Goal: Task Accomplishment & Management: Complete application form

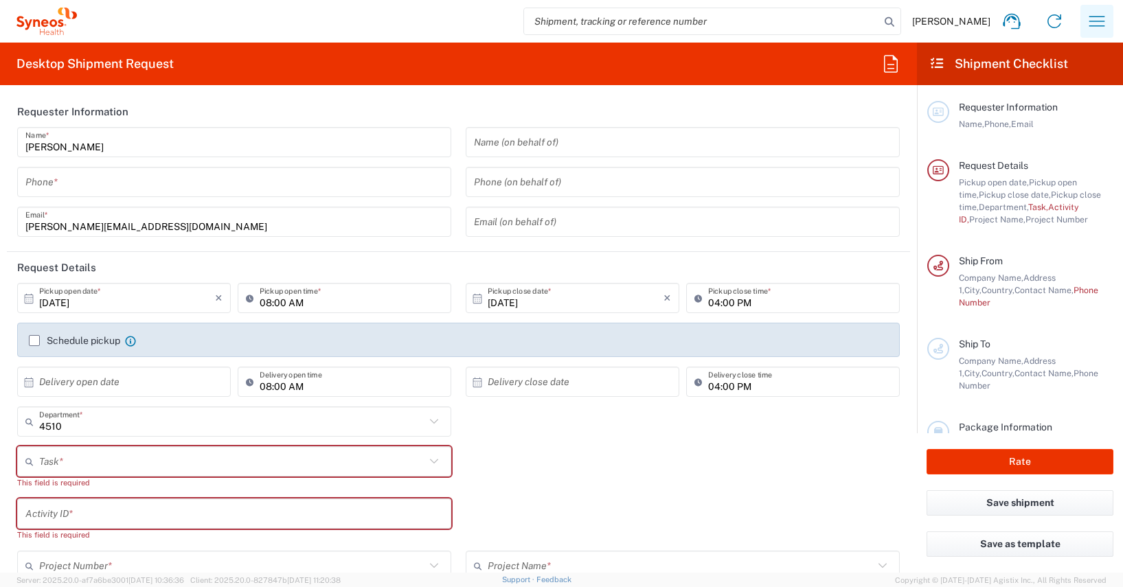
click at [1097, 19] on icon "button" at bounding box center [1097, 21] width 22 height 22
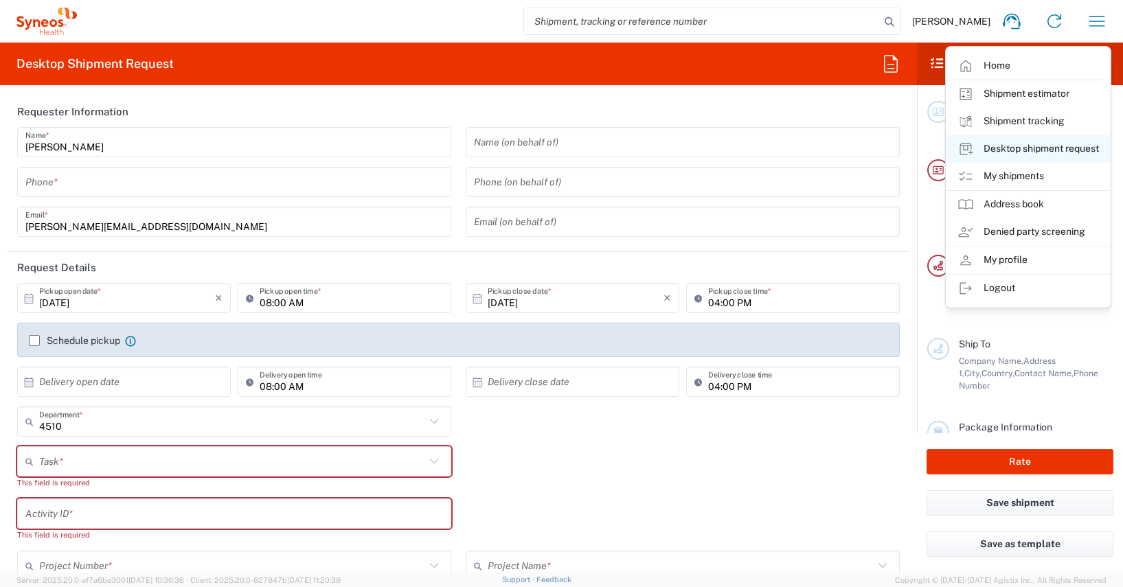
click at [1045, 142] on link "Desktop shipment request" at bounding box center [1027, 148] width 163 height 27
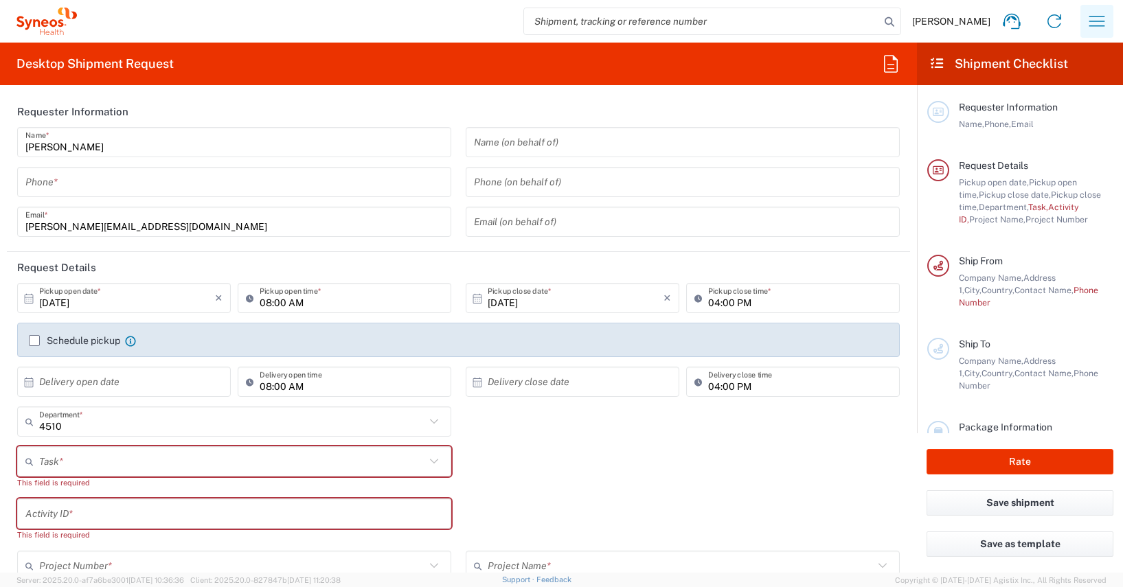
click at [1099, 22] on icon "button" at bounding box center [1097, 21] width 22 height 22
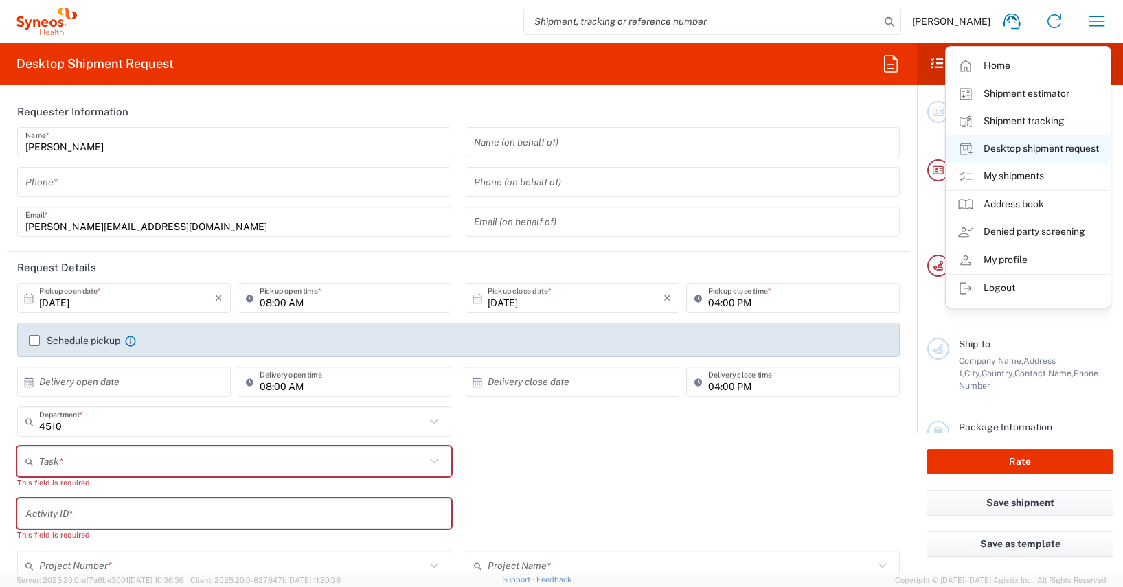
click at [1037, 145] on link "Desktop shipment request" at bounding box center [1027, 148] width 163 height 27
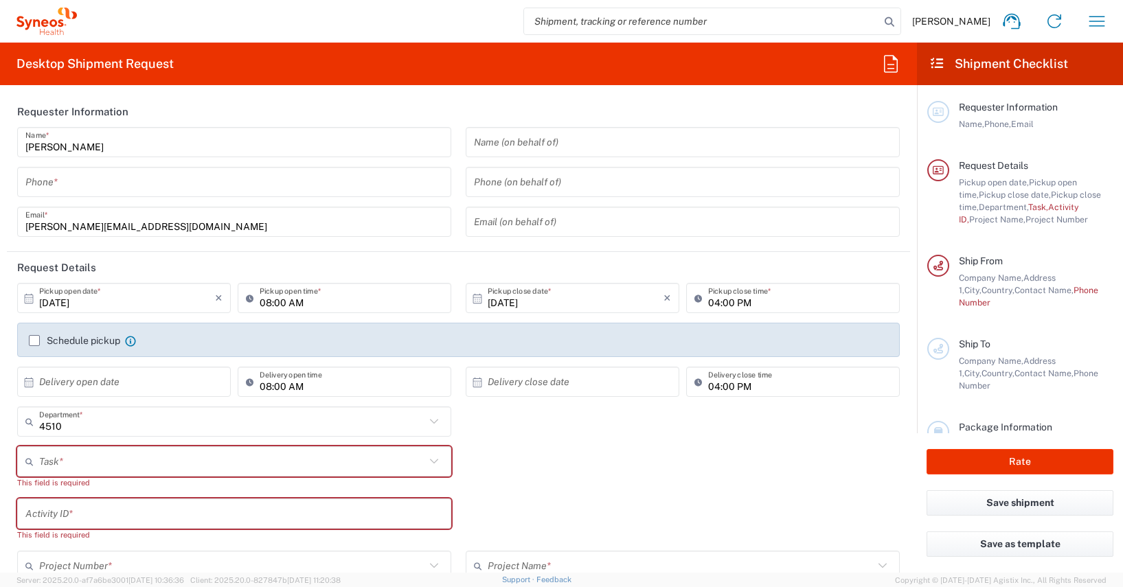
click at [43, 185] on input "tel" at bounding box center [234, 182] width 418 height 24
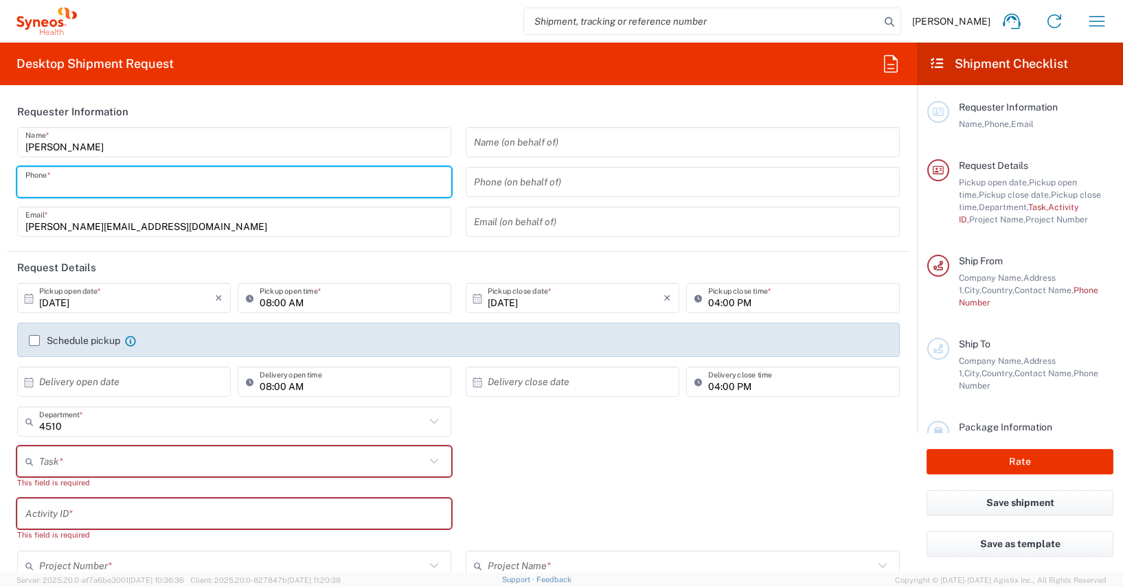
type input "01728392657"
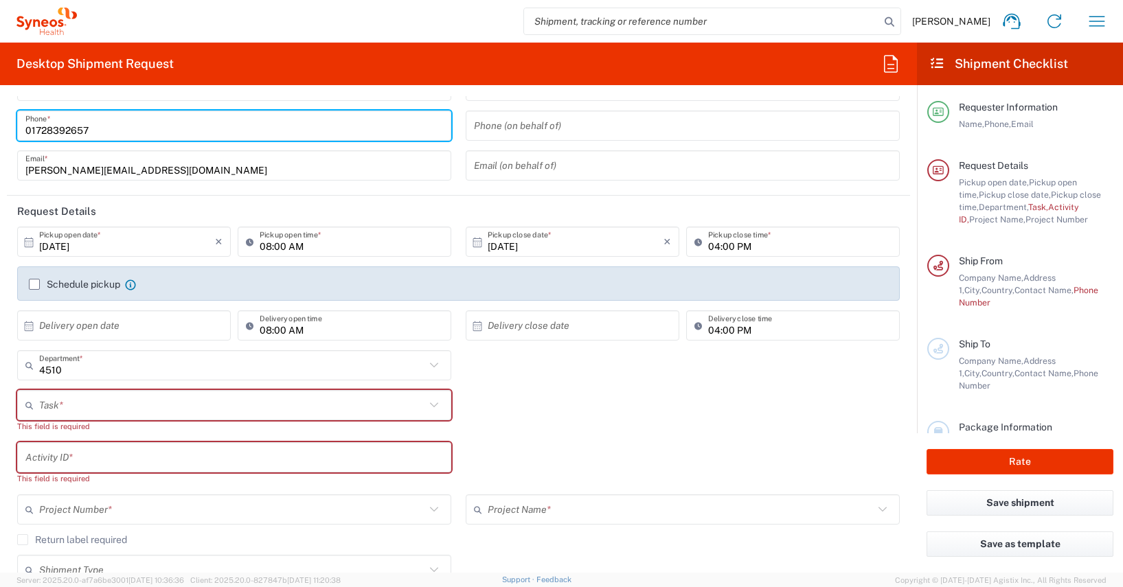
scroll to position [57, 0]
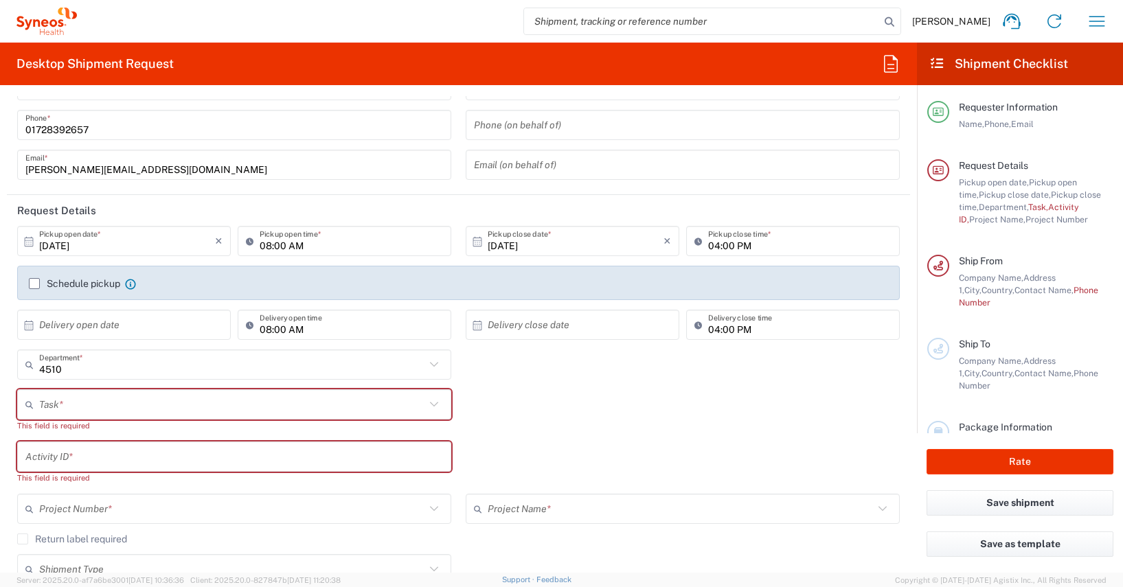
click at [31, 241] on icon at bounding box center [29, 242] width 12 height 12
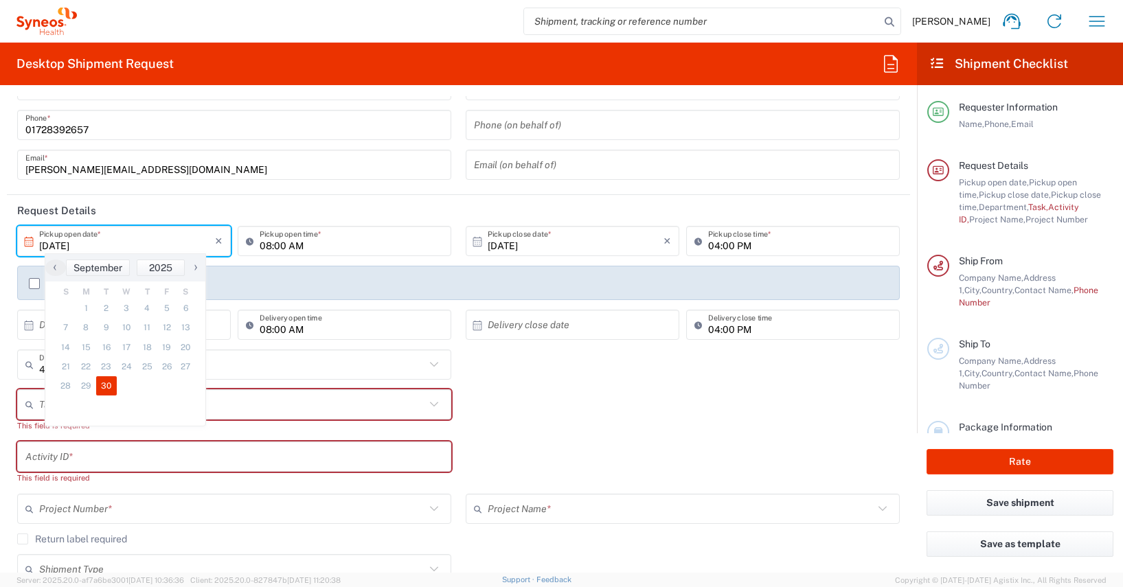
click at [195, 268] on span "›" at bounding box center [195, 267] width 21 height 16
click at [127, 308] on span "1" at bounding box center [126, 308] width 20 height 19
type input "[DATE]"
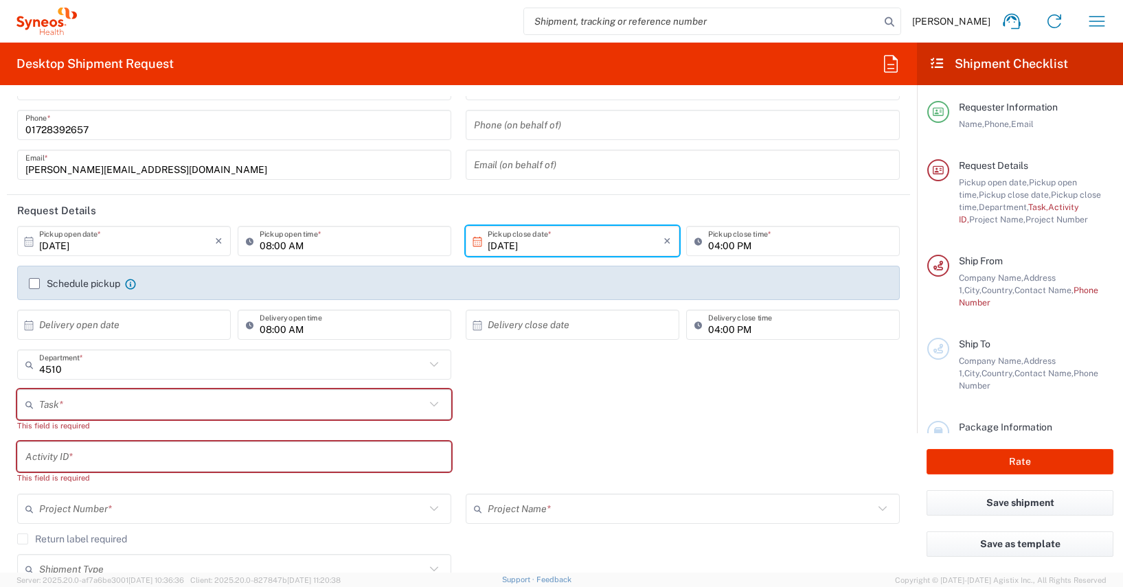
click at [475, 242] on icon at bounding box center [477, 242] width 12 height 12
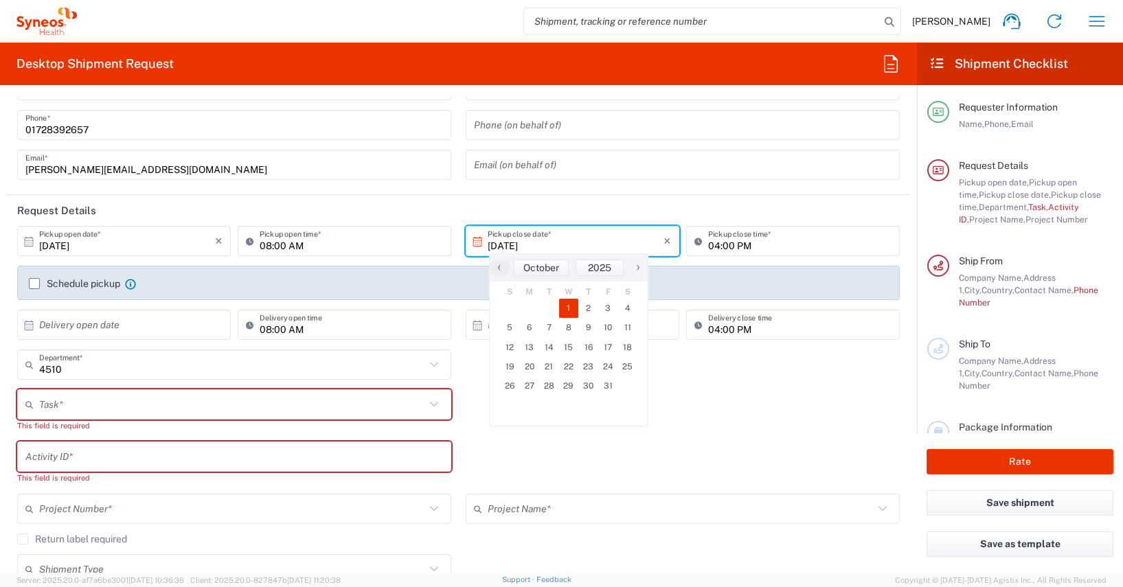
click at [567, 304] on span "1" at bounding box center [569, 308] width 20 height 19
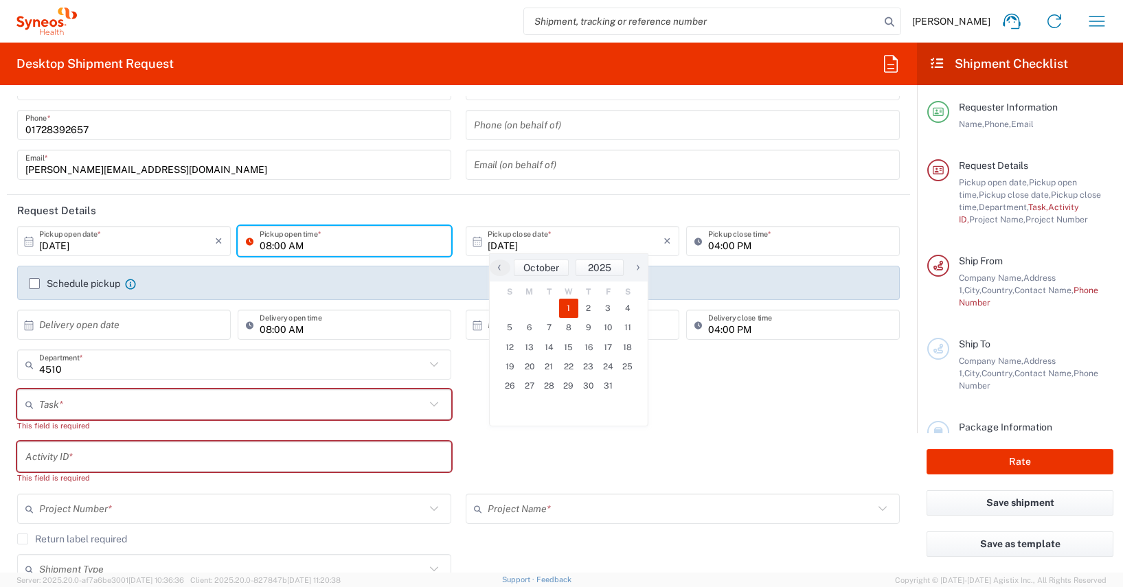
click at [265, 245] on input "08:00 AM" at bounding box center [351, 241] width 183 height 24
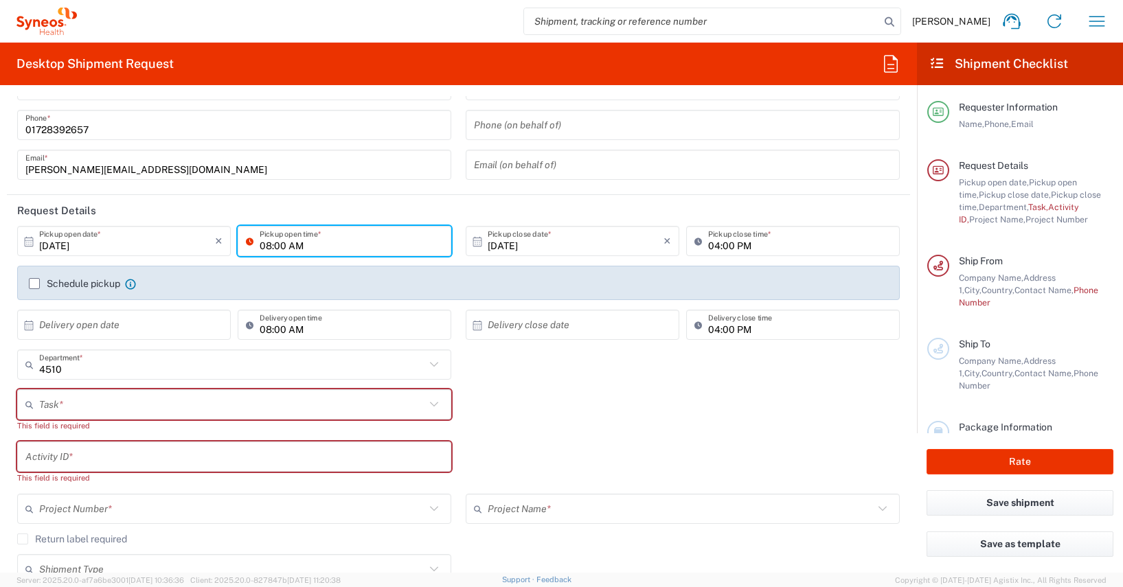
click at [265, 245] on input "08:00 AM" at bounding box center [351, 241] width 183 height 24
type input "09:00 AM"
click at [710, 242] on input "04:00 PM" at bounding box center [799, 241] width 183 height 24
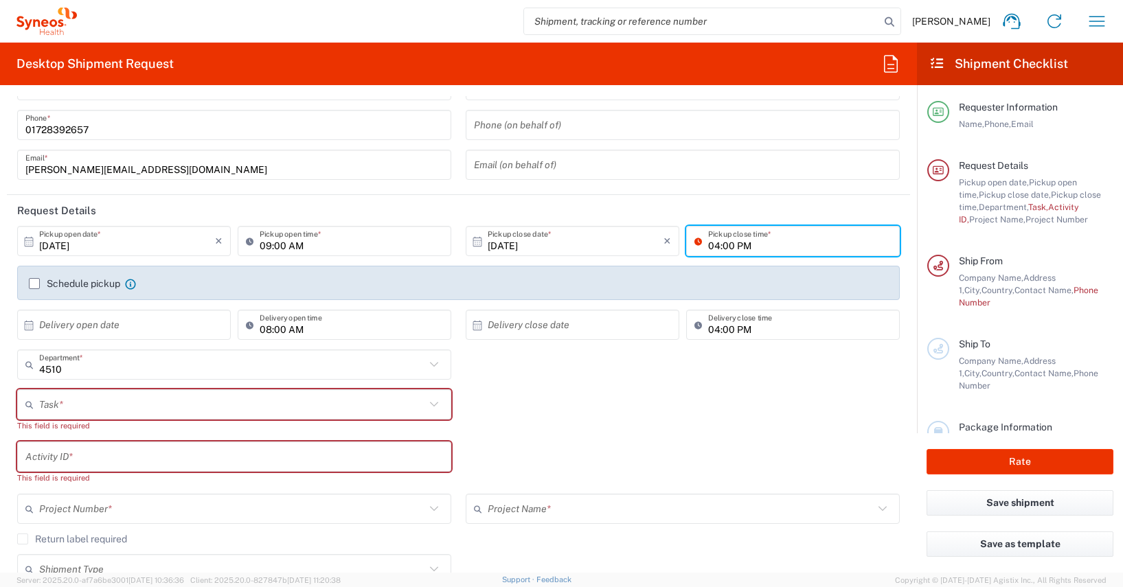
click at [710, 242] on input "04:00 PM" at bounding box center [799, 241] width 183 height 24
click at [715, 245] on input "11:00 PM" at bounding box center [799, 241] width 183 height 24
click at [738, 245] on input "11:30 PM" at bounding box center [799, 241] width 183 height 24
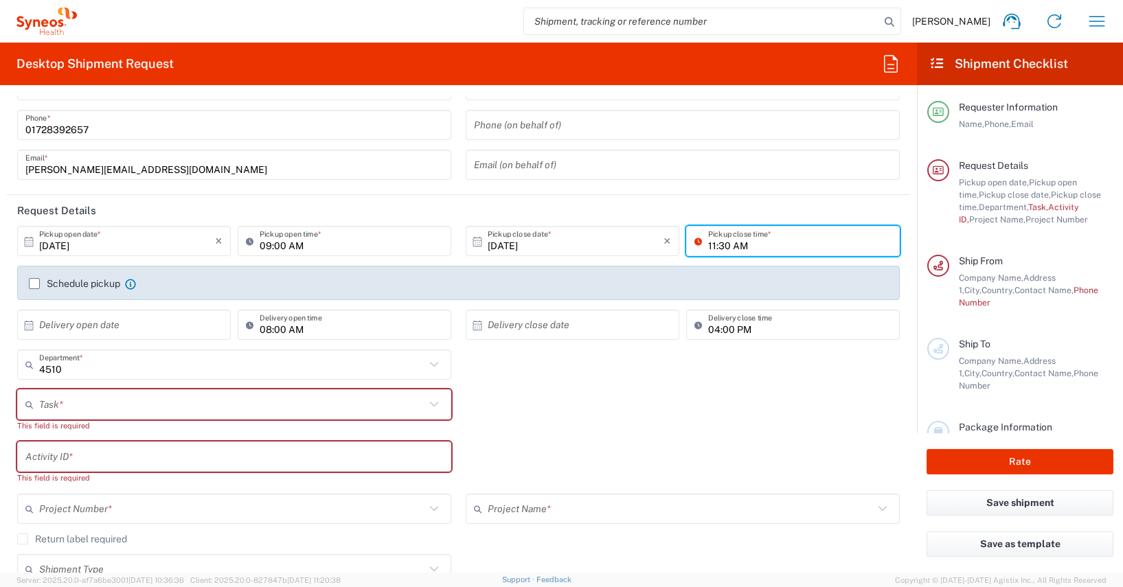
type input "11:30 AM"
click at [714, 386] on div "4510 Department * 4510 3000 3100 3109 3110 3111 3112 3125 3130 3135 3136 3150 3…" at bounding box center [458, 370] width 897 height 40
click at [38, 283] on label "Schedule pickup" at bounding box center [74, 283] width 91 height 11
click at [34, 284] on input "Schedule pickup" at bounding box center [34, 284] width 0 height 0
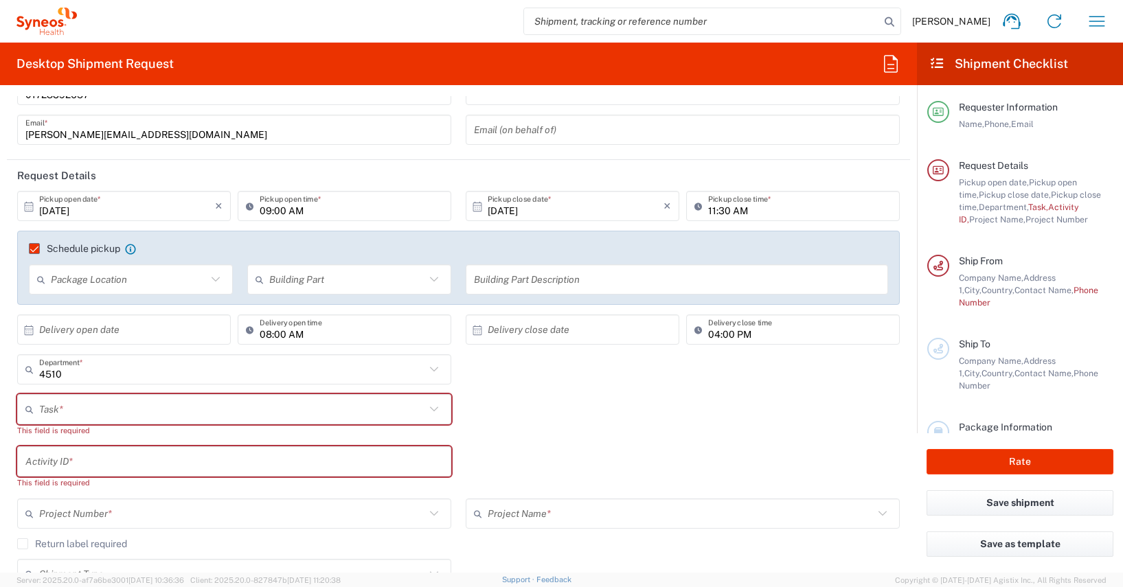
scroll to position [155, 0]
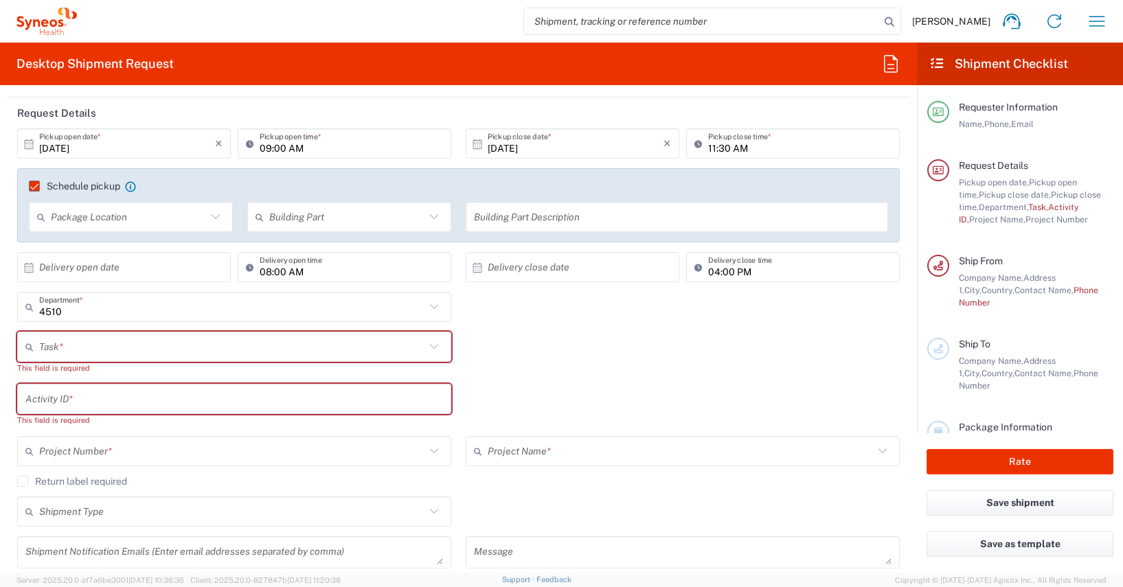
click at [49, 352] on input "text" at bounding box center [232, 347] width 386 height 24
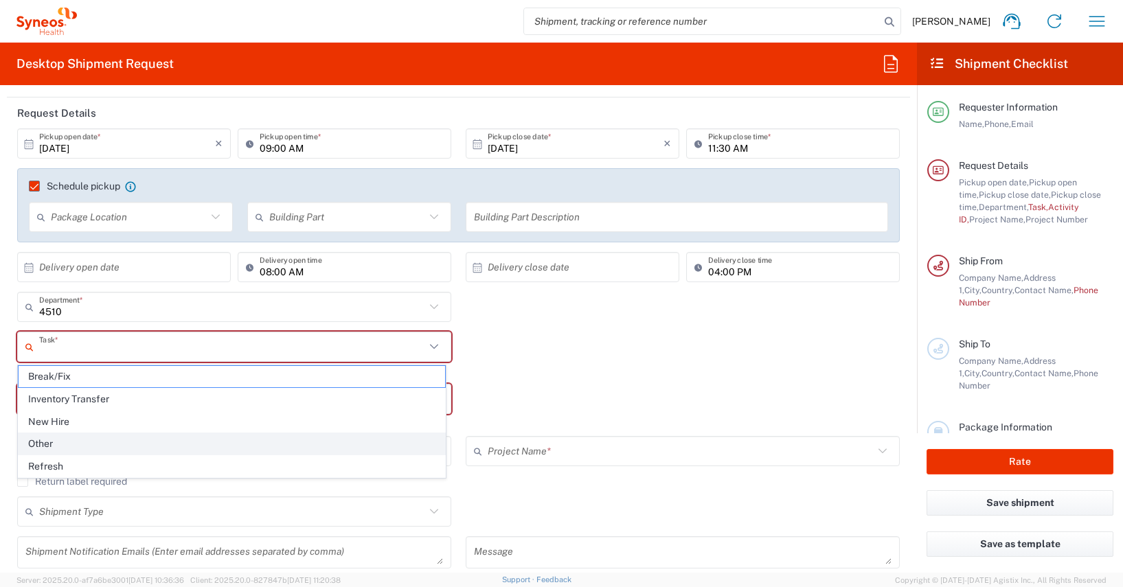
click at [43, 442] on span "Other" at bounding box center [232, 443] width 427 height 21
type input "Other"
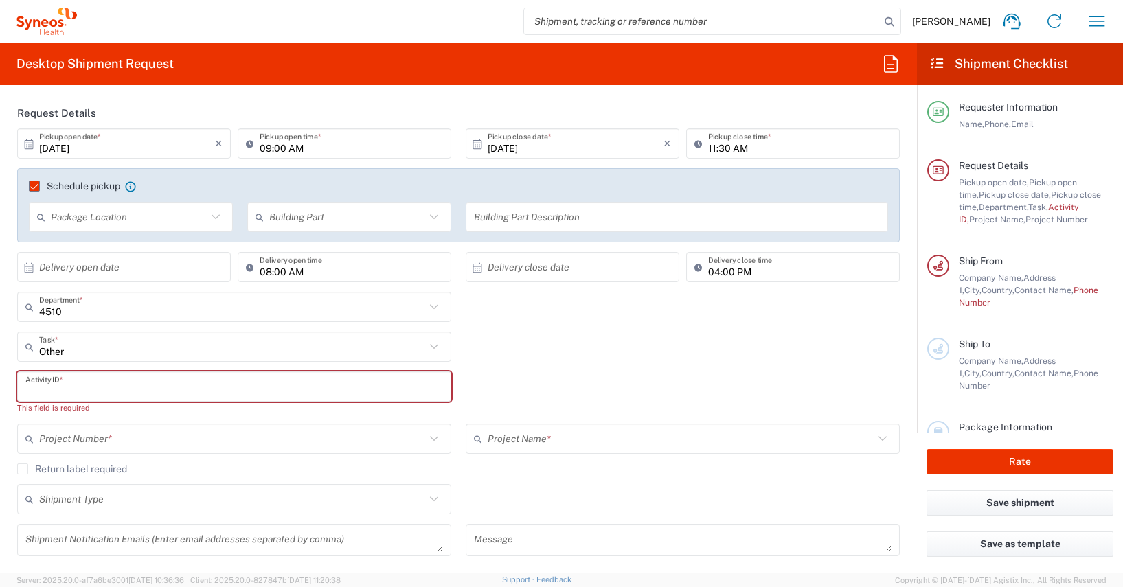
click at [32, 393] on input "text" at bounding box center [234, 387] width 418 height 24
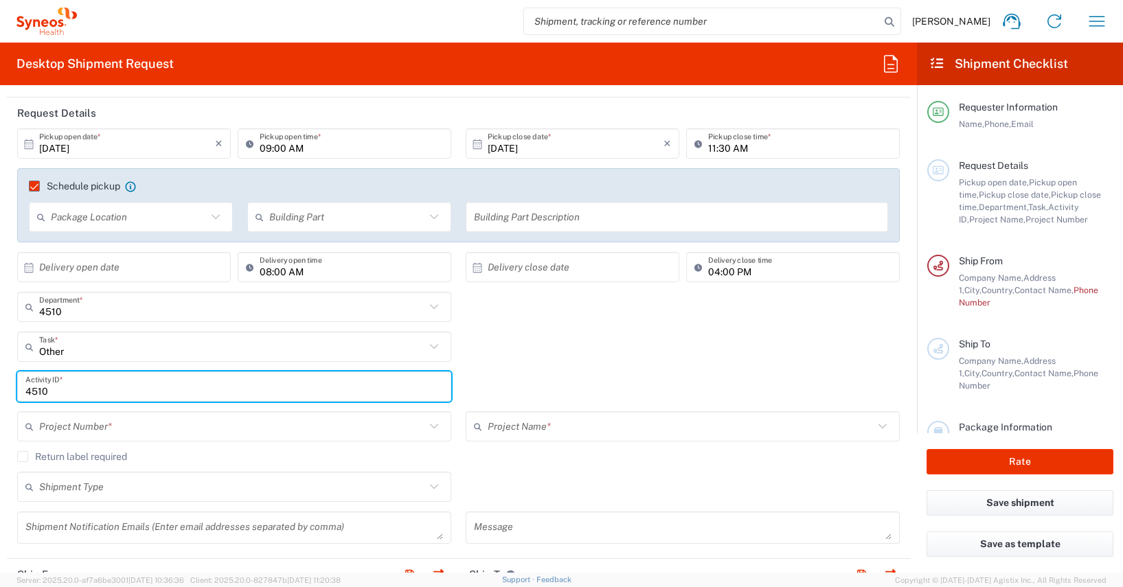
type input "4510"
click at [2, 419] on form "Requester Information [PERSON_NAME] Name * [PHONE_NUMBER] Phone * [PERSON_NAME]…" at bounding box center [458, 334] width 917 height 477
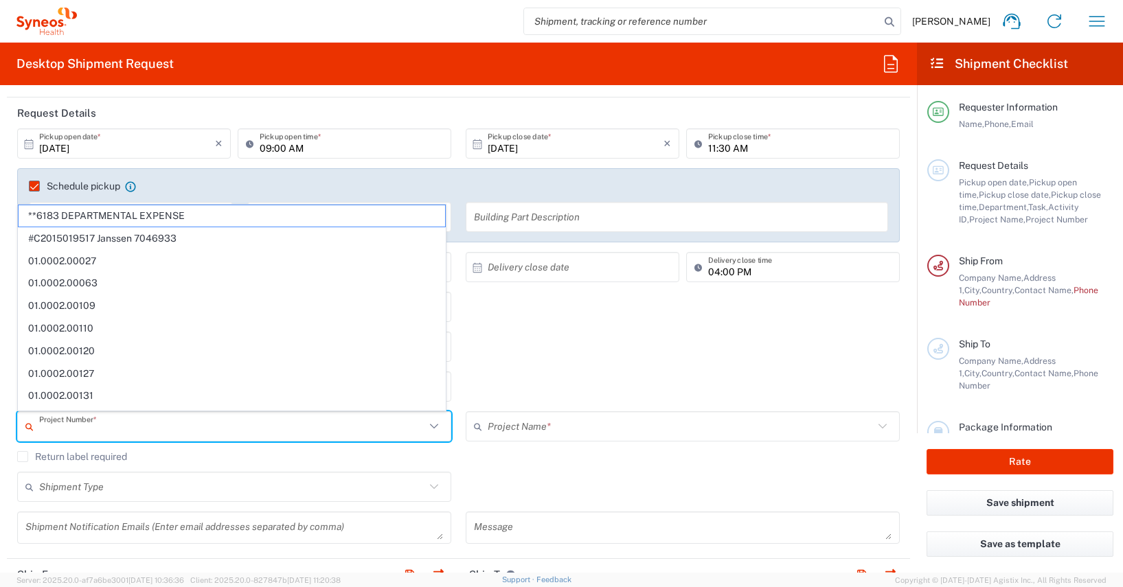
click at [106, 431] on input "text" at bounding box center [232, 427] width 386 height 24
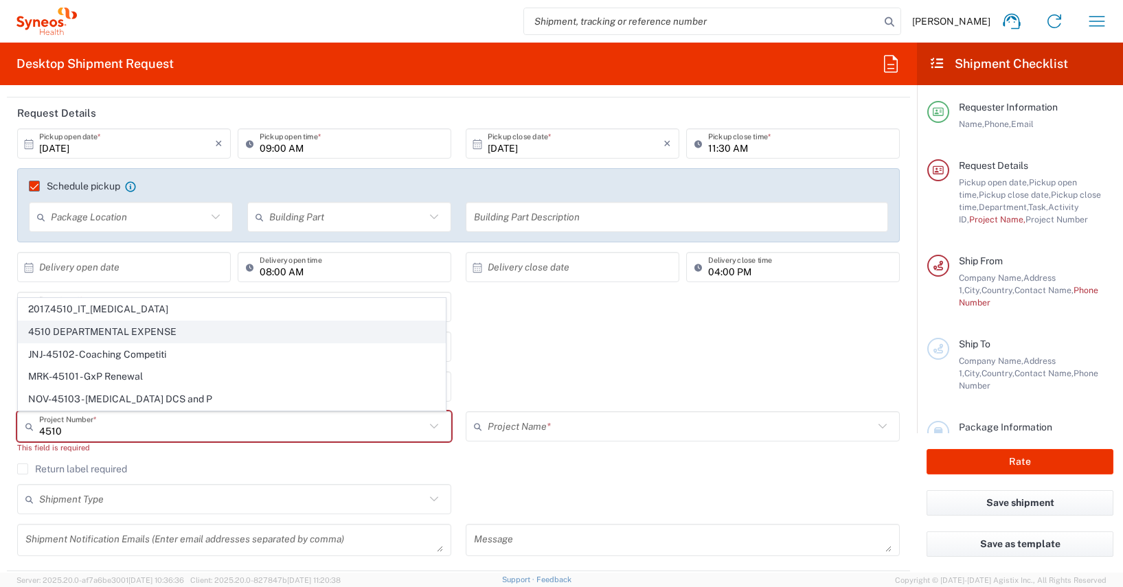
click at [150, 328] on span "4510 DEPARTMENTAL EXPENSE" at bounding box center [232, 331] width 427 height 21
type input "4510 DEPARTMENTAL EXPENSE"
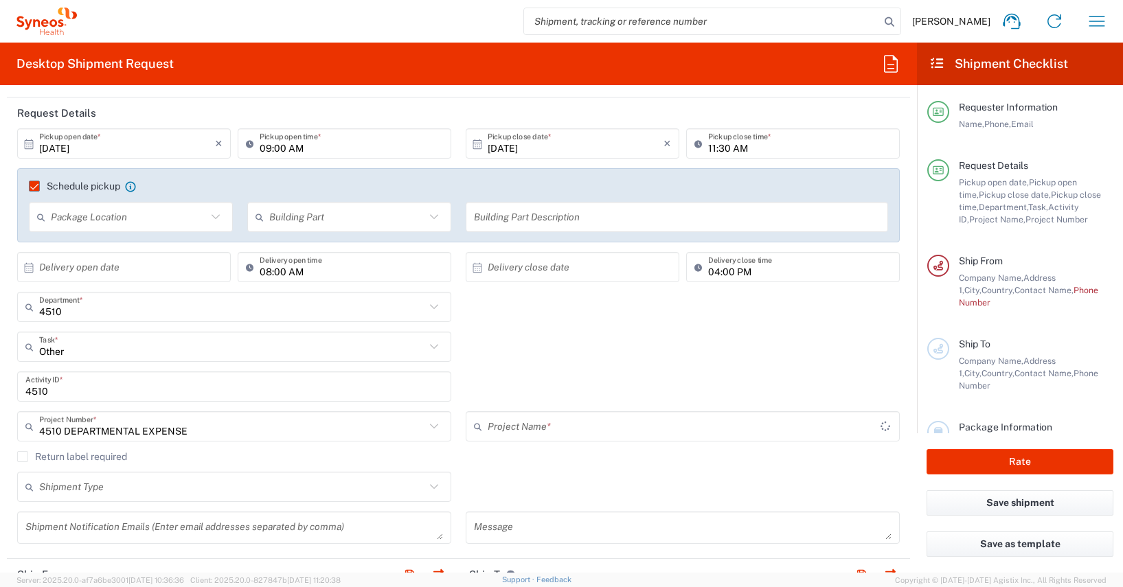
type input "4510 DEPARTMENTAL EXPENSE"
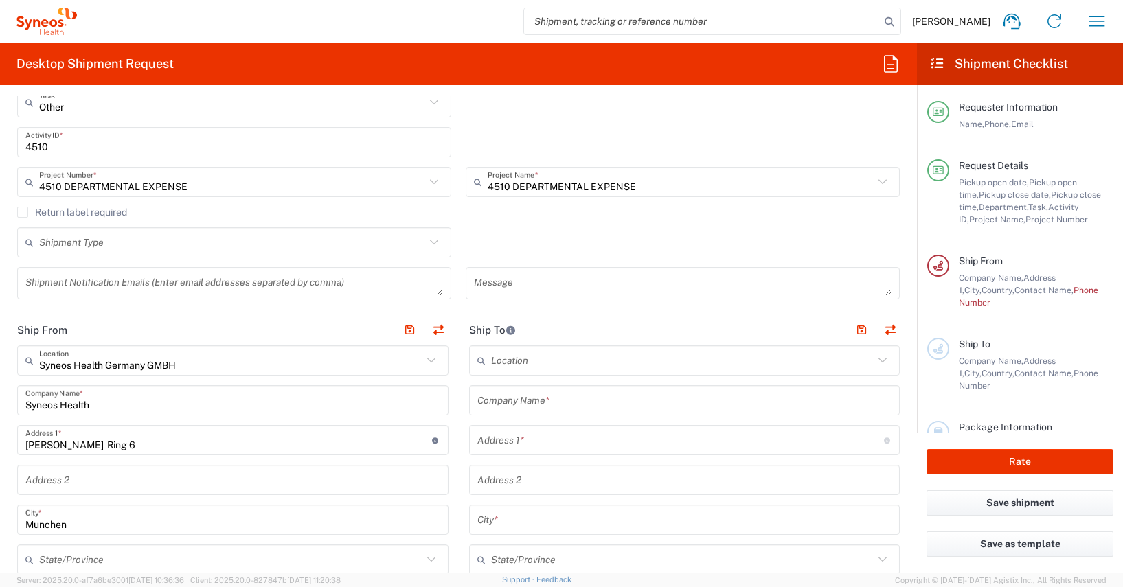
scroll to position [419, 0]
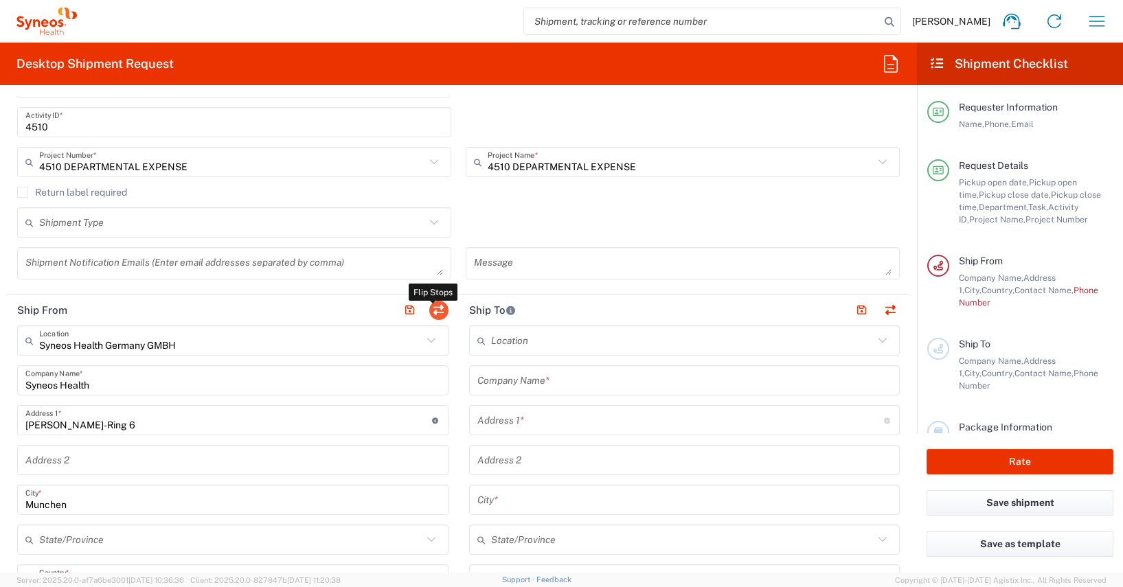
click at [429, 307] on button "button" at bounding box center [438, 310] width 19 height 19
type input "EORI"
type input "Syneos Health Germany GMBH"
type input "Syneos Health"
type input "[PERSON_NAME]-Ring 6"
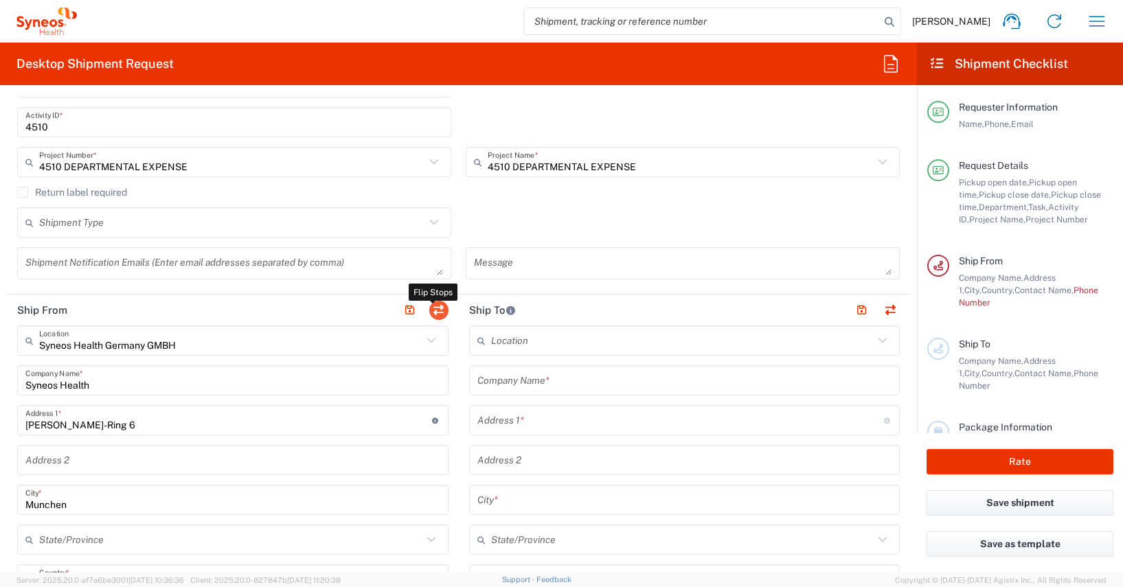
type input "Munchen"
type input "[GEOGRAPHIC_DATA]"
type input "81929"
type input "[PERSON_NAME]"
type input "[PERSON_NAME][EMAIL_ADDRESS][DOMAIN_NAME]"
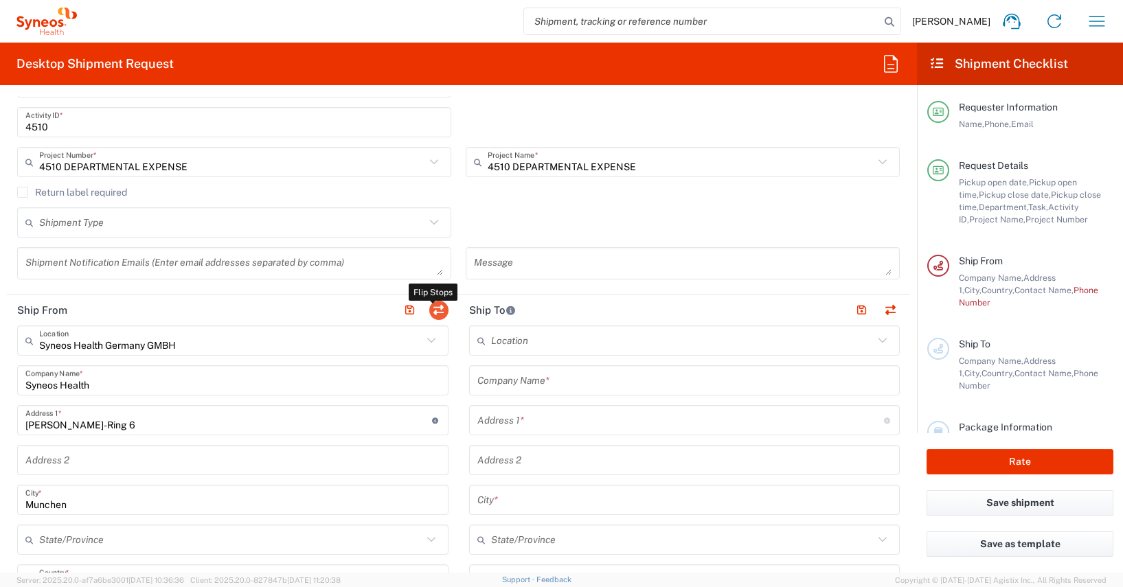
type input "VAT"
type input "DE213090249"
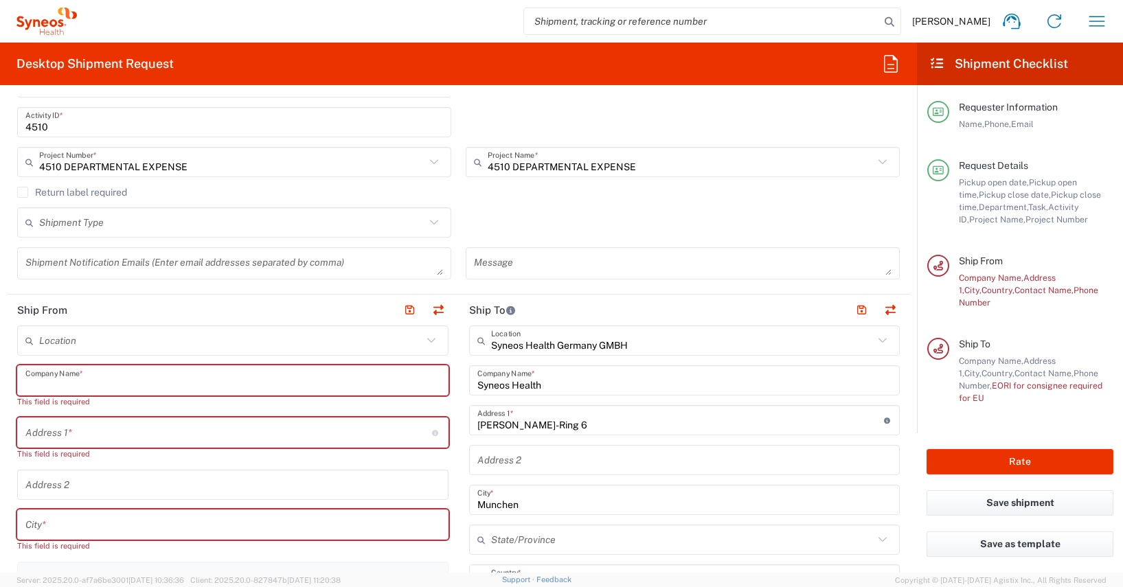
paste input "[PERSON_NAME]"
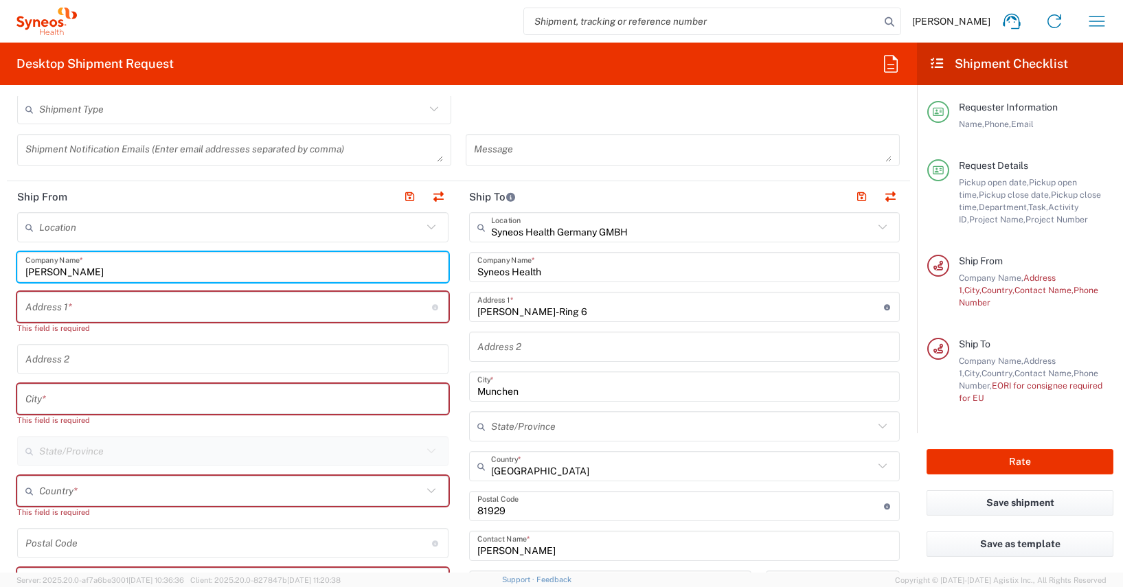
scroll to position [633, 0]
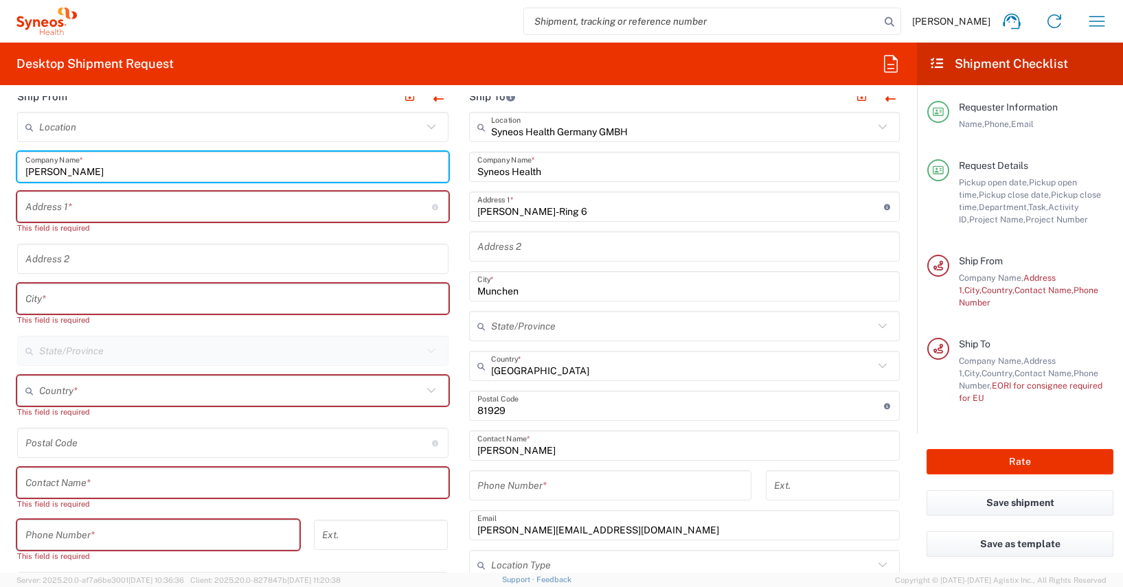
type input "[PERSON_NAME]"
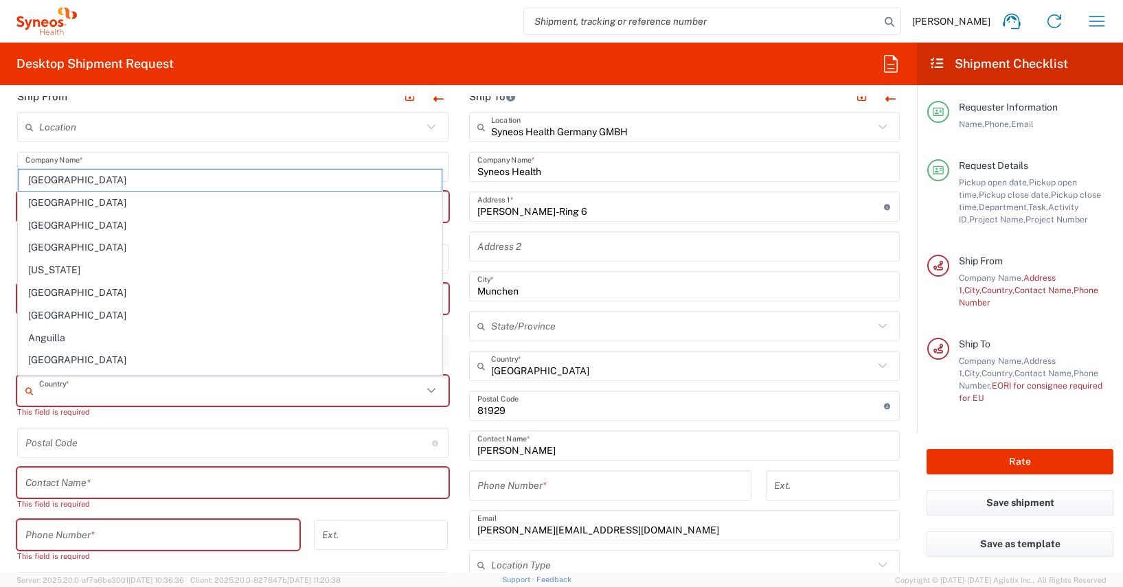
click at [61, 394] on input "text" at bounding box center [230, 391] width 383 height 24
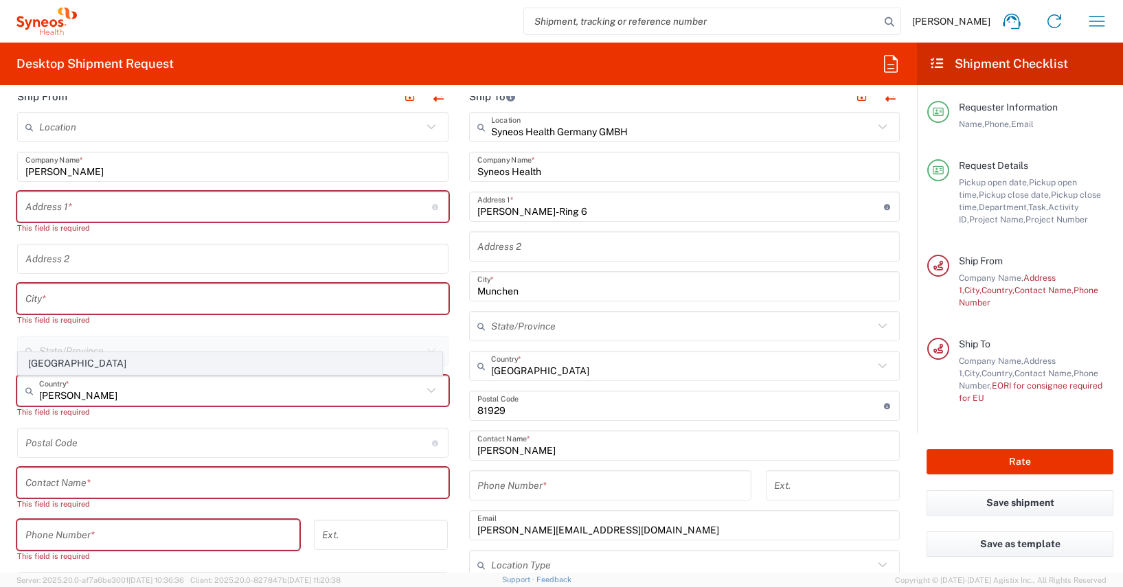
click at [42, 363] on span "[GEOGRAPHIC_DATA]" at bounding box center [230, 363] width 423 height 21
type input "[GEOGRAPHIC_DATA]"
type input "Sender/Shipper"
type input "Delivery Duty Paid"
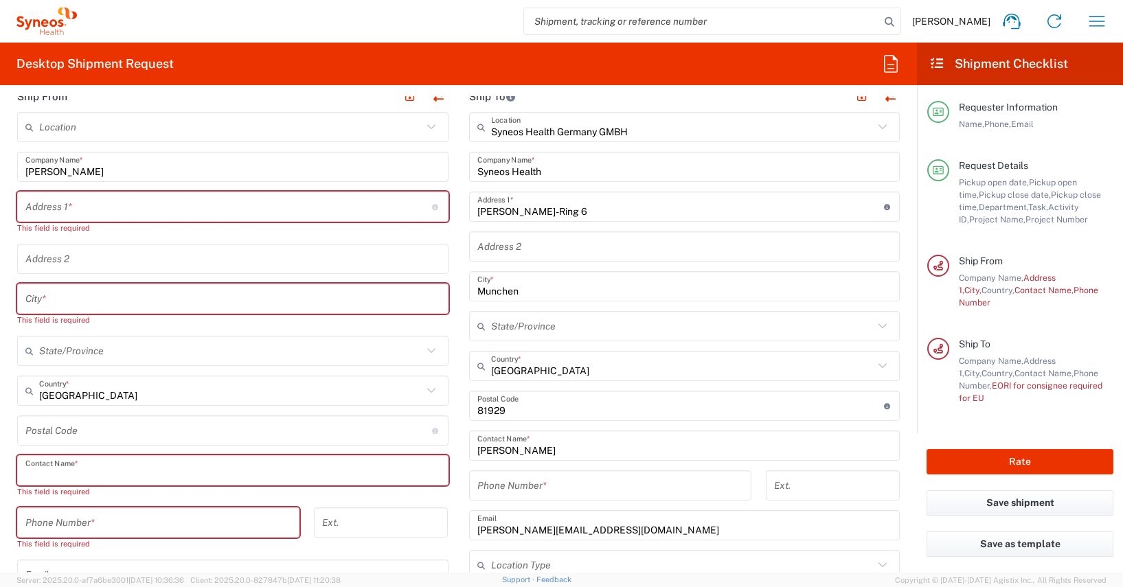
paste input "[PERSON_NAME]"
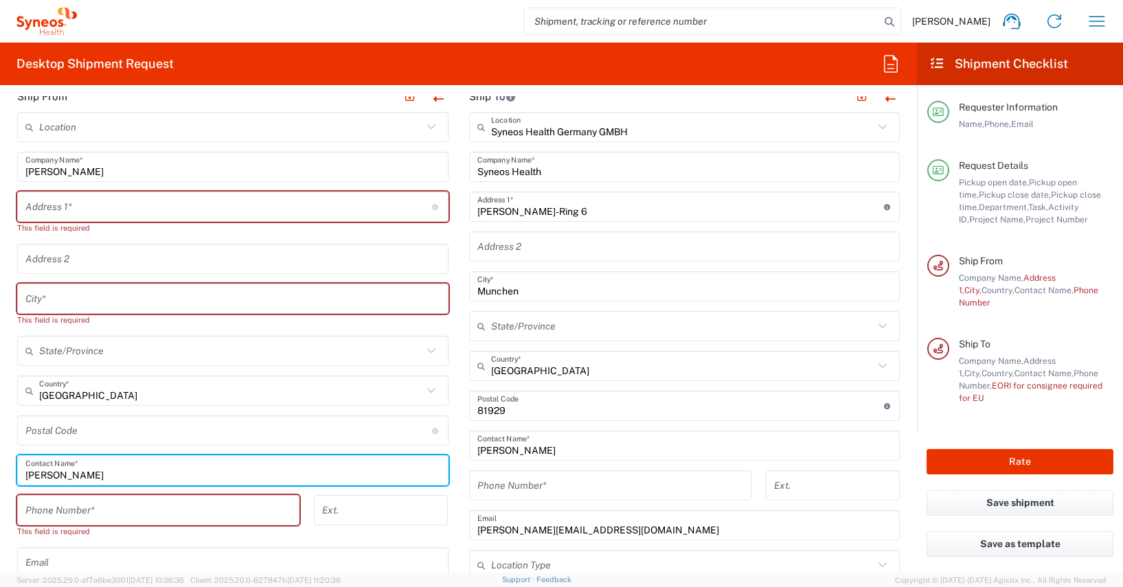
type input "[PERSON_NAME]"
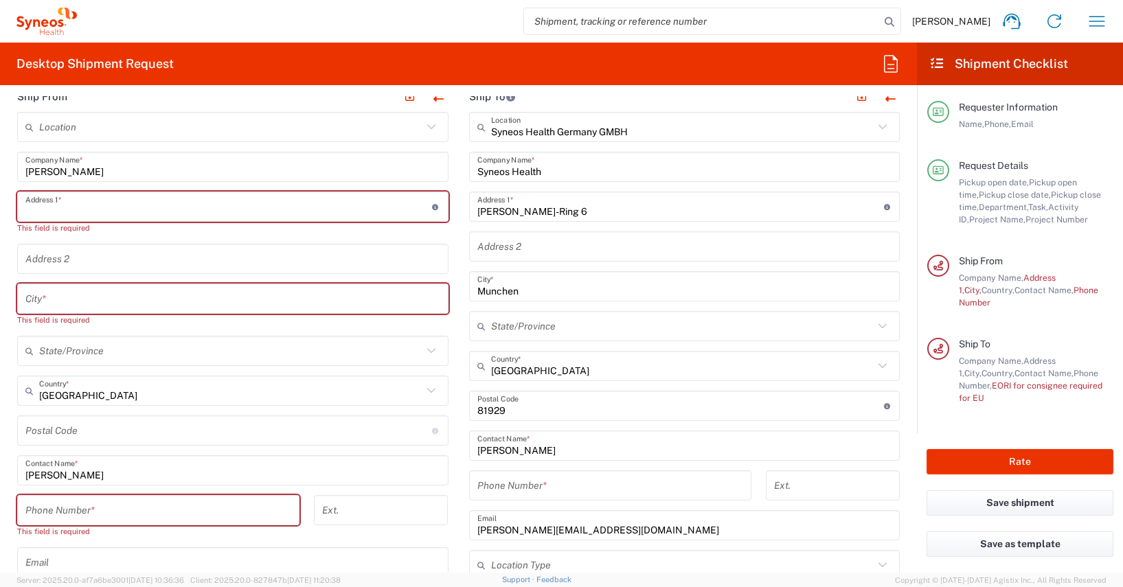
paste input "Enge Gasse 16"
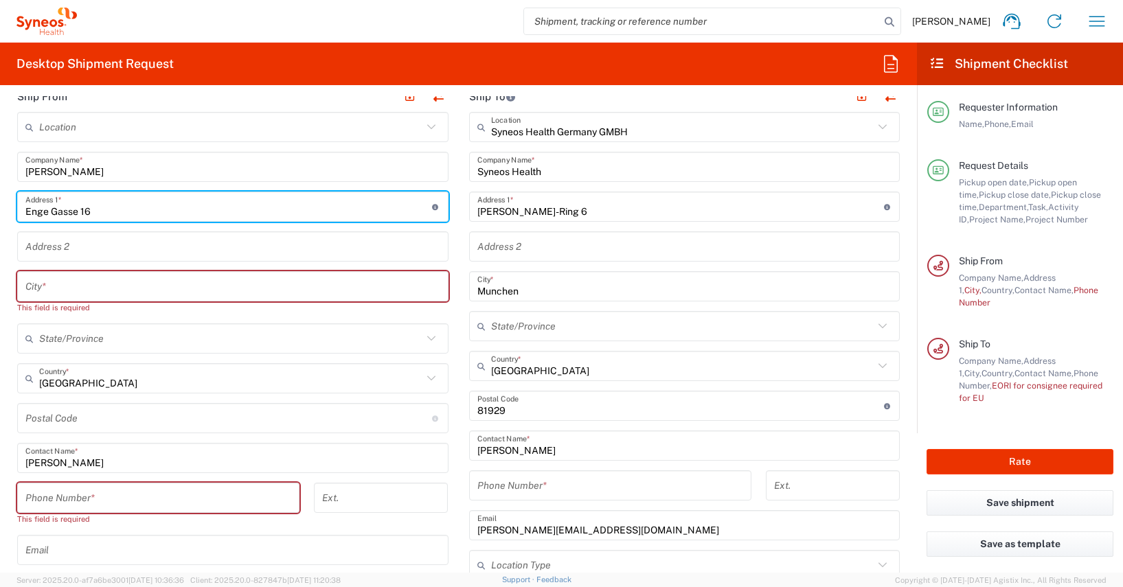
type input "Enge Gasse 16"
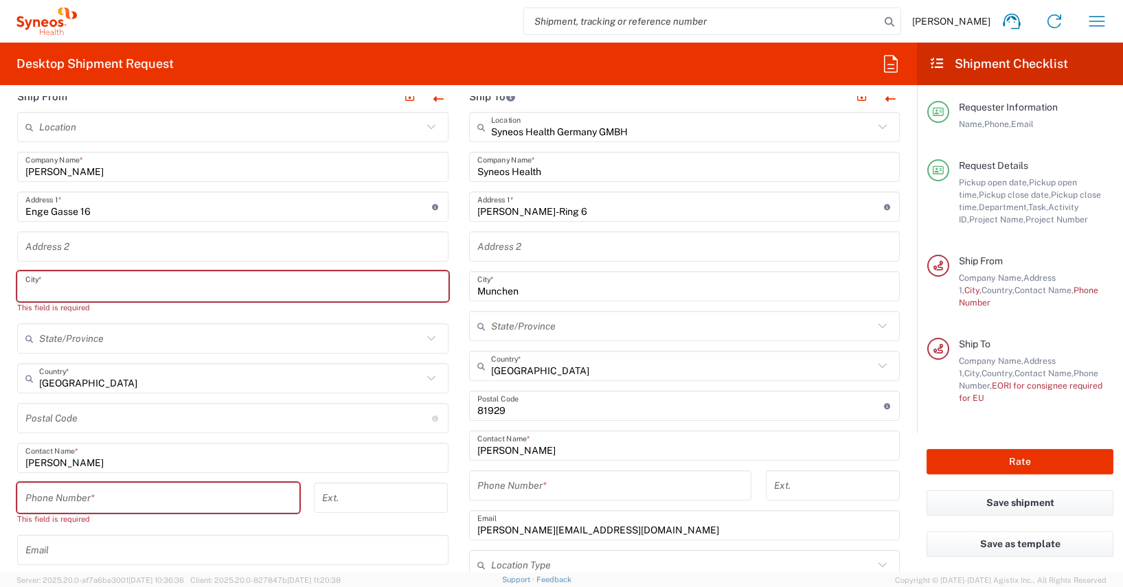
click at [27, 288] on input "text" at bounding box center [232, 287] width 415 height 24
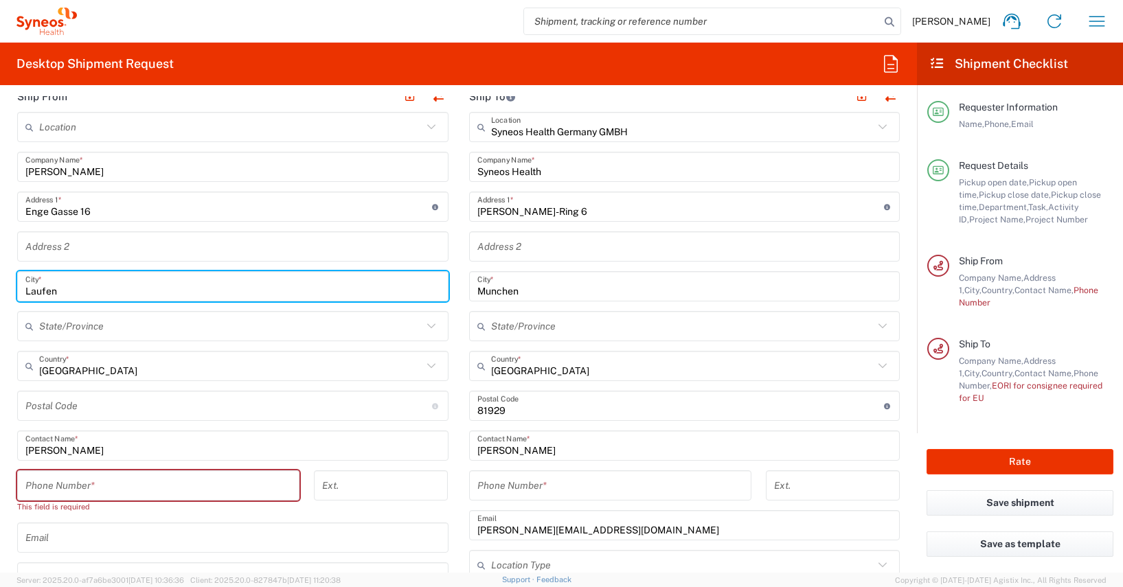
scroll to position [635, 0]
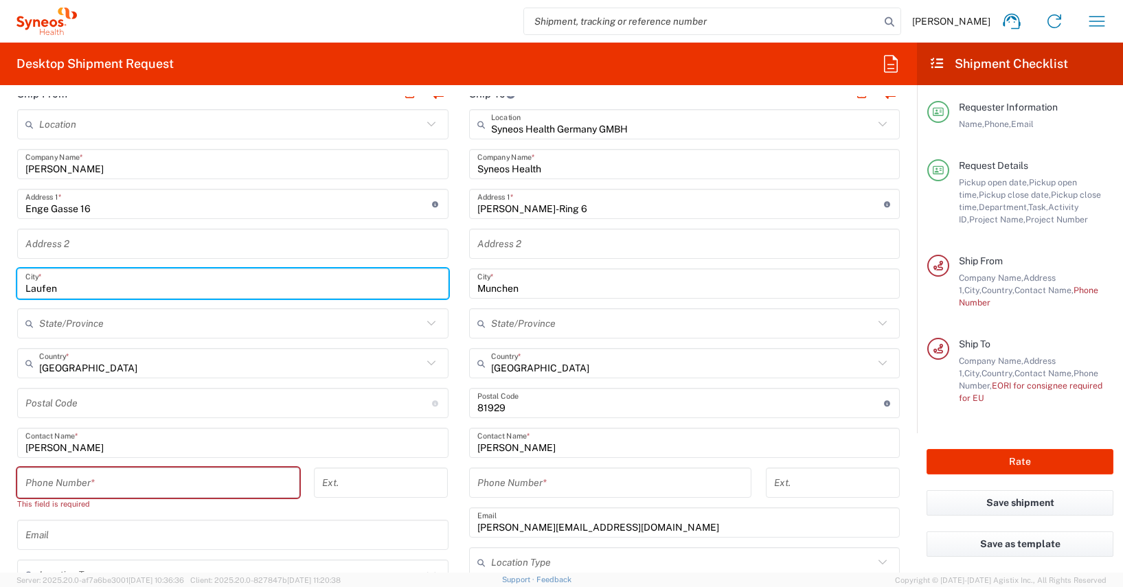
type input "Laufen"
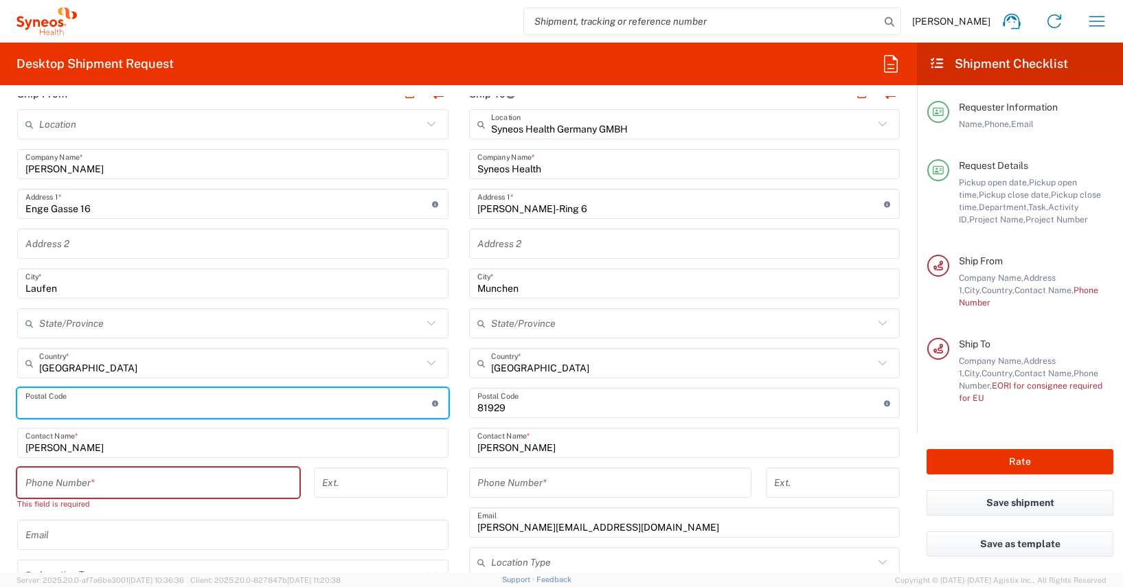
click at [30, 404] on input "undefined" at bounding box center [228, 404] width 407 height 24
type input "4242"
click at [5, 344] on form "Requester Information [PERSON_NAME] Name * [PHONE_NUMBER] Phone * [PERSON_NAME]…" at bounding box center [458, 334] width 917 height 477
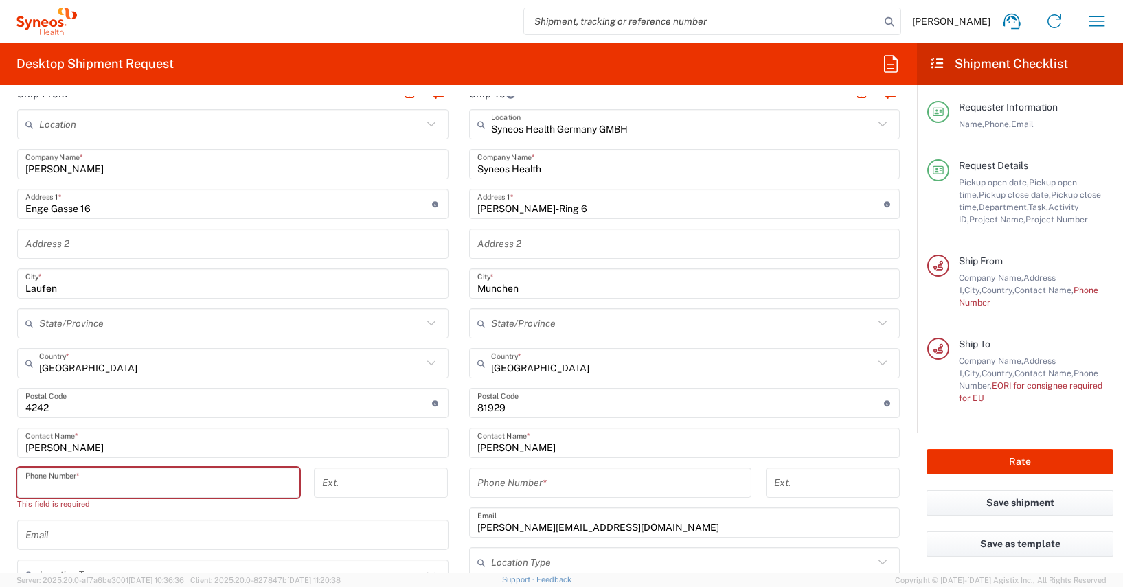
paste input "tel:[PHONE_NUMBER]"
click at [41, 486] on input "tel:[PHONE_NUMBER]" at bounding box center [158, 483] width 266 height 24
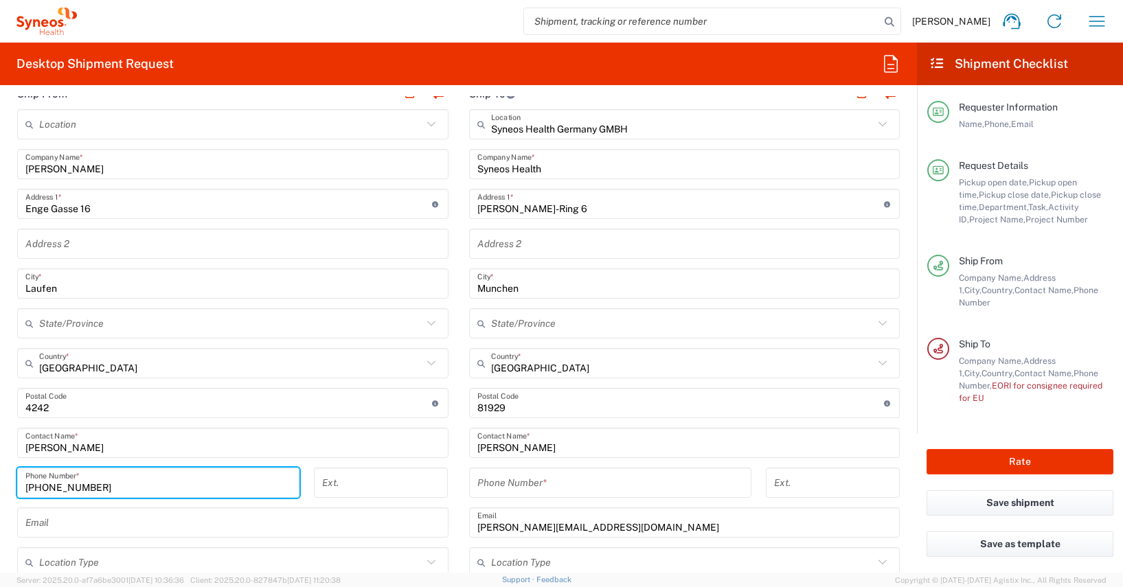
type input "[PHONE_NUMBER]"
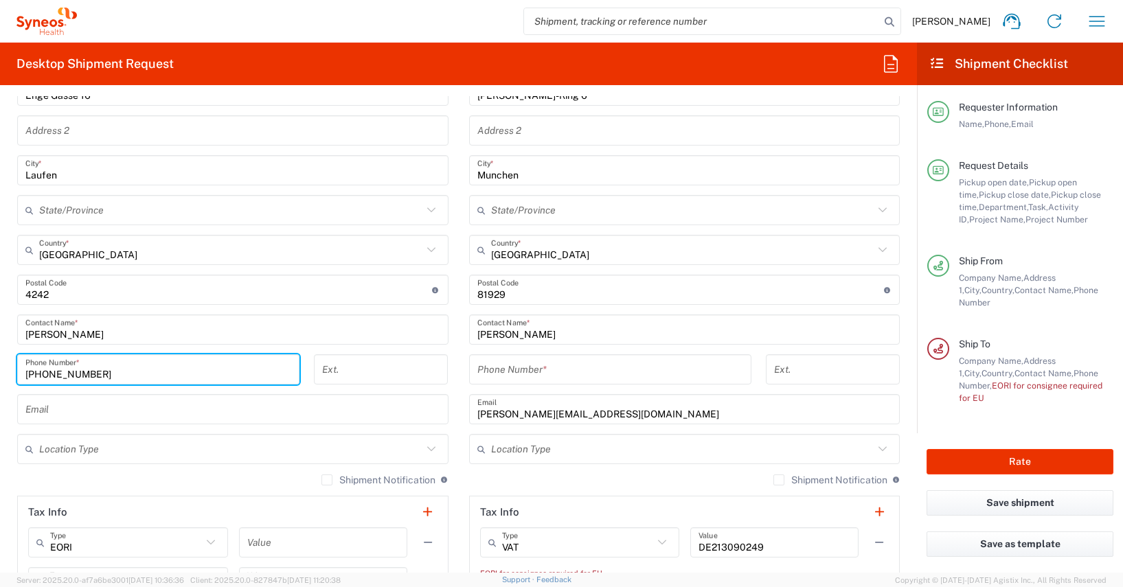
scroll to position [751, 0]
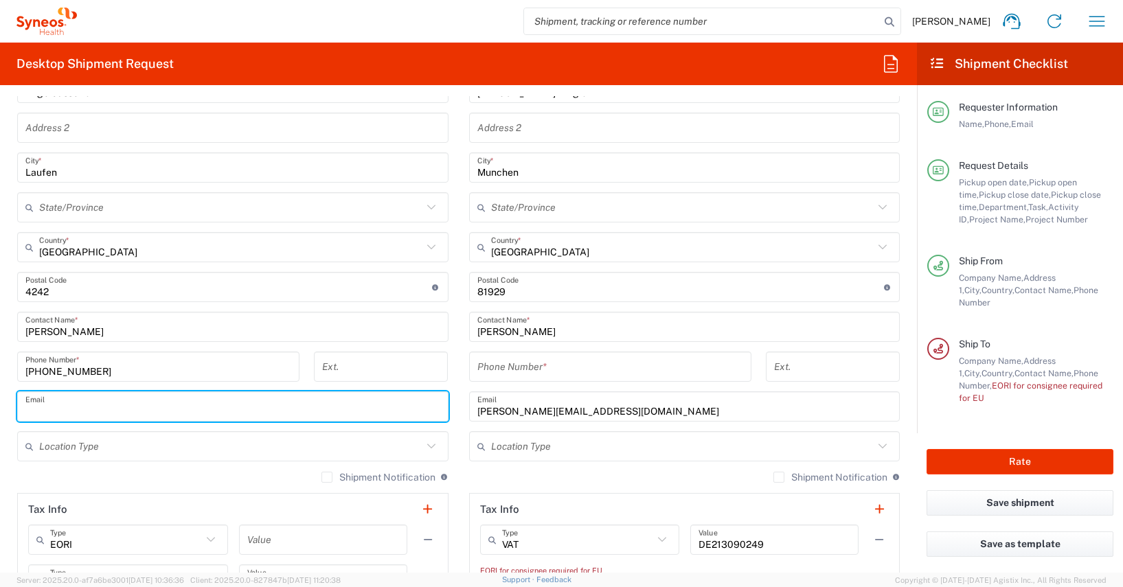
paste input "mailto:[EMAIL_ADDRESS][DOMAIN_NAME]"
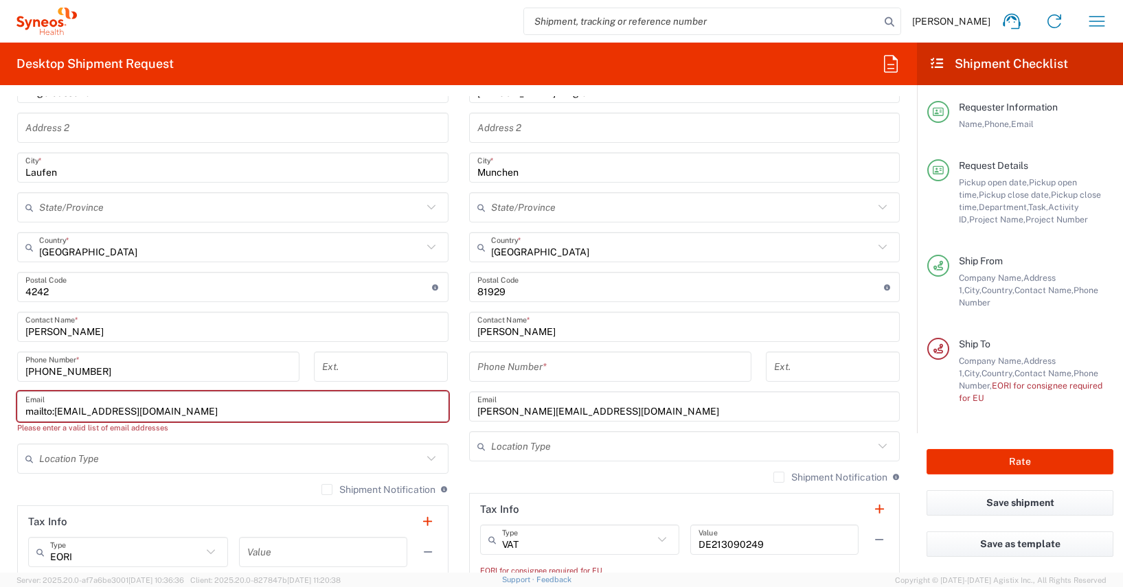
click at [57, 411] on input "mailto:[EMAIL_ADDRESS][DOMAIN_NAME]" at bounding box center [232, 407] width 415 height 24
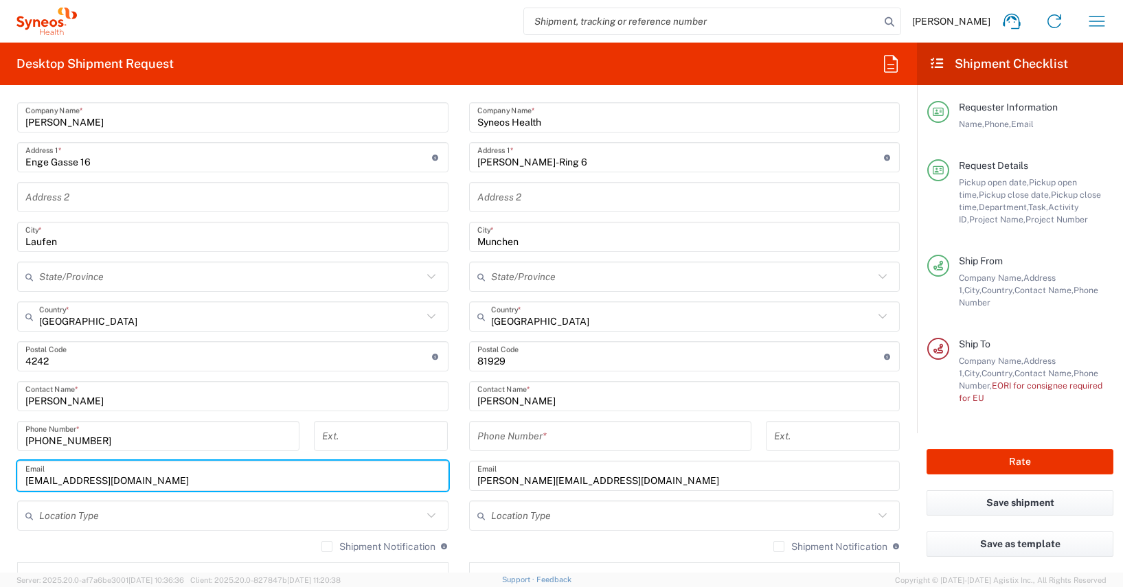
scroll to position [731, 0]
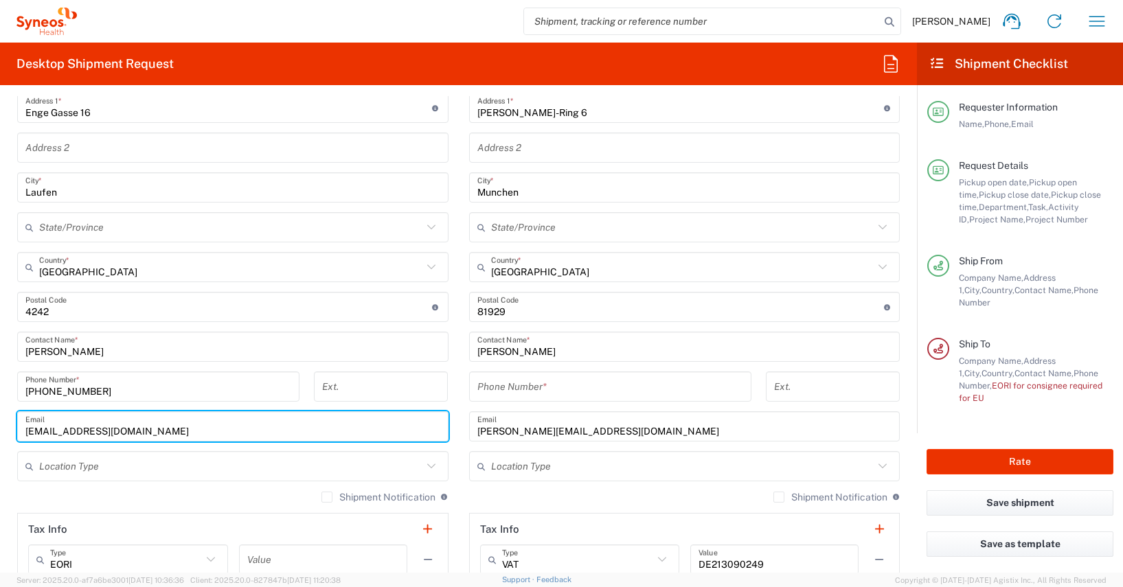
type input "[EMAIL_ADDRESS][DOMAIN_NAME]"
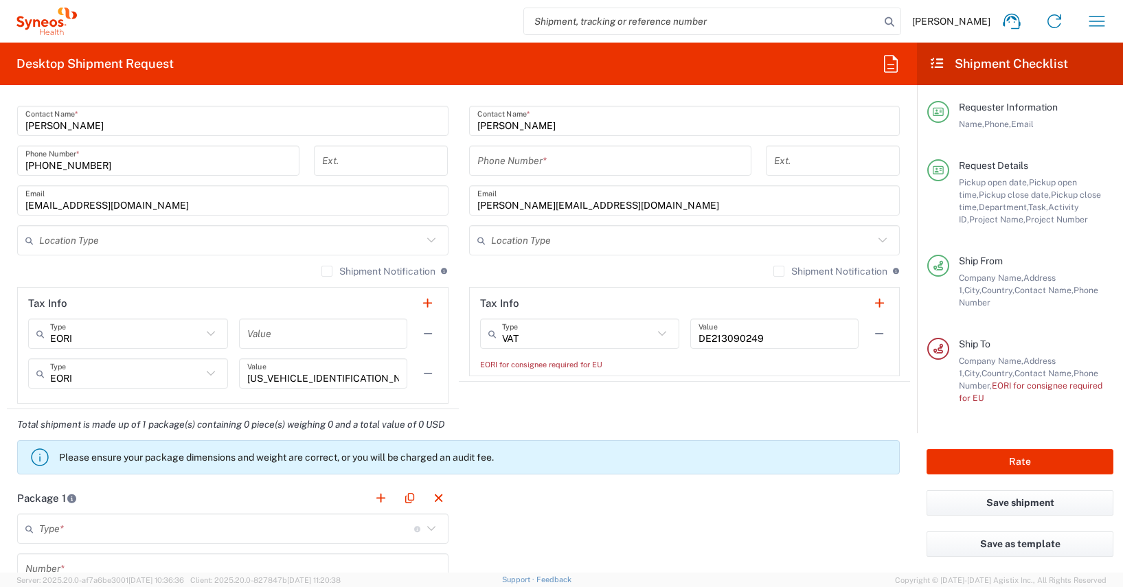
scroll to position [964, 0]
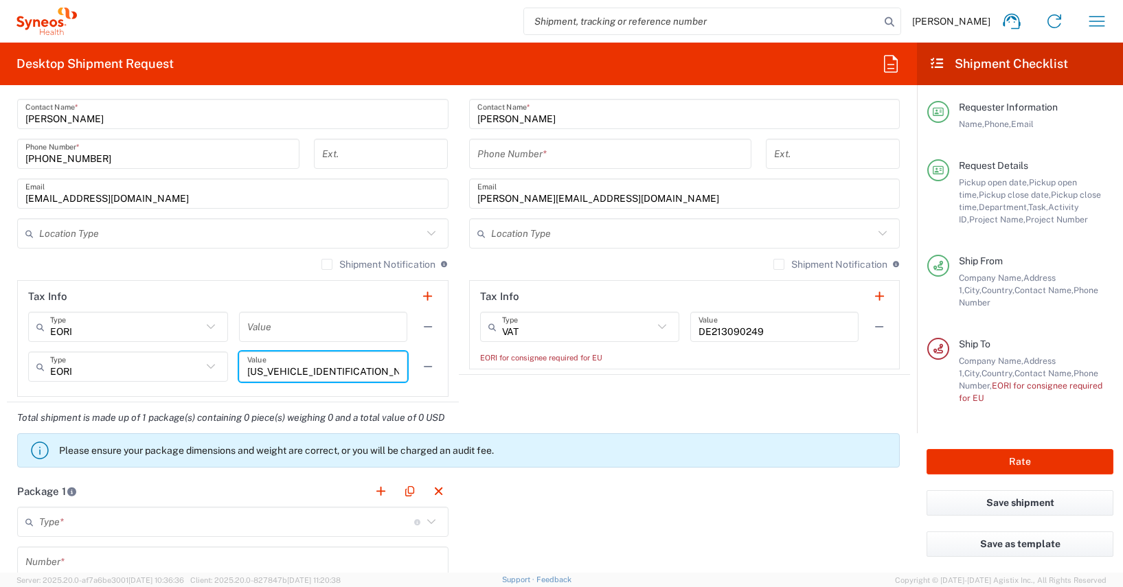
click at [354, 372] on input "[US_VEHICLE_IDENTIFICATION_NUMBER]" at bounding box center [323, 367] width 152 height 24
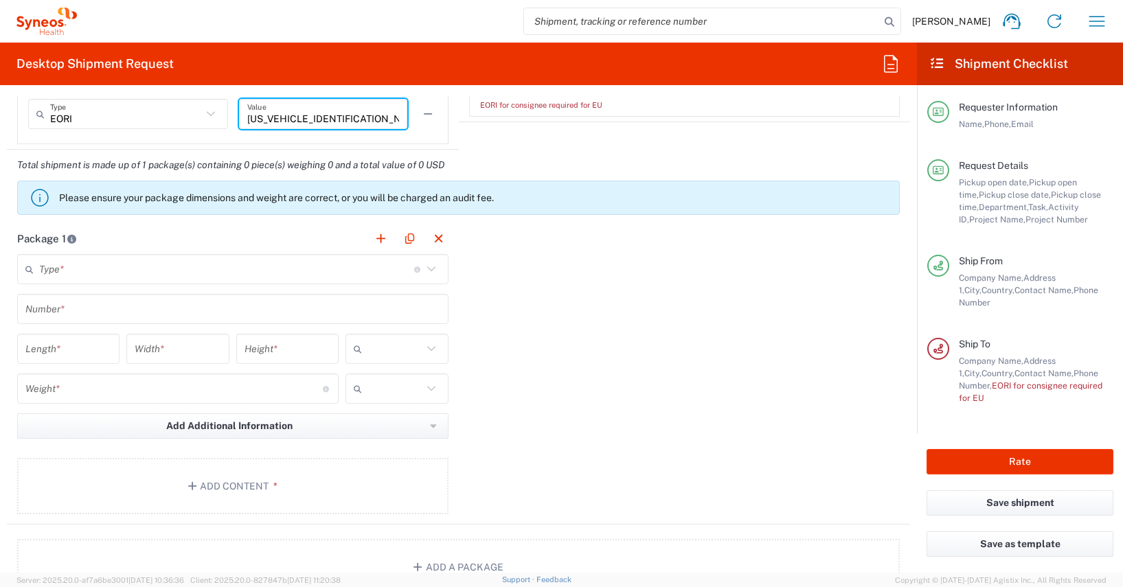
scroll to position [1219, 0]
click at [52, 268] on input "text" at bounding box center [226, 268] width 375 height 24
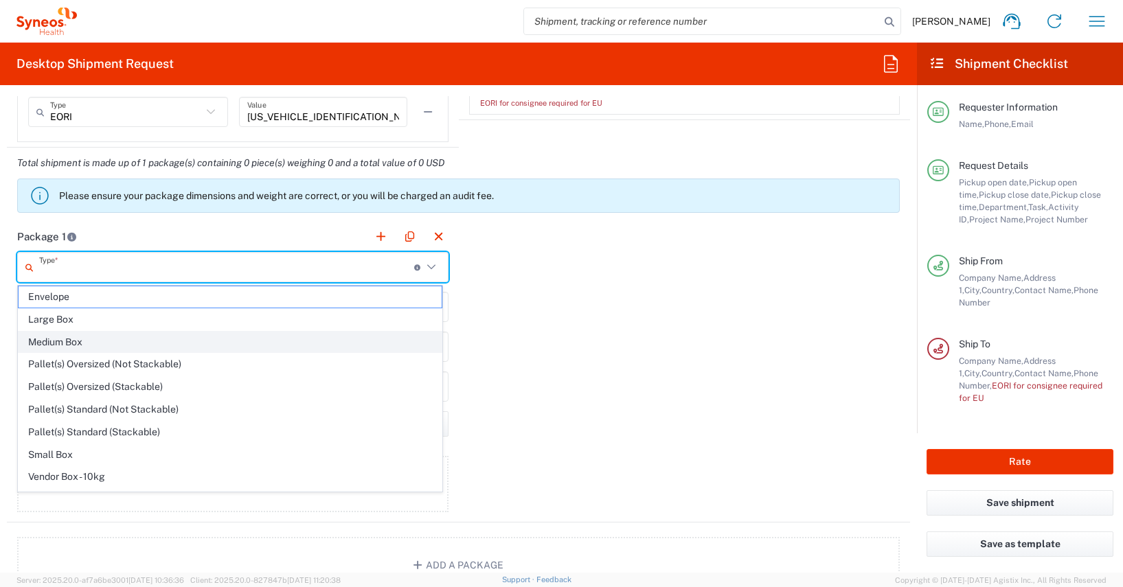
click at [68, 342] on span "Medium Box" at bounding box center [230, 342] width 423 height 21
type input "Medium Box"
type input "13"
type input "11.5"
type input "2.5"
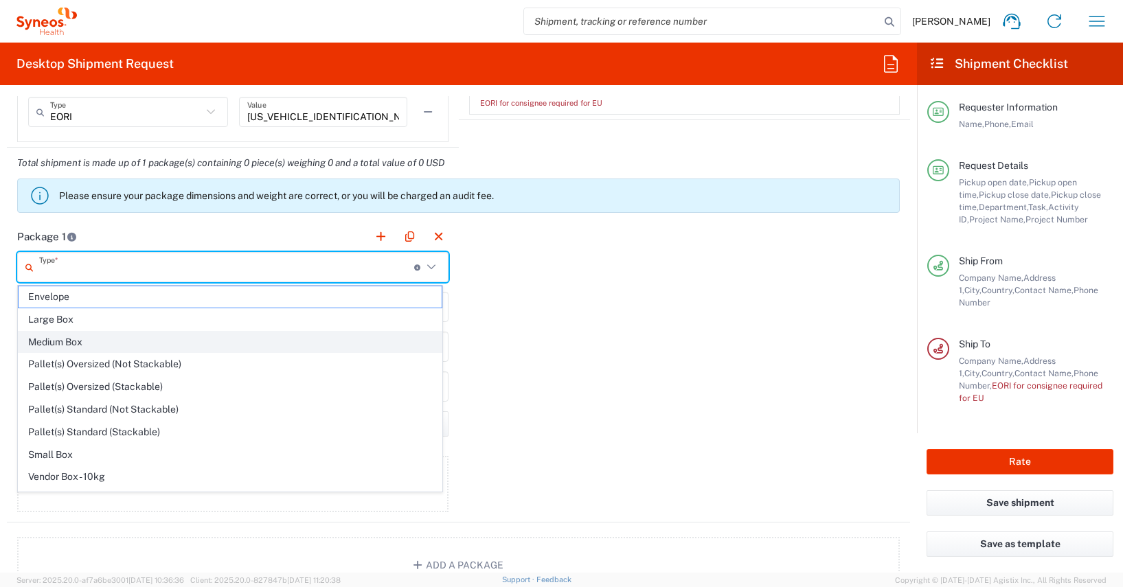
type input "in"
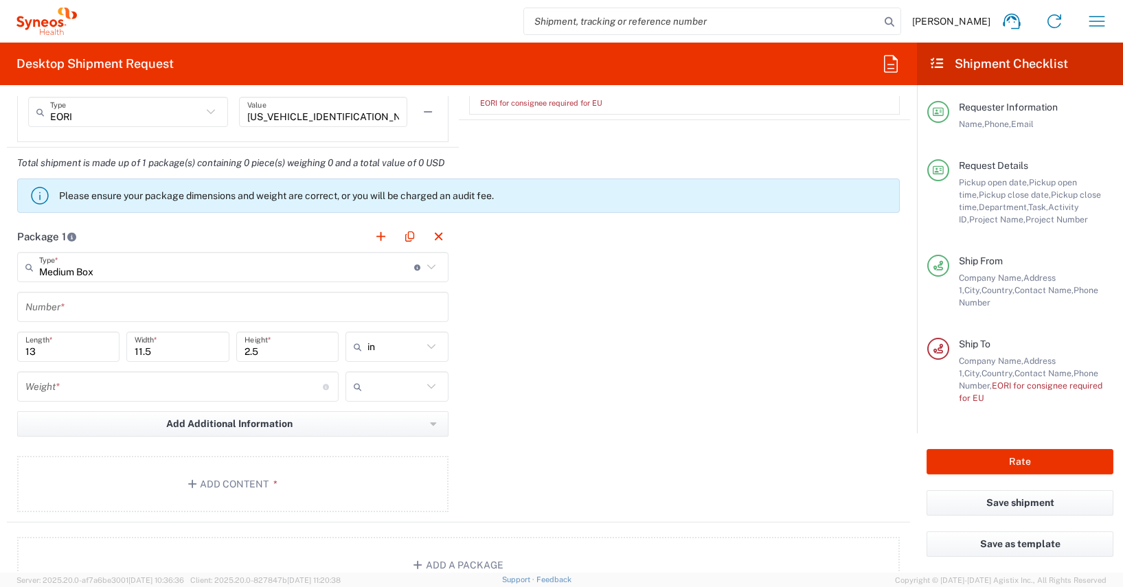
click at [429, 346] on icon at bounding box center [431, 347] width 18 height 18
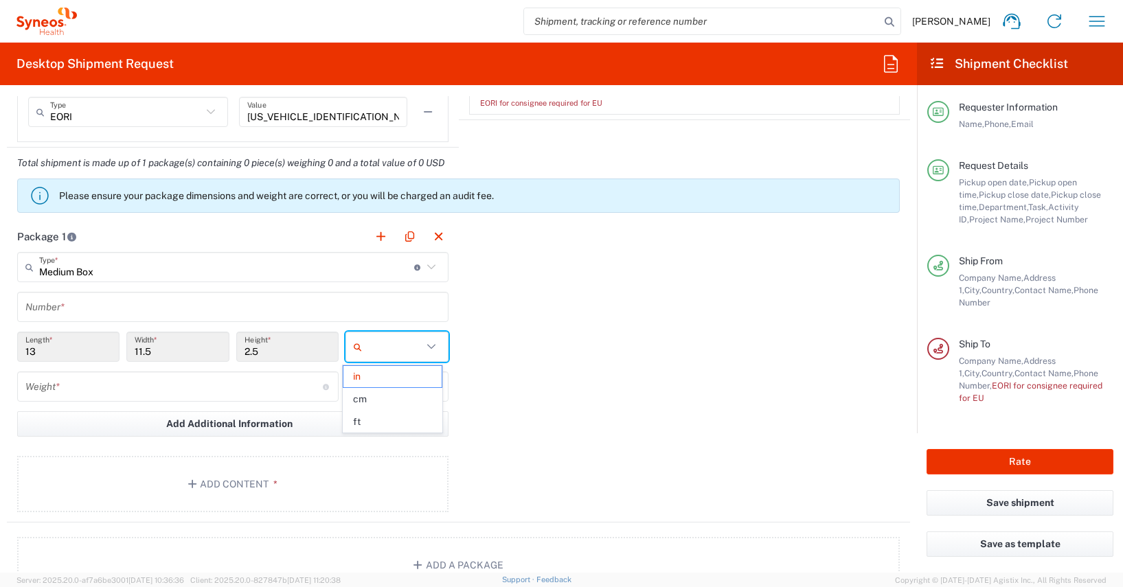
drag, startPoint x: 359, startPoint y: 400, endPoint x: 302, endPoint y: 400, distance: 57.0
click at [359, 400] on span "cm" at bounding box center [392, 399] width 99 height 21
type input "33.02"
type input "29.21"
type input "6.35"
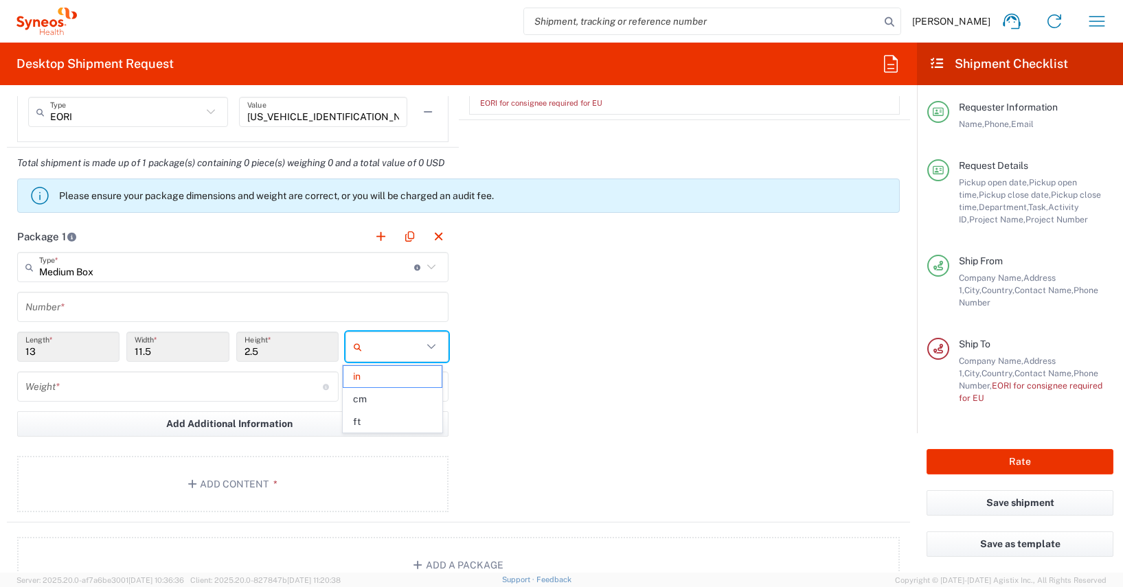
type input "cm"
click at [39, 423] on button "Add Additional Information" at bounding box center [232, 423] width 431 height 25
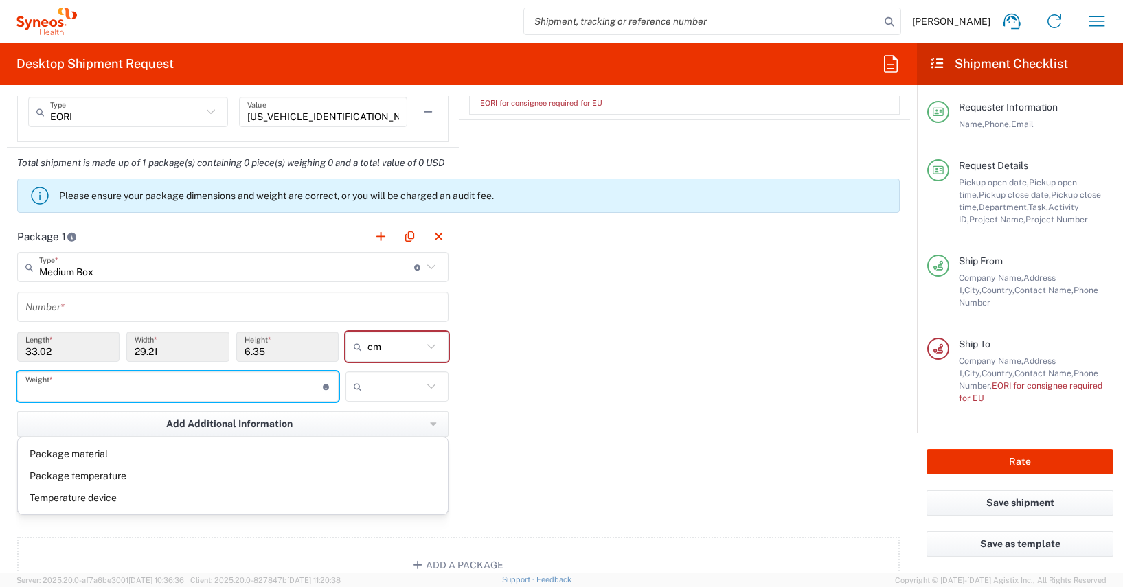
click at [30, 391] on input "number" at bounding box center [173, 387] width 297 height 24
type input "2.5"
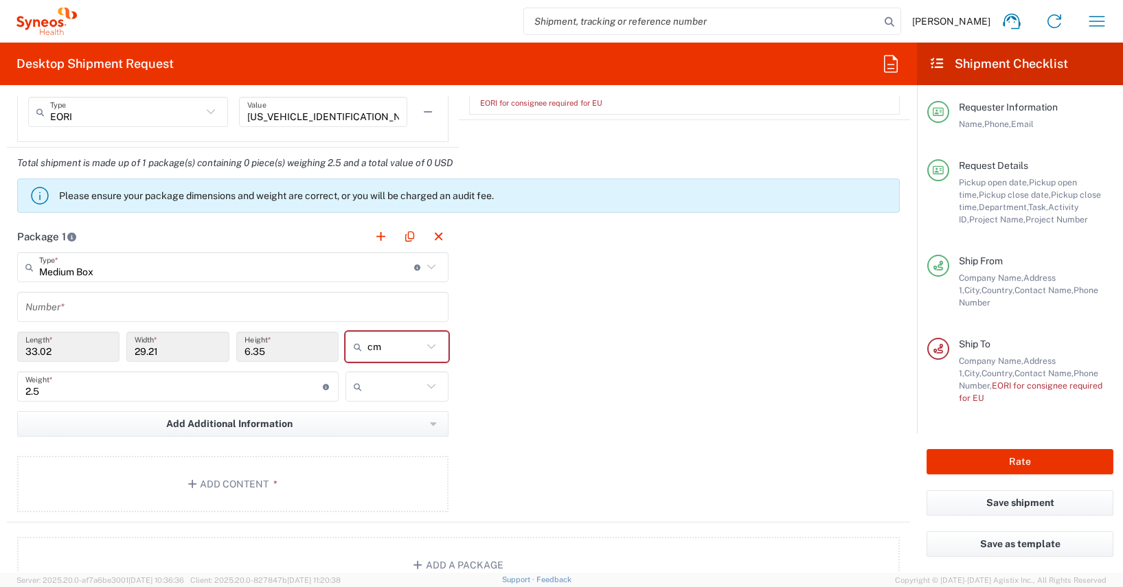
click at [427, 387] on icon at bounding box center [431, 386] width 8 height 5
click at [361, 418] on span "kgs" at bounding box center [392, 416] width 99 height 21
type input "kgs"
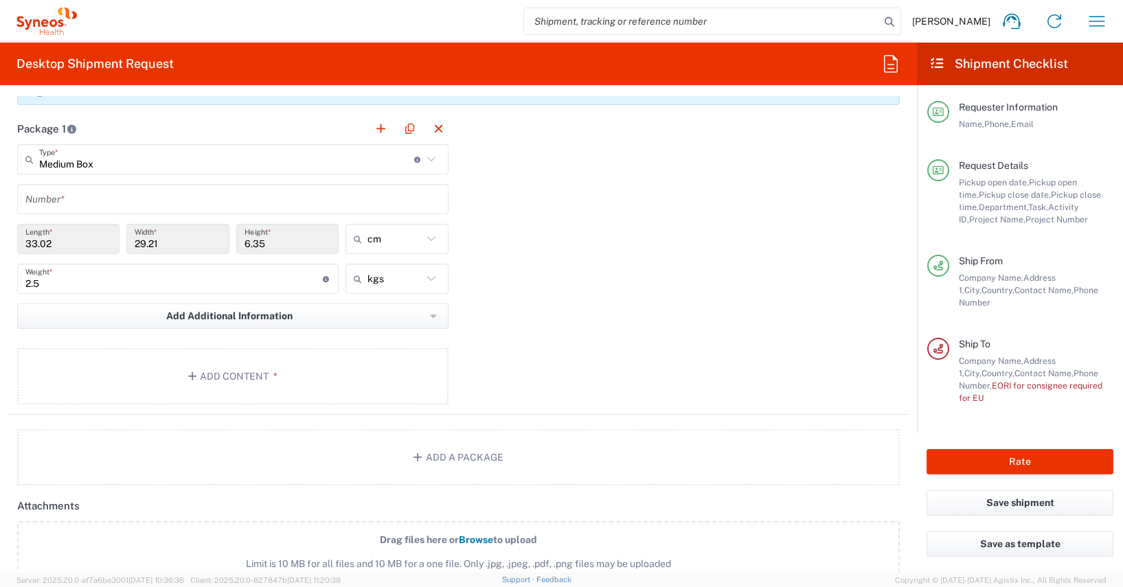
scroll to position [1355, 0]
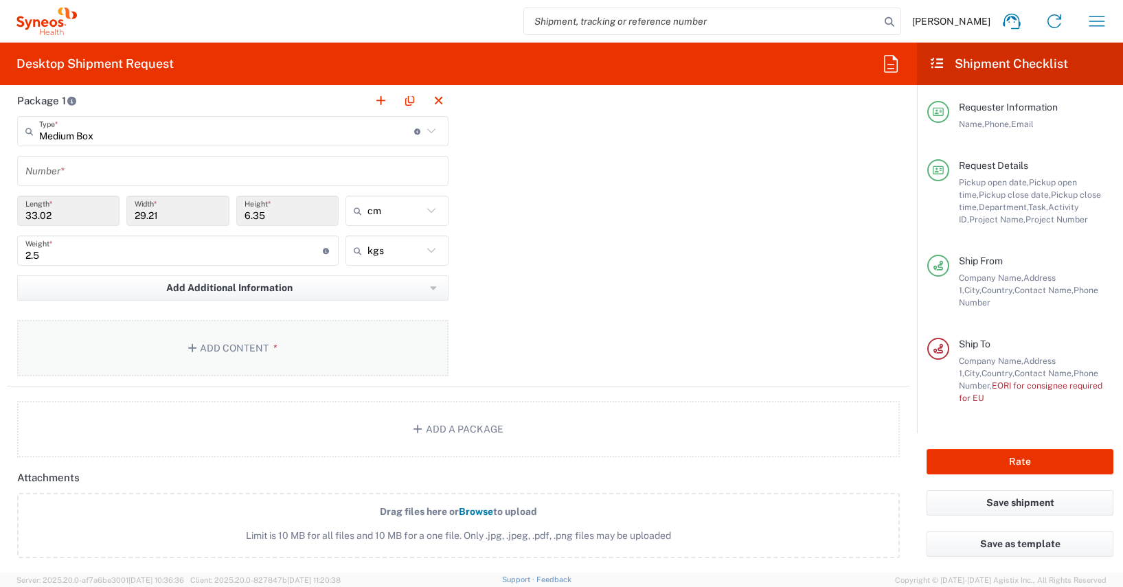
click at [238, 348] on button "Add Content *" at bounding box center [232, 348] width 431 height 56
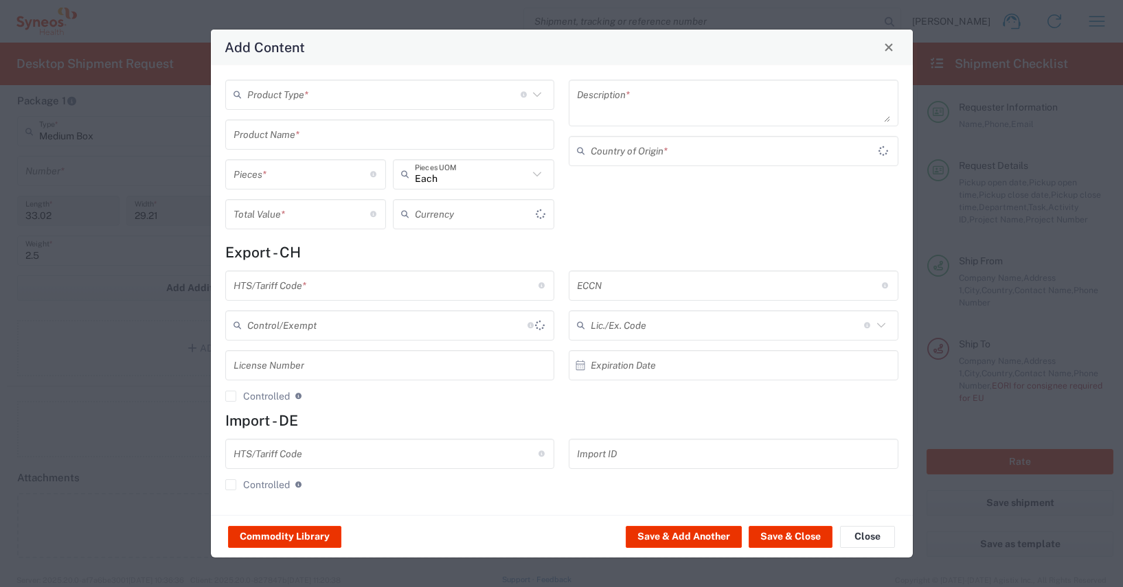
type input "US Dollar"
click at [299, 541] on button "Commodity Library" at bounding box center [284, 537] width 113 height 22
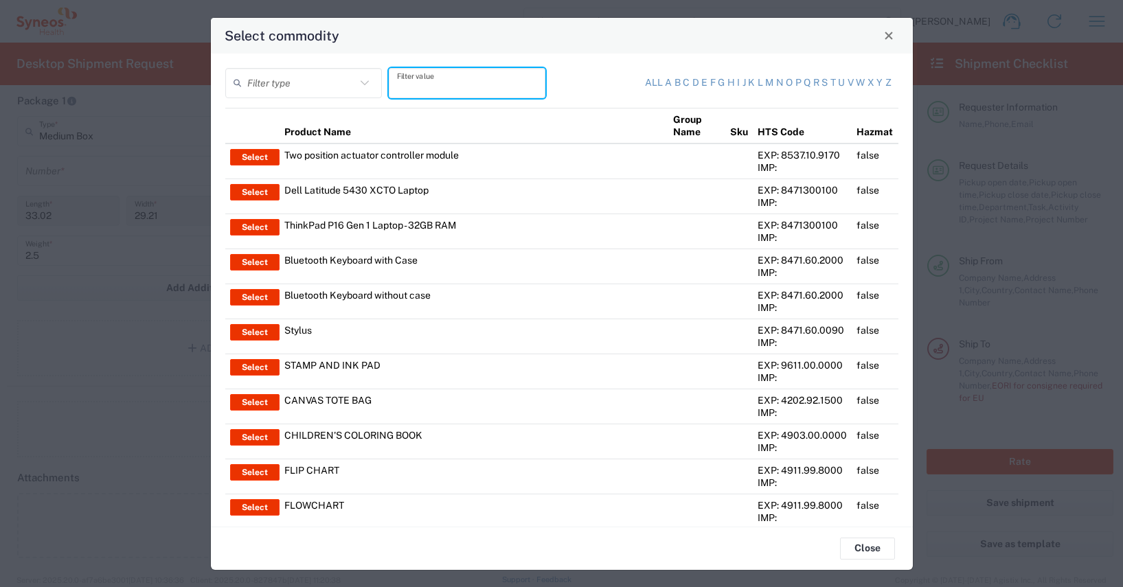
click at [403, 83] on input "text" at bounding box center [467, 83] width 140 height 24
type input "thinkpad"
click at [253, 84] on input "text" at bounding box center [301, 83] width 109 height 24
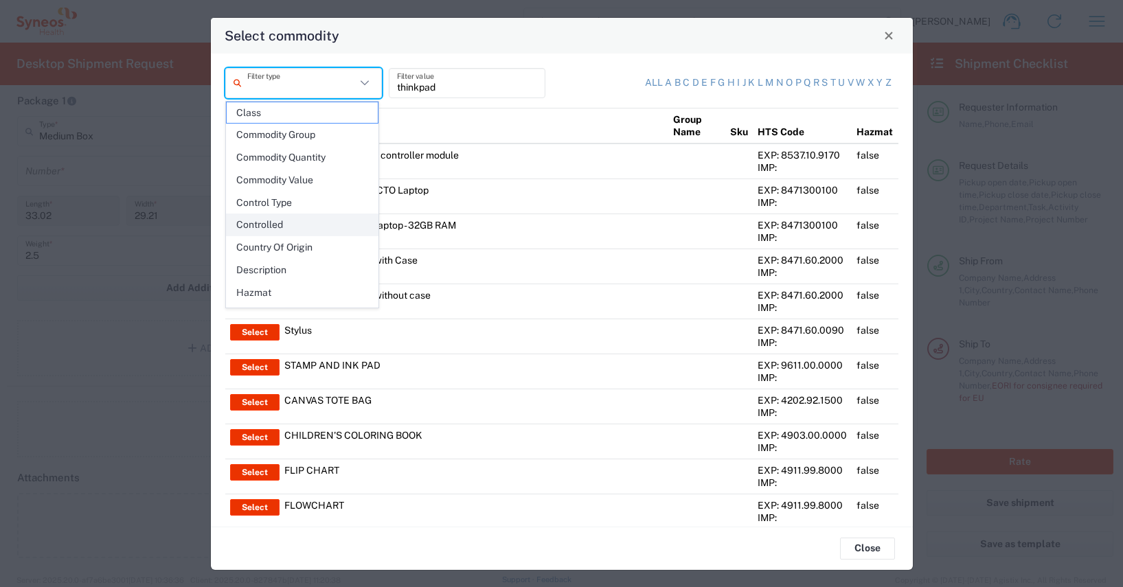
scroll to position [199, 0]
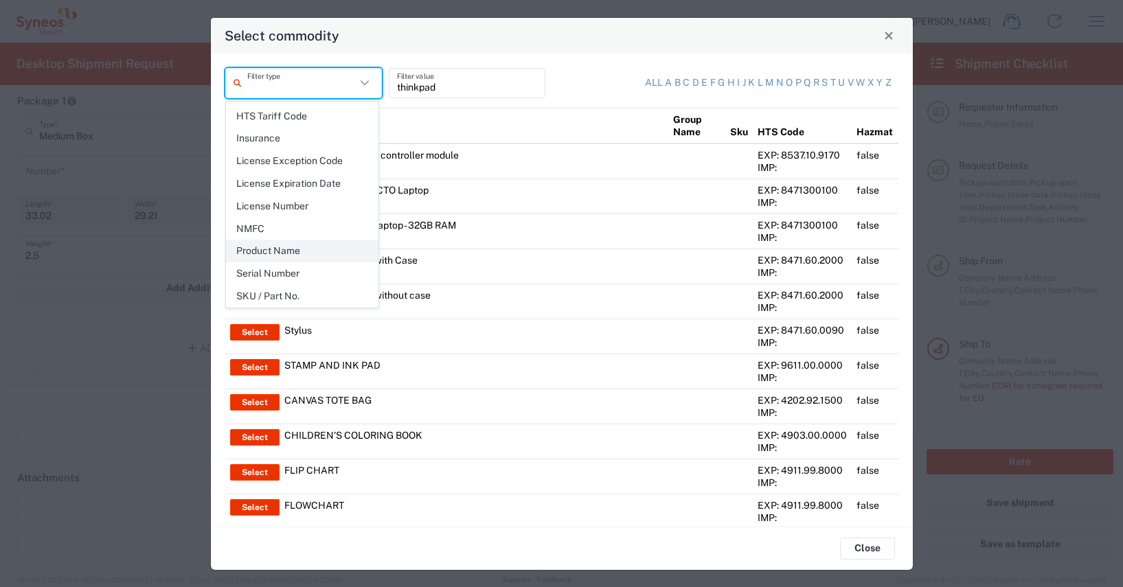
click at [286, 250] on span "Product Name" at bounding box center [302, 250] width 151 height 21
type input "Product Name"
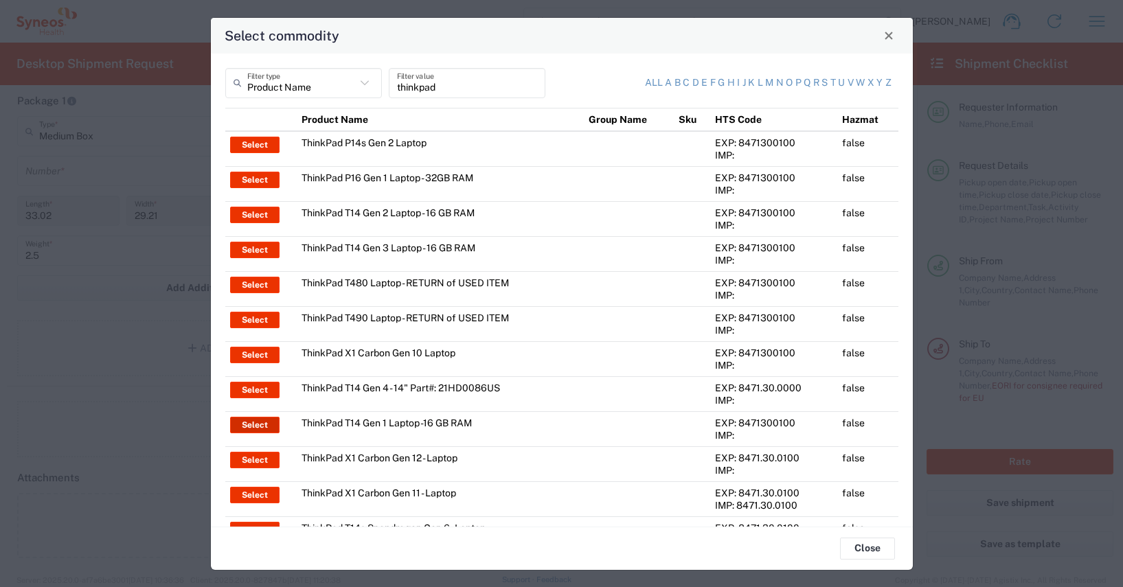
click at [251, 425] on button "Select" at bounding box center [254, 425] width 49 height 16
type input "ThinkPad T14 Gen 1 Laptop -16 GB RAM"
type textarea "Intel Core i5-10210U- 14"- 512 GB SSD"
type input "[GEOGRAPHIC_DATA]"
type input "8471300100"
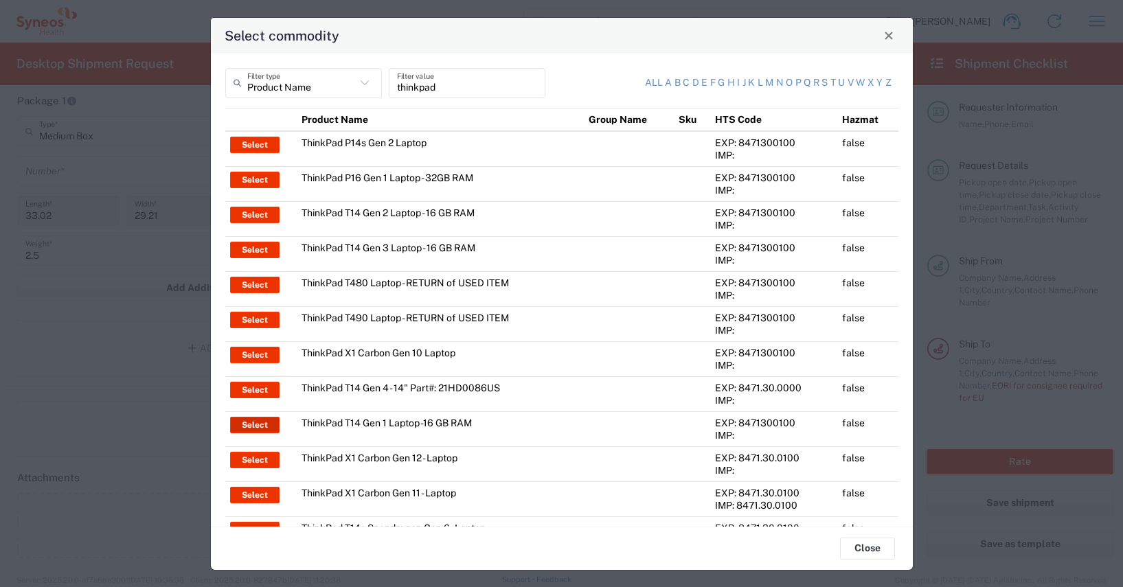
type input "BIS"
type input "5A992.c"
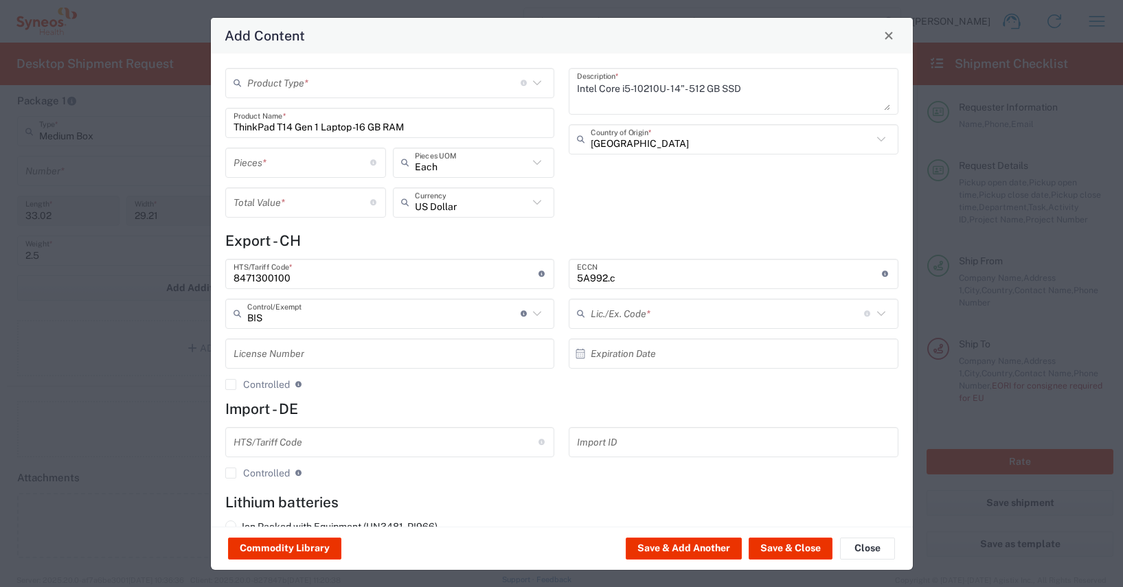
type input "NLR - No License Required"
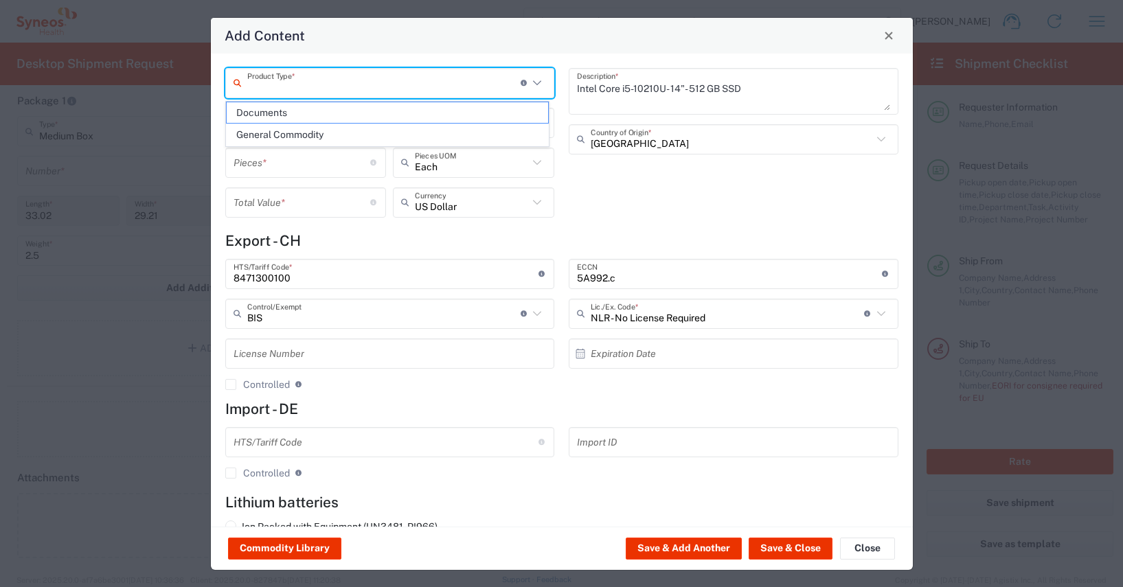
click at [258, 80] on input "text" at bounding box center [383, 83] width 273 height 24
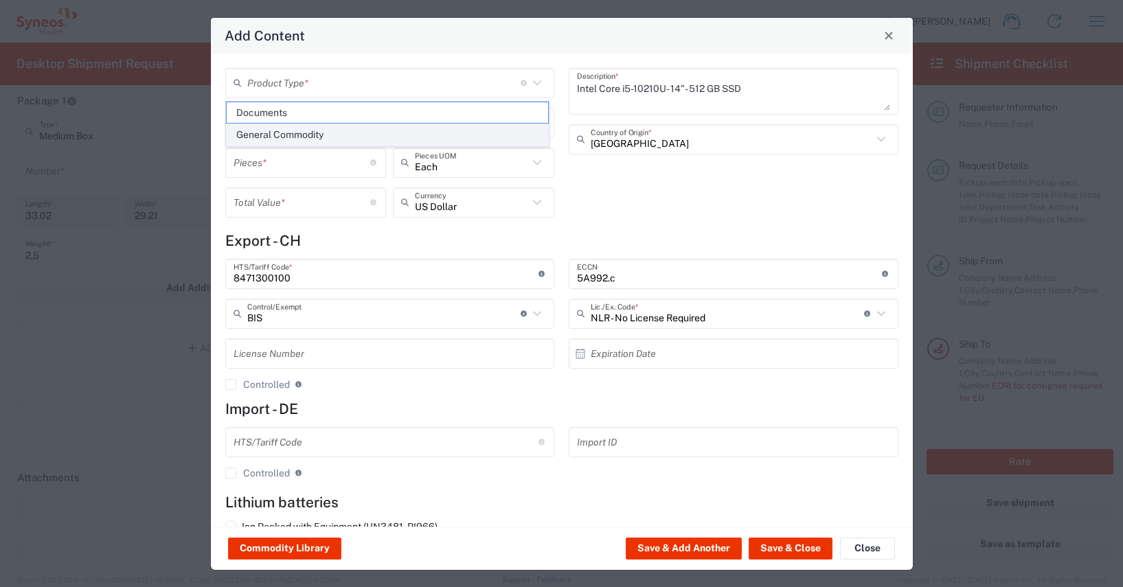
click at [284, 137] on span "General Commodity" at bounding box center [387, 134] width 321 height 21
type input "General Commodity"
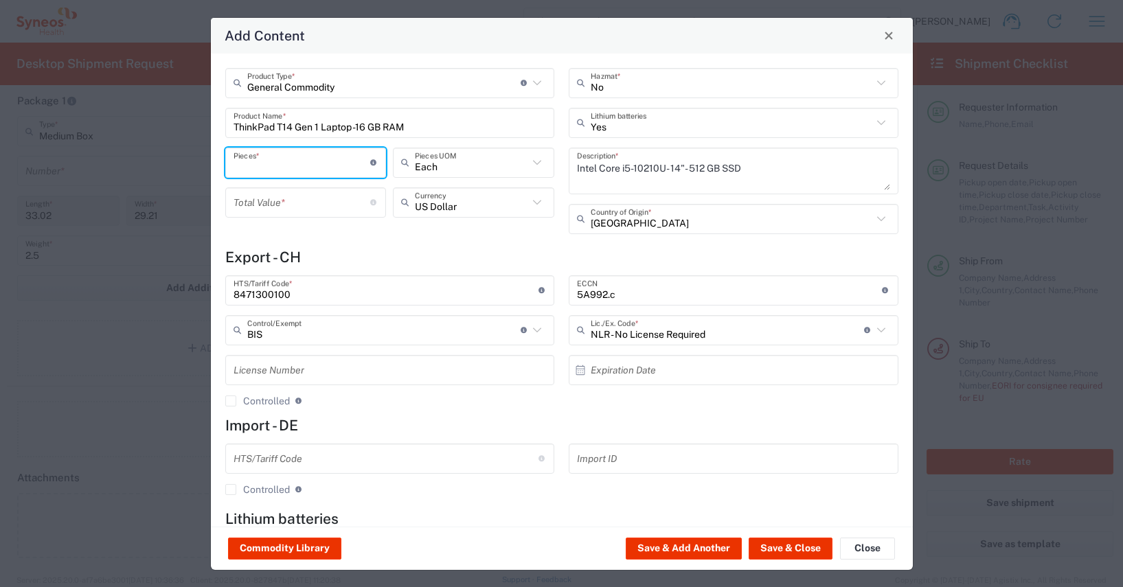
click at [239, 166] on input "number" at bounding box center [302, 162] width 137 height 24
type input "1"
click at [234, 205] on input "number" at bounding box center [302, 202] width 137 height 24
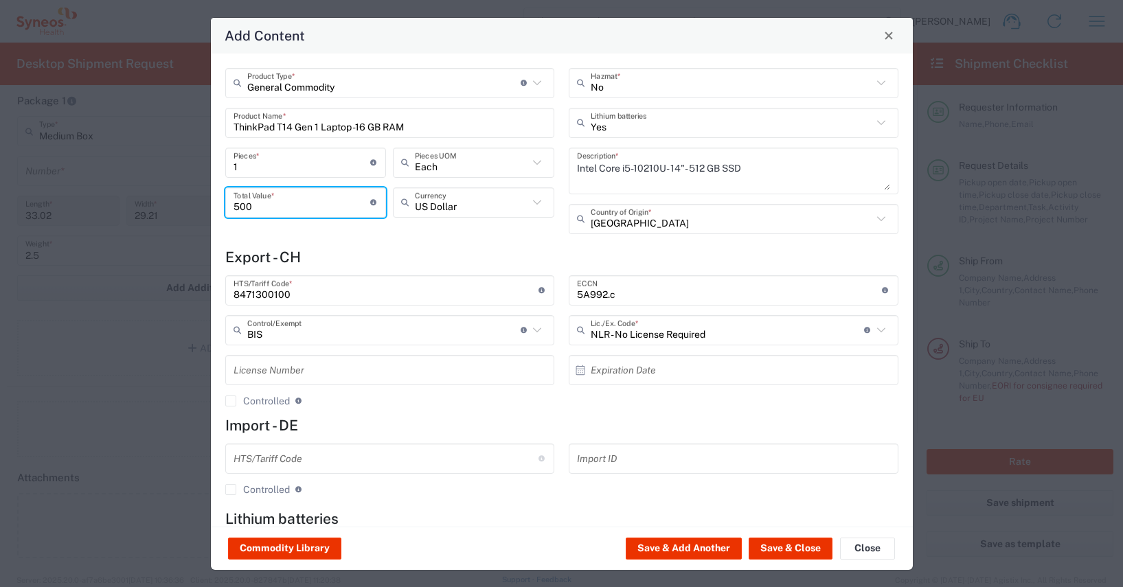
type input "500"
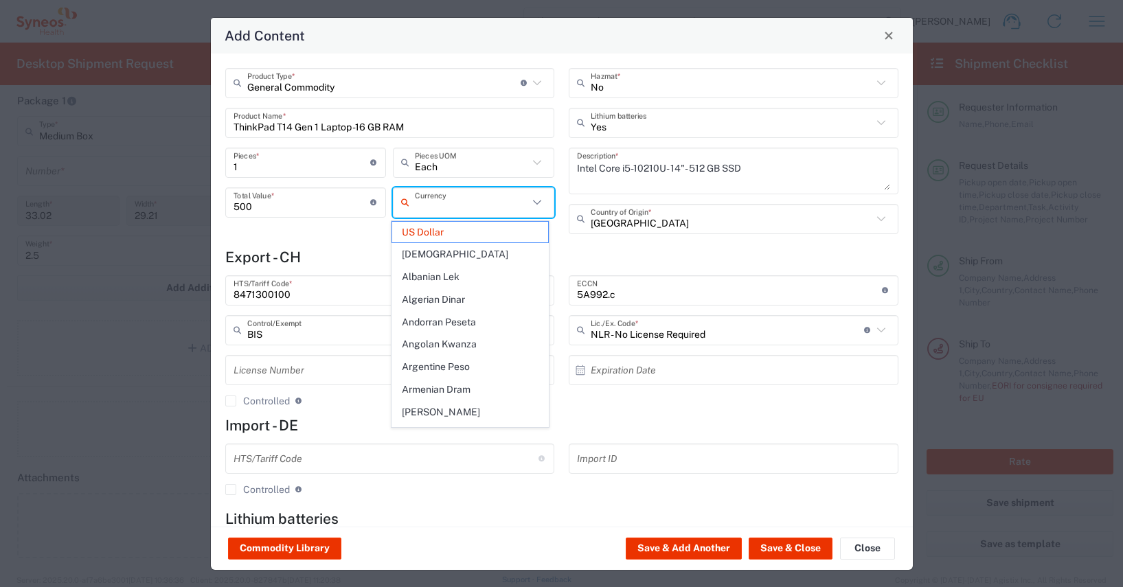
click at [429, 203] on input "text" at bounding box center [471, 202] width 113 height 24
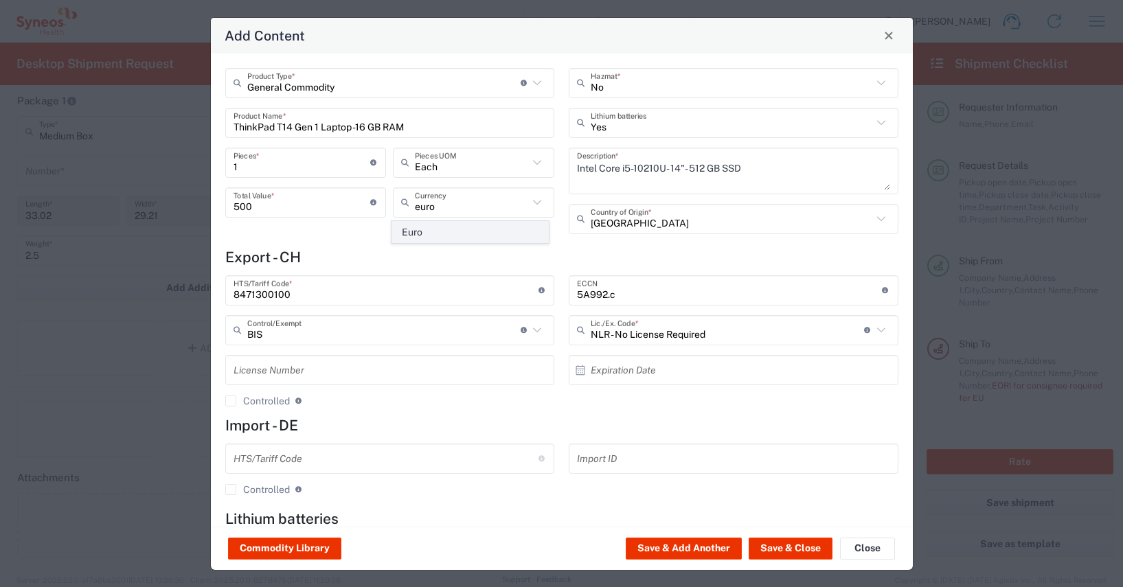
click at [416, 231] on span "Euro" at bounding box center [470, 232] width 156 height 21
type input "Euro"
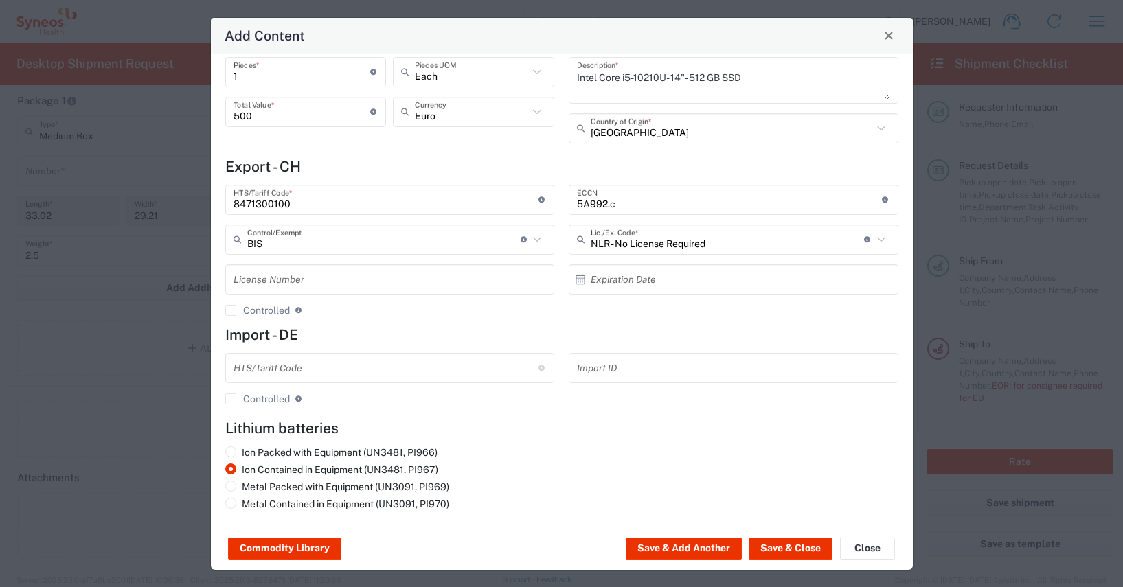
scroll to position [93, 0]
click at [780, 545] on button "Save & Close" at bounding box center [791, 549] width 84 height 22
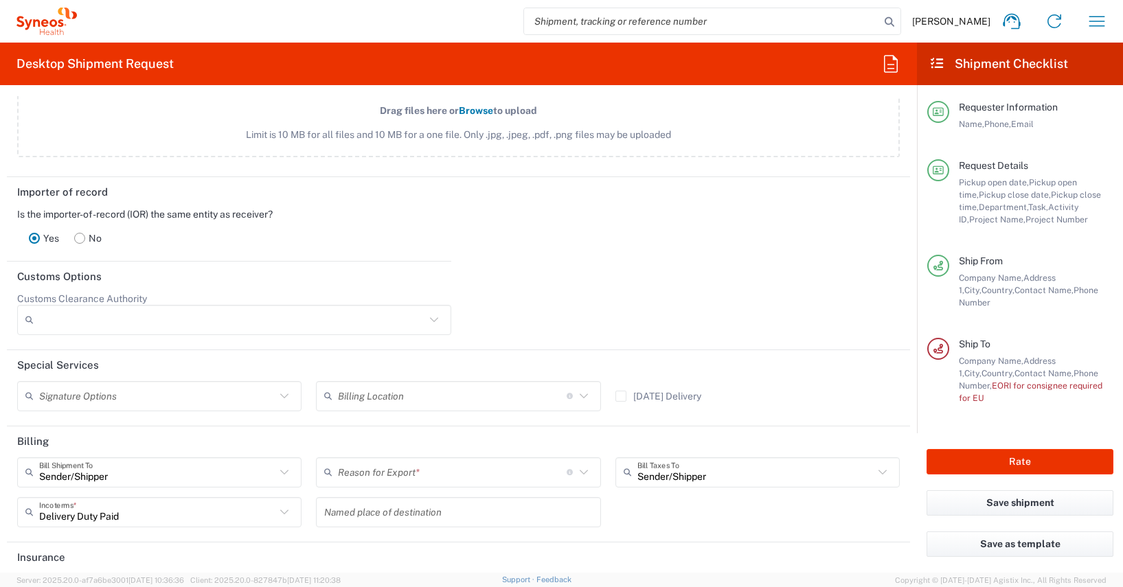
scroll to position [1896, 0]
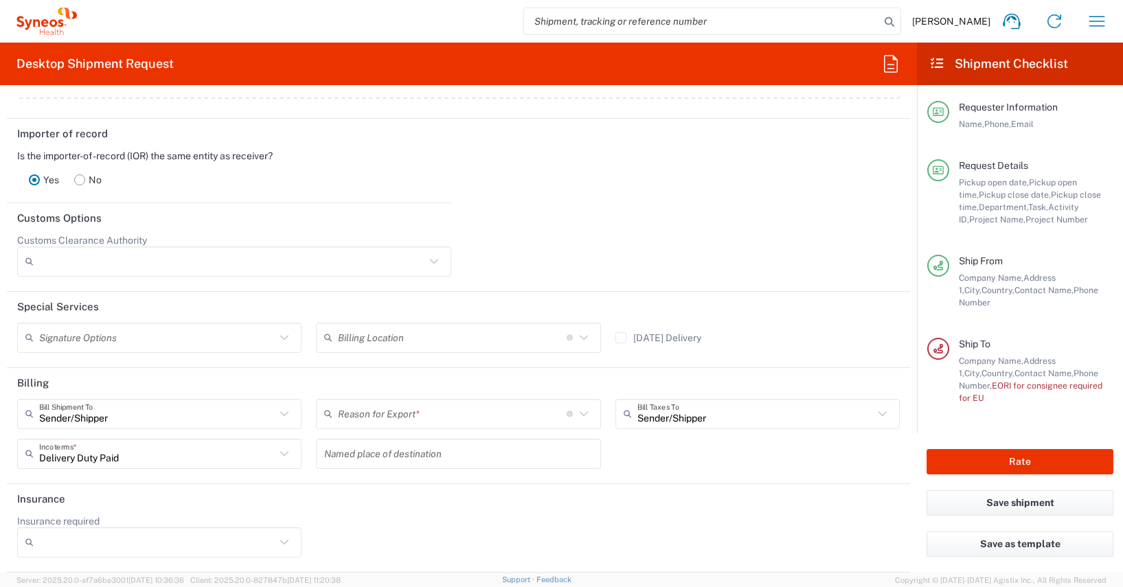
click at [281, 413] on icon at bounding box center [284, 414] width 18 height 18
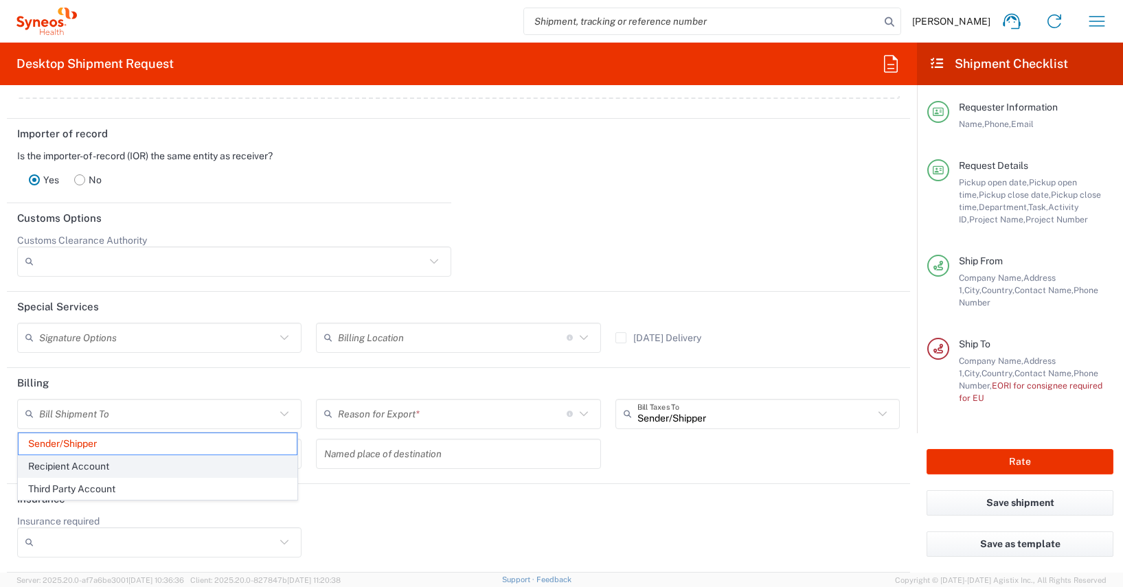
click at [71, 466] on span "Recipient Account" at bounding box center [158, 466] width 278 height 21
type input "Recipient Account"
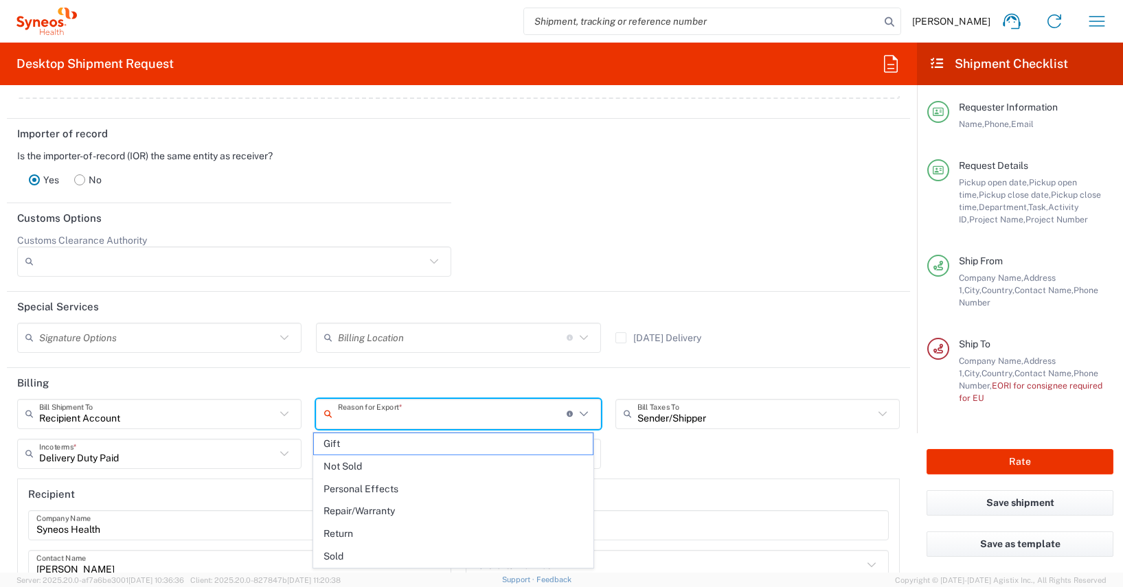
click at [419, 415] on input "text" at bounding box center [452, 414] width 229 height 24
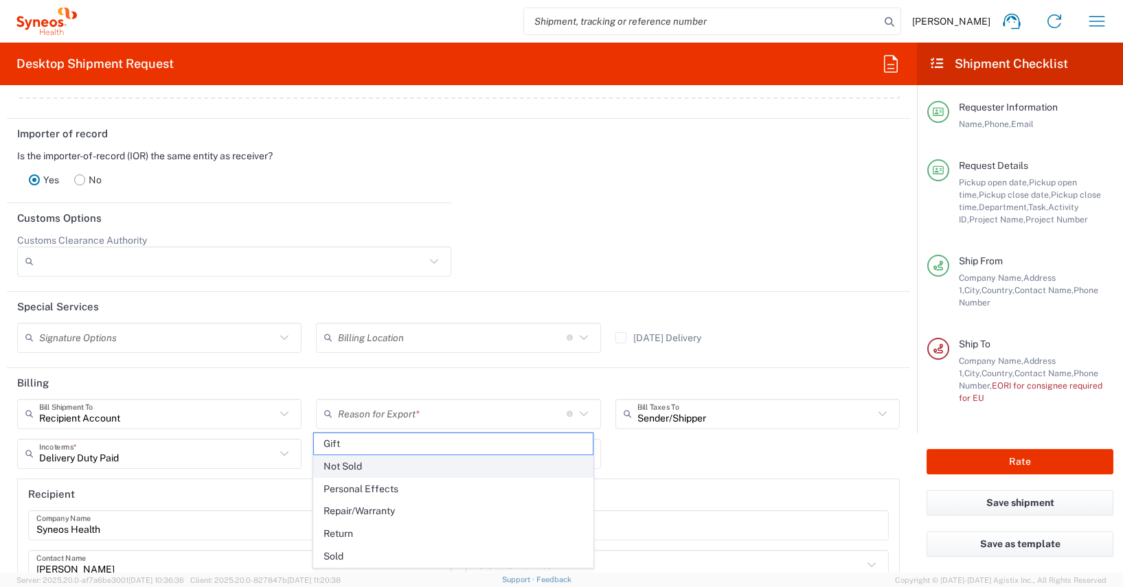
click at [353, 462] on span "Not Sold" at bounding box center [453, 466] width 278 height 21
type input "Not Sold"
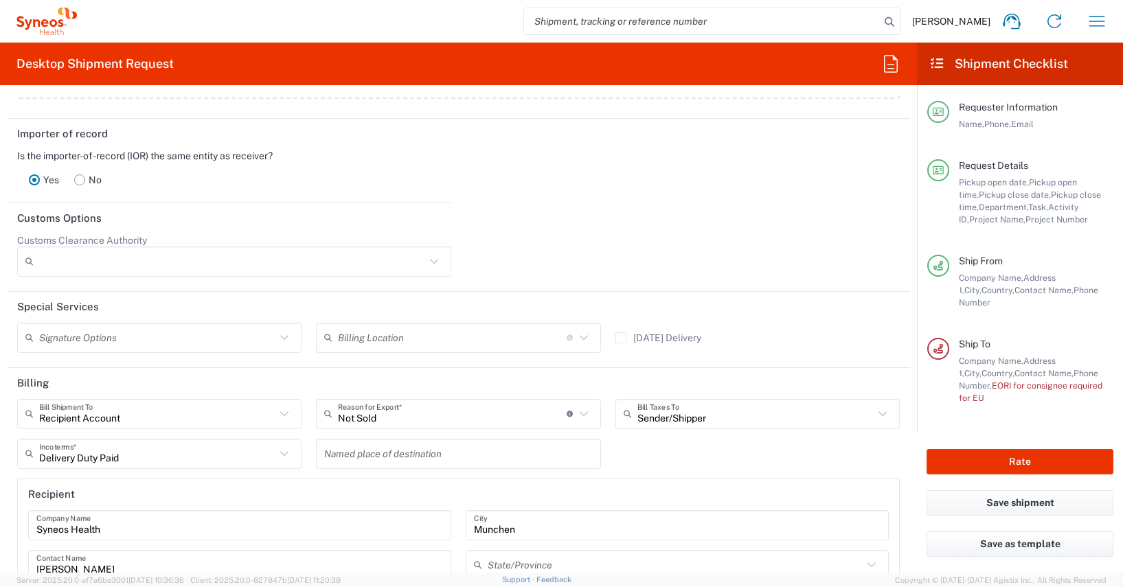
click at [874, 413] on icon at bounding box center [883, 414] width 18 height 18
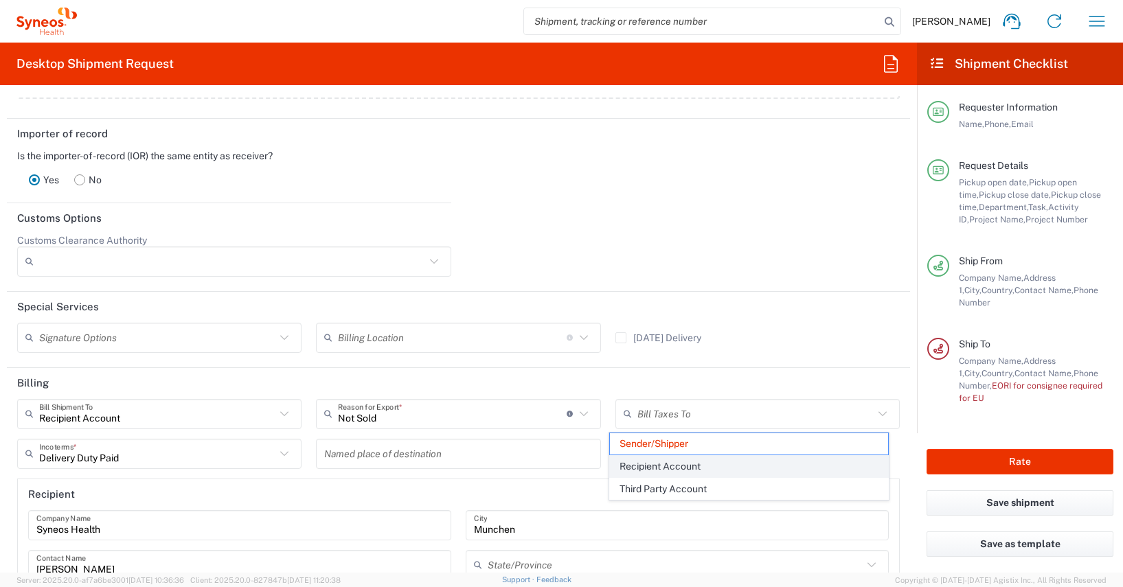
click at [652, 466] on span "Recipient Account" at bounding box center [749, 466] width 278 height 21
type input "Recipient Account"
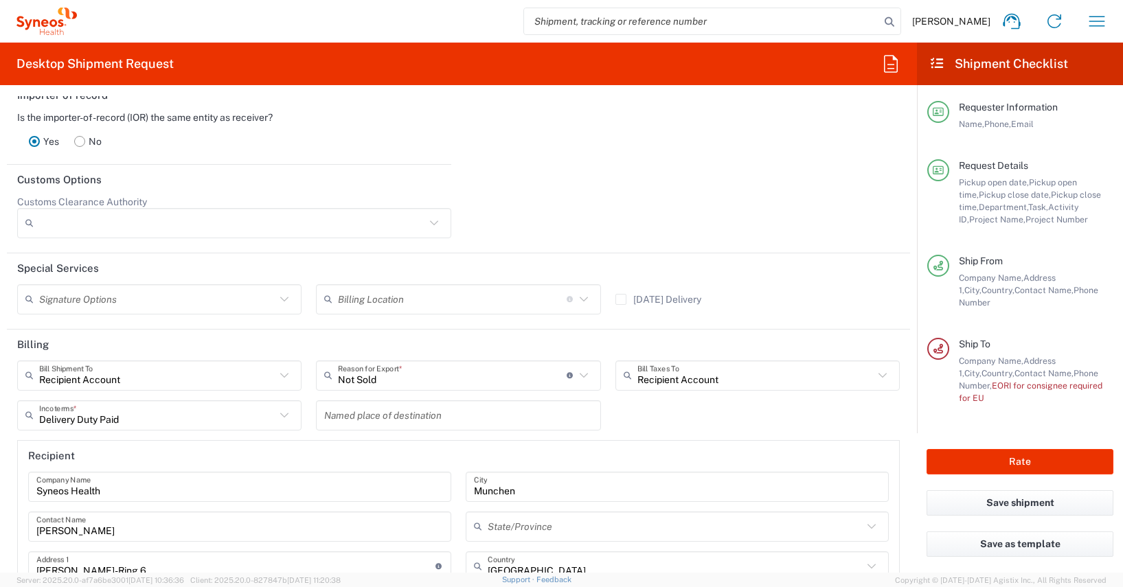
scroll to position [1935, 0]
click at [961, 459] on button "Rate" at bounding box center [1020, 461] width 187 height 25
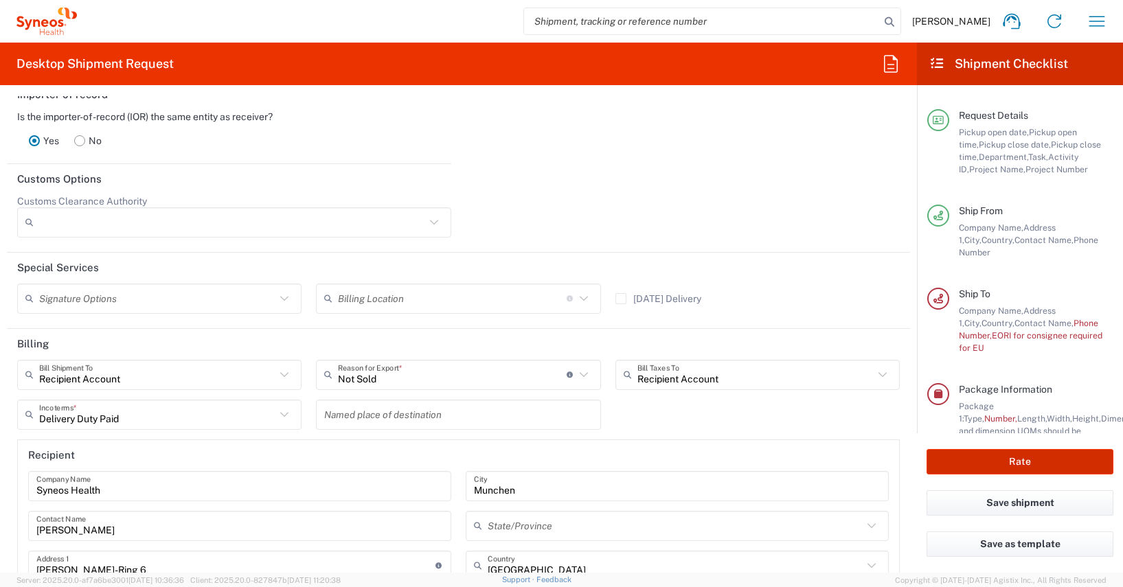
scroll to position [112, 0]
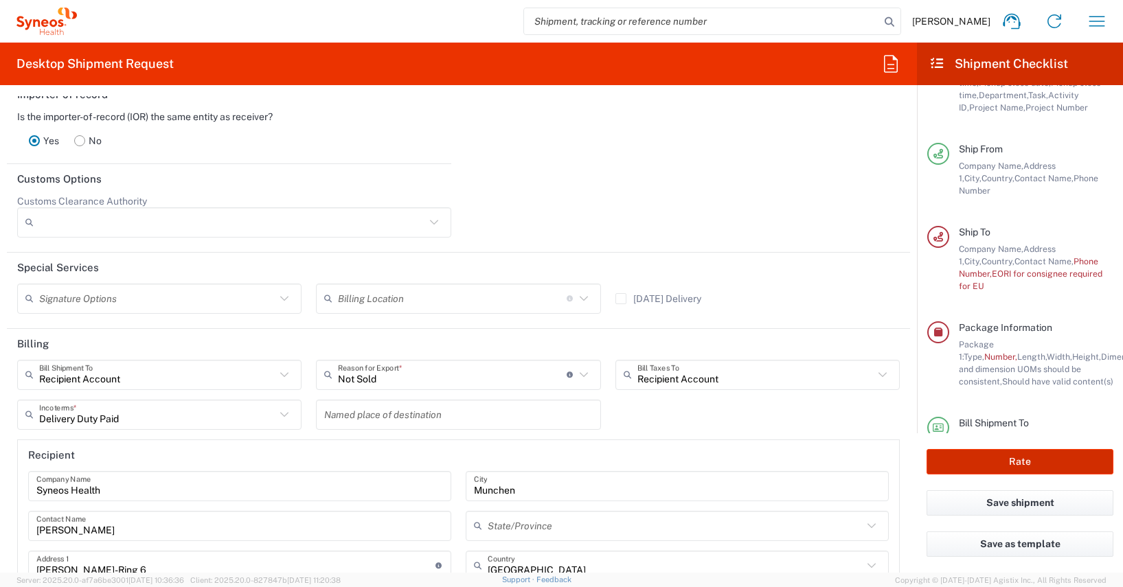
type input "4510 DEPARTMENTAL EXPENSE"
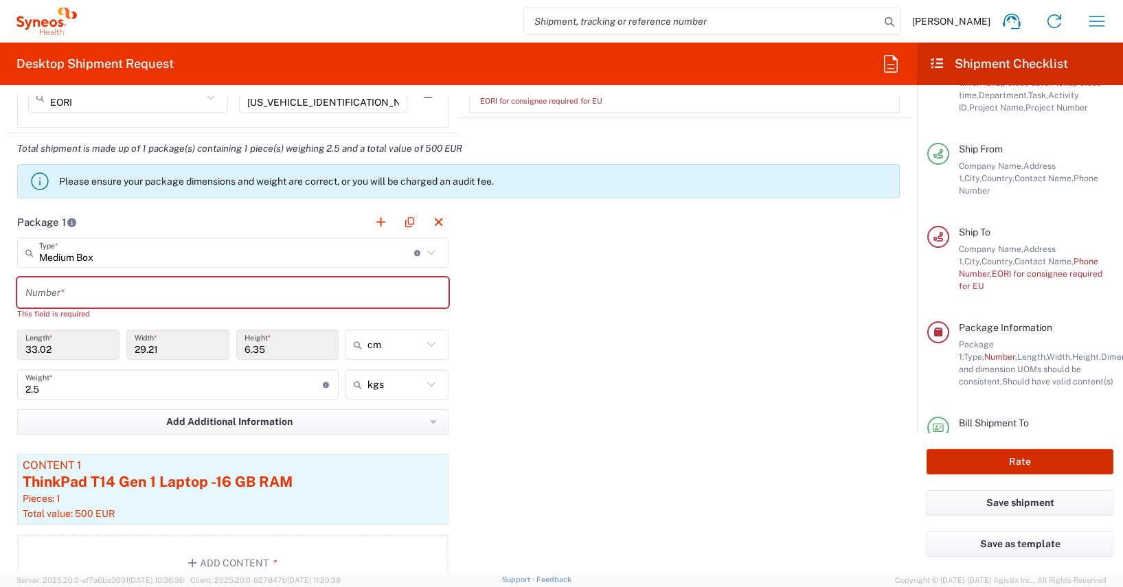
scroll to position [1182, 0]
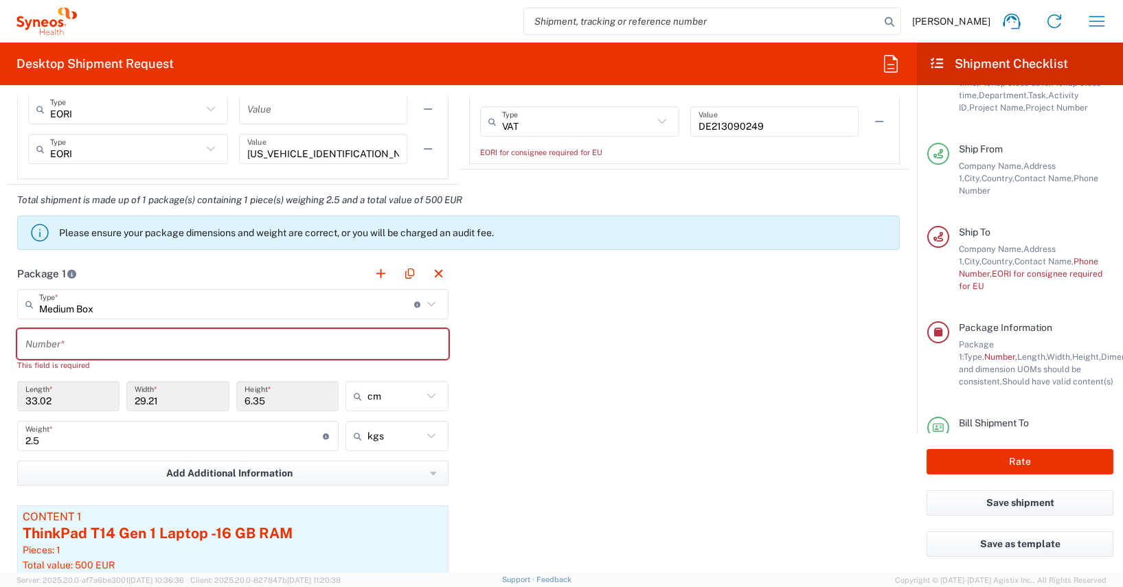
click at [44, 345] on input "text" at bounding box center [232, 344] width 415 height 24
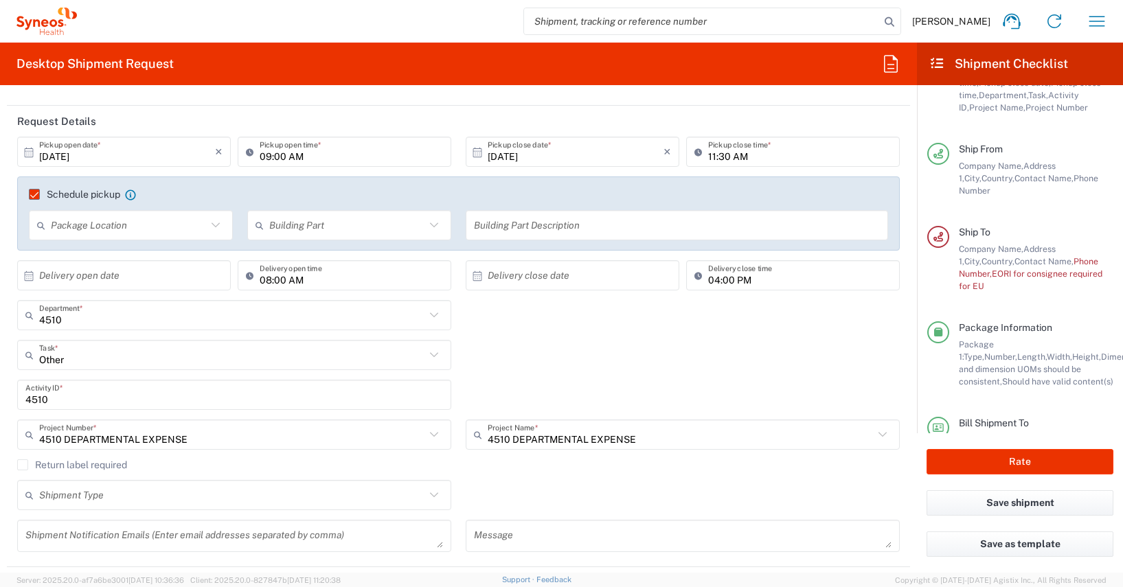
scroll to position [0, 0]
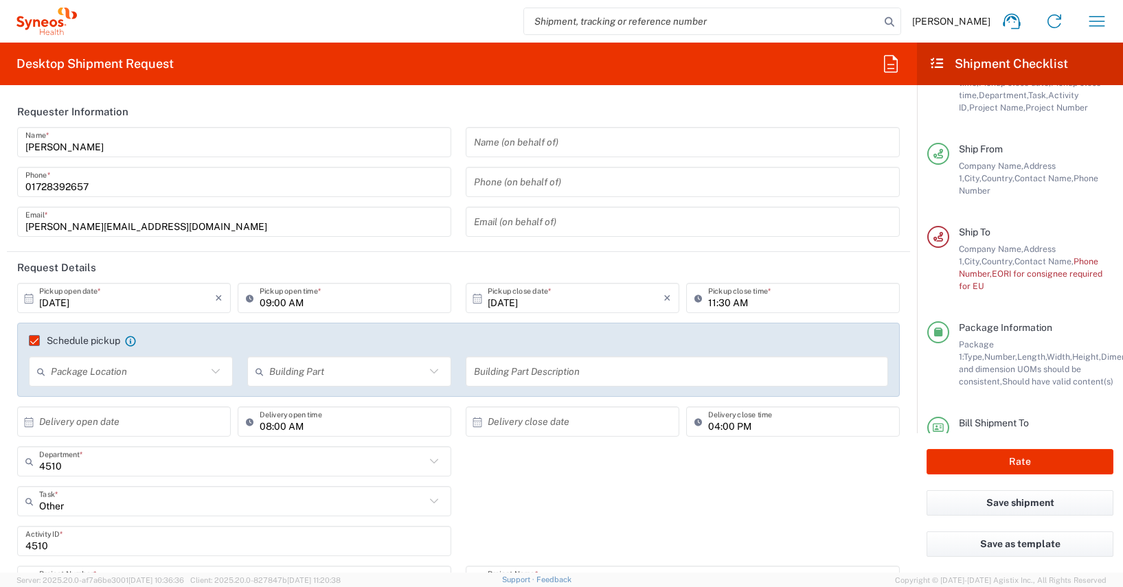
type input "1"
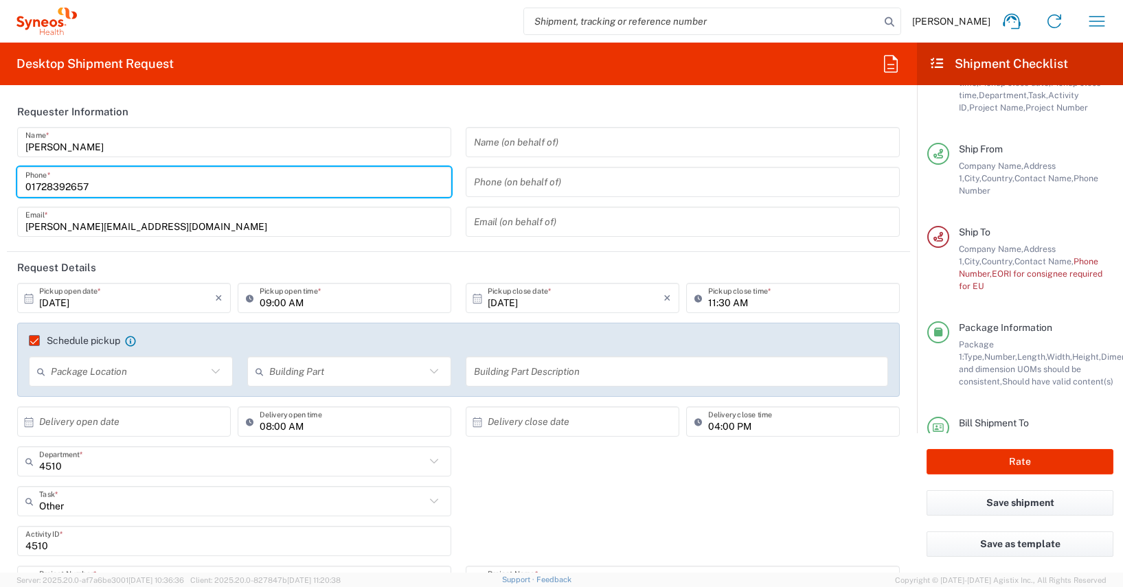
click at [63, 189] on input "01728392657" at bounding box center [234, 182] width 418 height 24
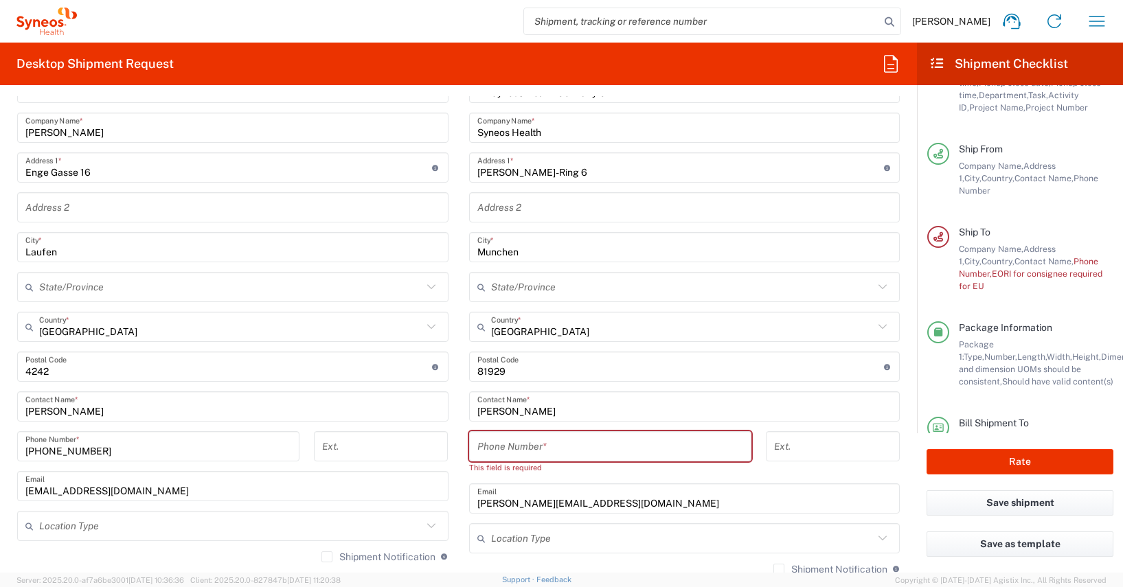
scroll to position [735, 0]
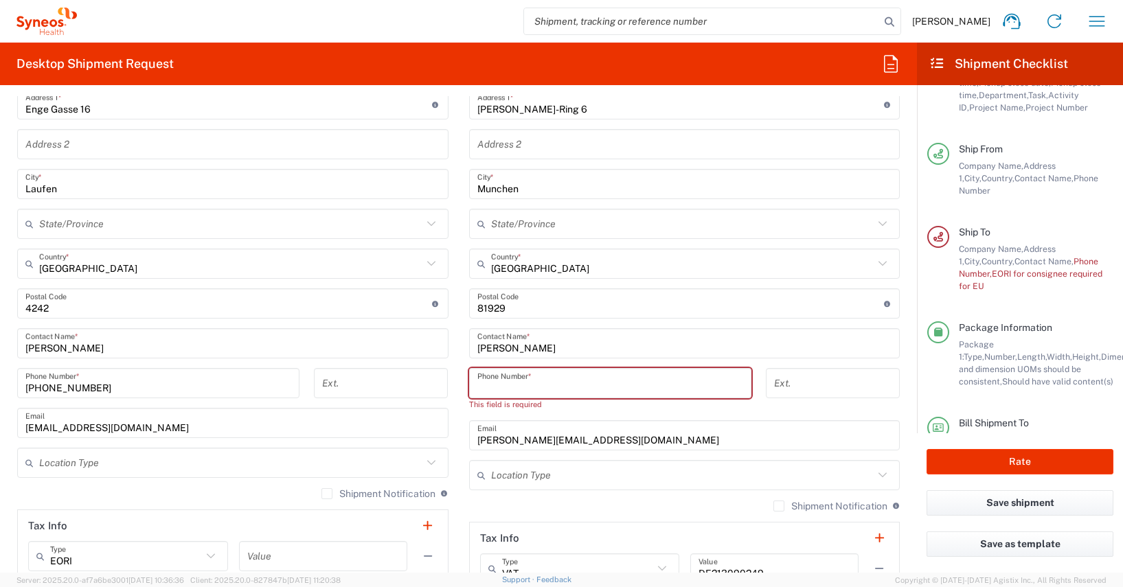
paste input "01728392657"
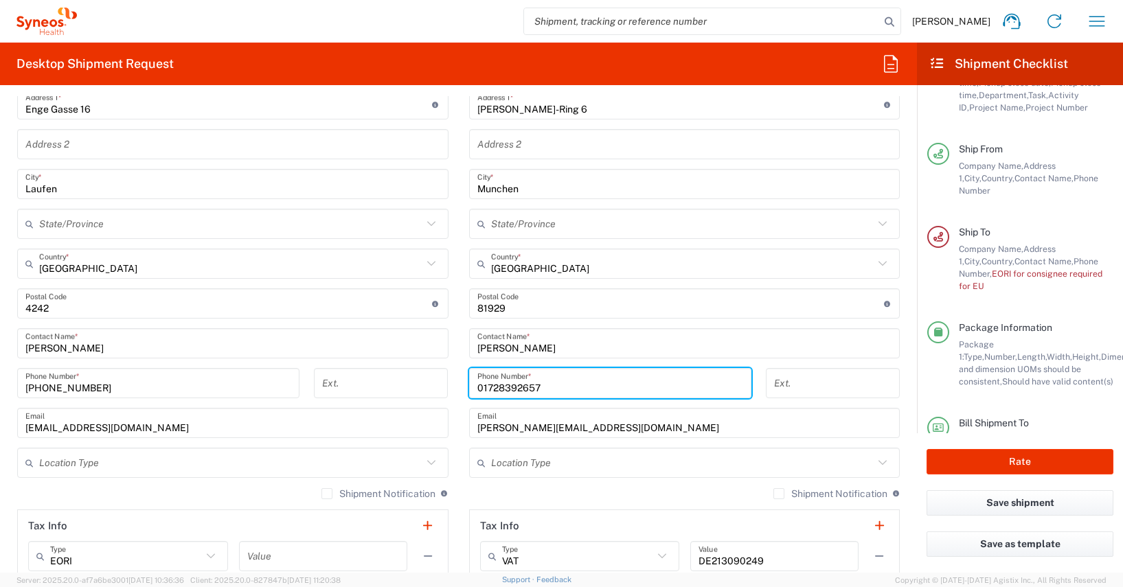
type input "01728392657"
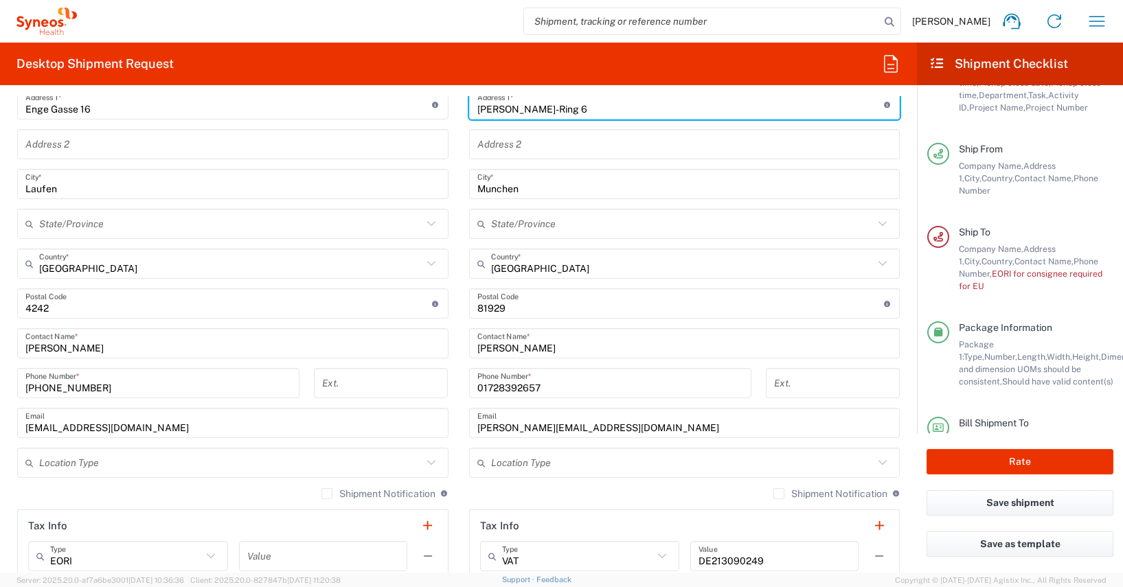
click at [633, 102] on input "[PERSON_NAME]-Ring 6" at bounding box center [680, 105] width 407 height 24
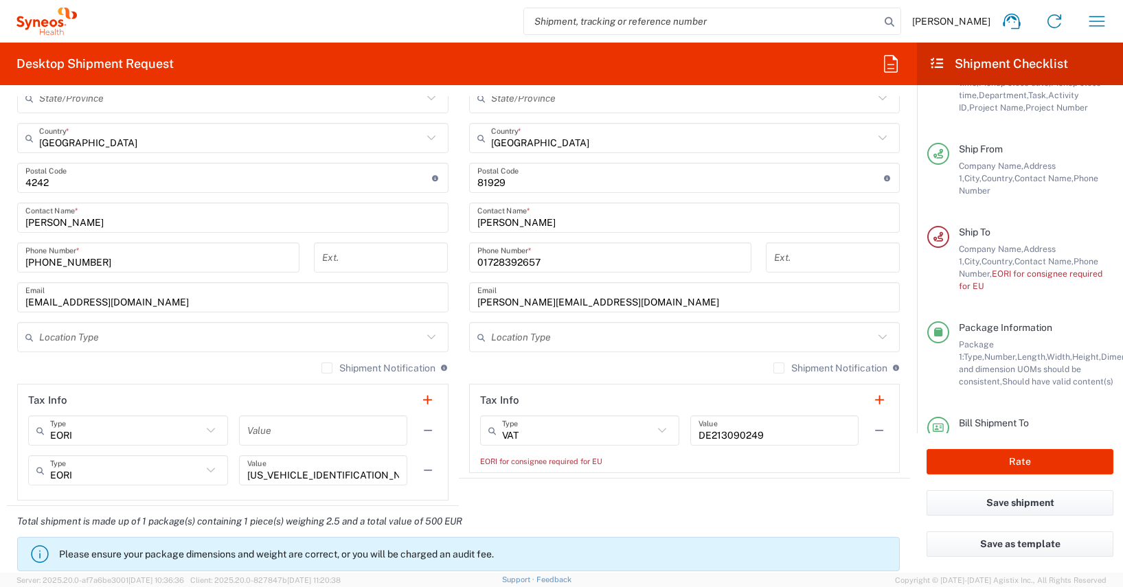
scroll to position [863, 0]
click at [332, 474] on input "[US_VEHICLE_IDENTIFICATION_NUMBER]" at bounding box center [323, 469] width 152 height 24
click at [604, 461] on div "EORI for consignee required for EU" at bounding box center [684, 459] width 409 height 12
drag, startPoint x: 605, startPoint y: 460, endPoint x: 466, endPoint y: 463, distance: 138.8
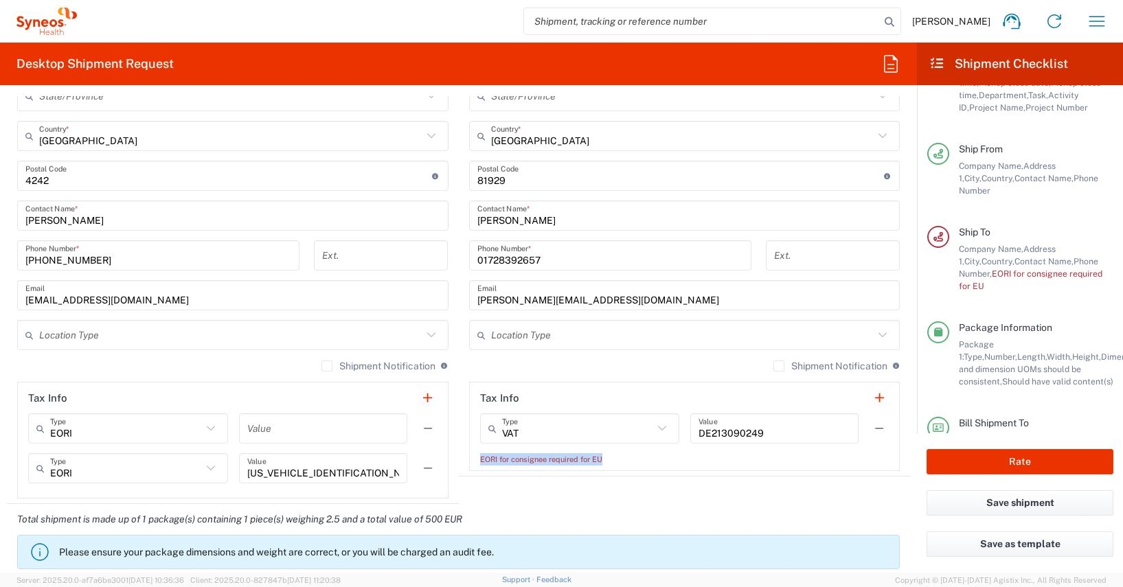
click at [470, 463] on main "VAT Type VAT EIN EORI Other TIN DE213090249 Value EORI for consignee required f…" at bounding box center [685, 439] width 430 height 52
click at [553, 495] on agx-shipment-stop-widget "Ship To Syneos Health [GEOGRAPHIC_DATA] GMBH Location Syneos Health Germany GMB…" at bounding box center [685, 177] width 452 height 653
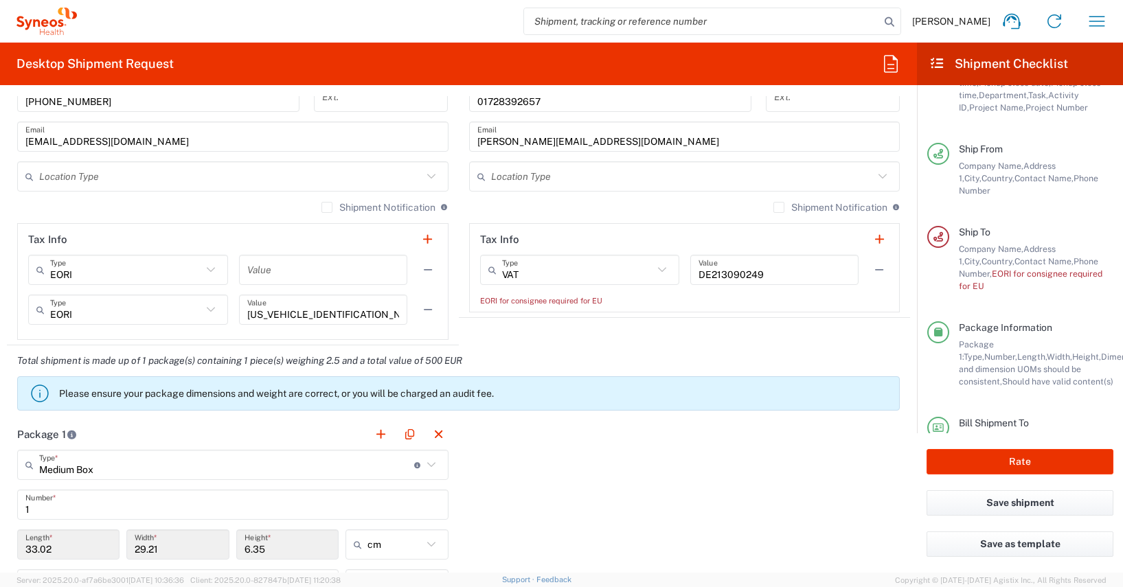
scroll to position [984, 0]
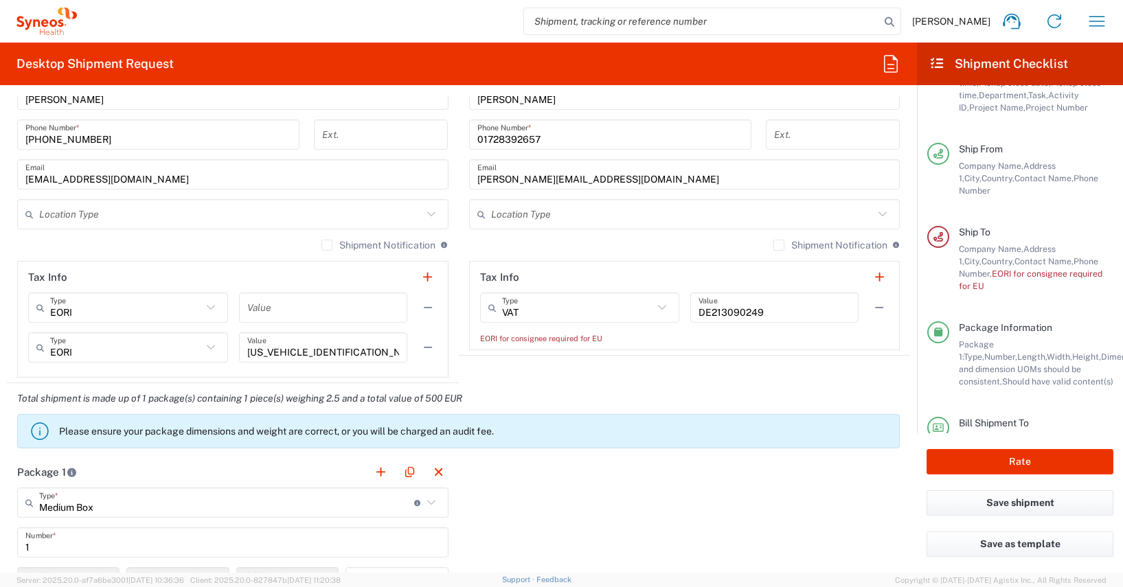
click at [609, 340] on div "EORI for consignee required for EU" at bounding box center [684, 338] width 409 height 12
click at [598, 339] on div "EORI for consignee required for EU" at bounding box center [684, 338] width 409 height 12
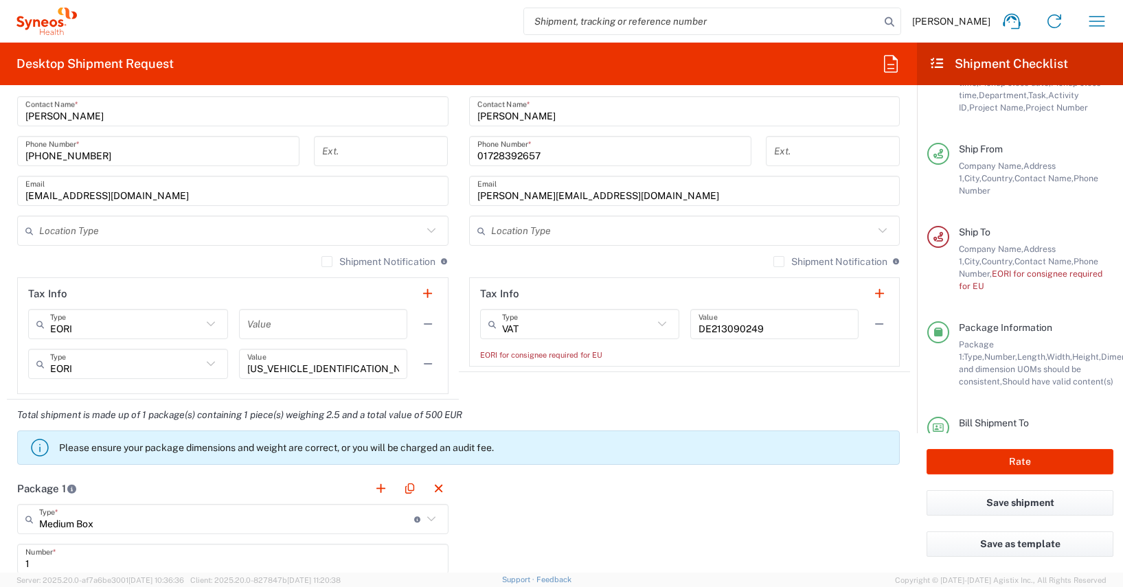
scroll to position [957, 0]
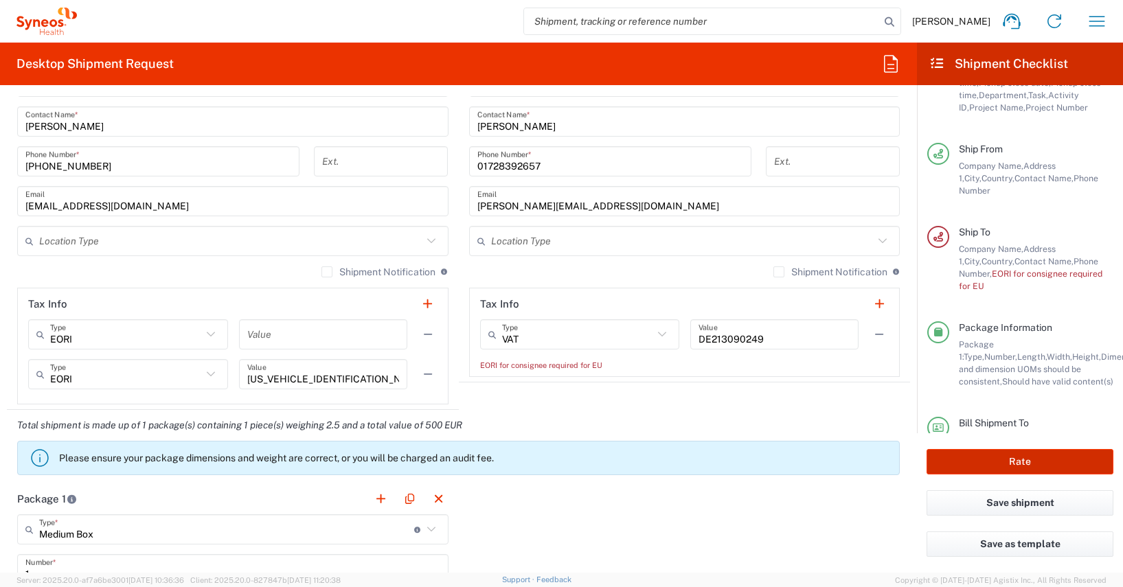
click at [961, 460] on button "Rate" at bounding box center [1020, 461] width 187 height 25
type input "01728392657"
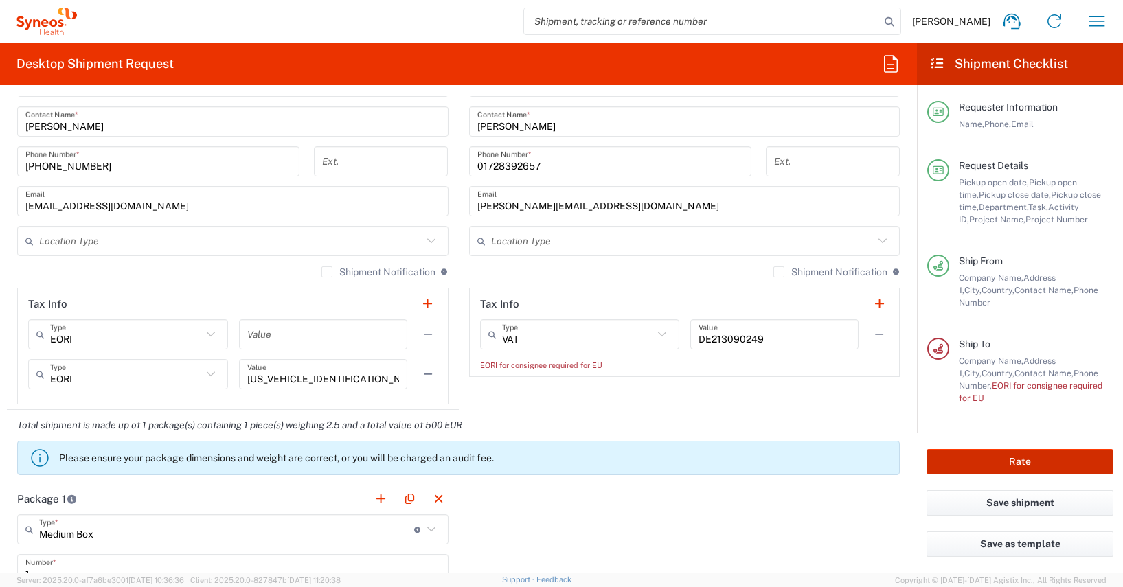
scroll to position [960, 0]
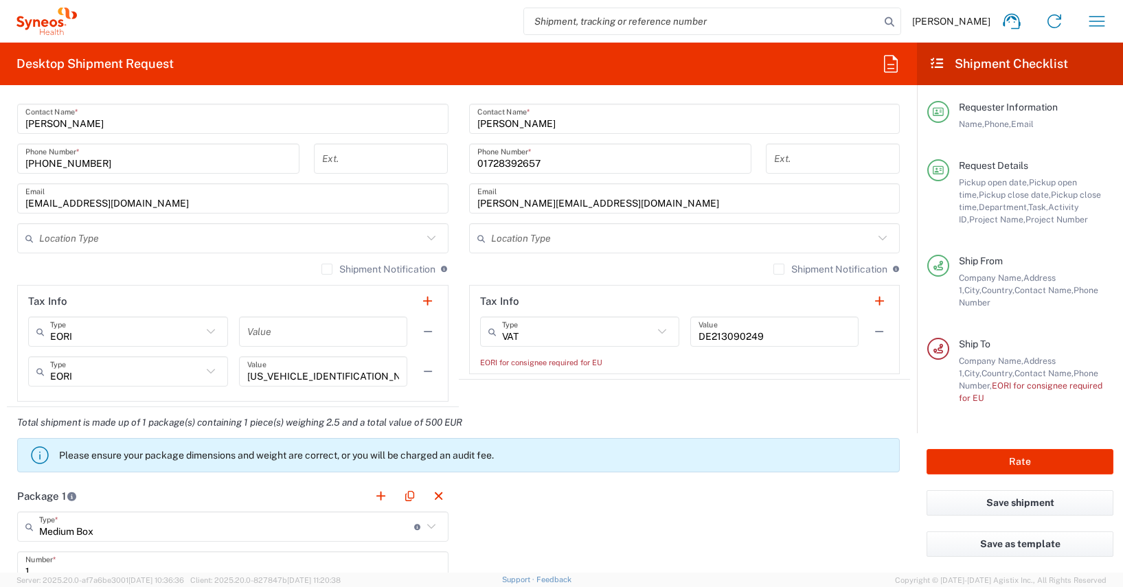
click at [356, 383] on input "[US_VEHICLE_IDENTIFICATION_NUMBER]" at bounding box center [323, 372] width 152 height 24
drag, startPoint x: 359, startPoint y: 373, endPoint x: 240, endPoint y: 376, distance: 118.2
click at [240, 376] on div "[US_VEHICLE_IDENTIFICATION_NUMBER] Value" at bounding box center [323, 371] width 168 height 30
click at [653, 330] on icon at bounding box center [662, 332] width 18 height 18
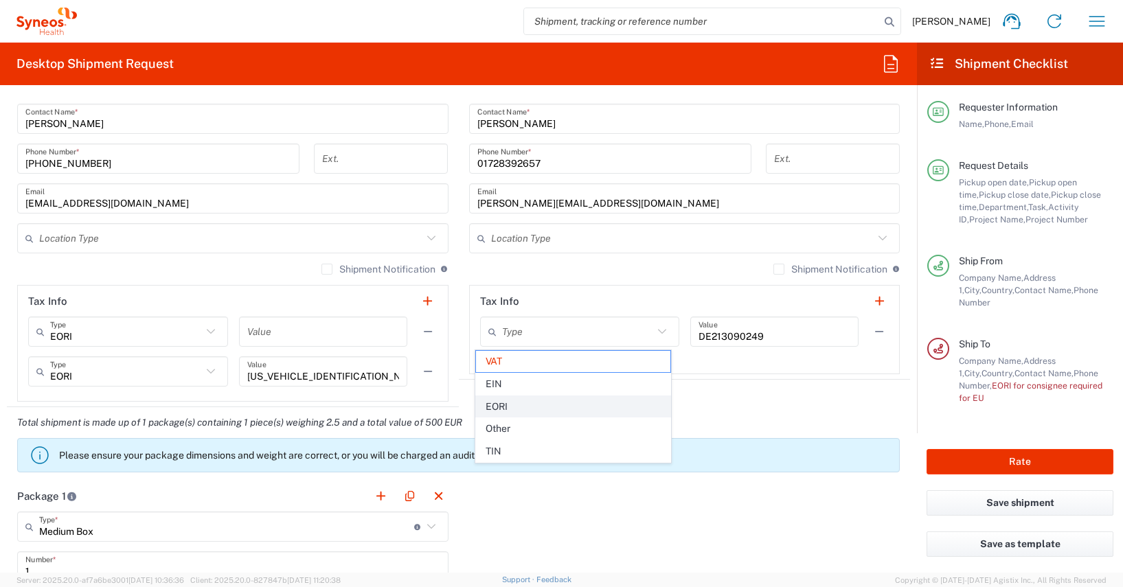
click at [503, 407] on span "EORI" at bounding box center [573, 406] width 194 height 21
type input "EORI"
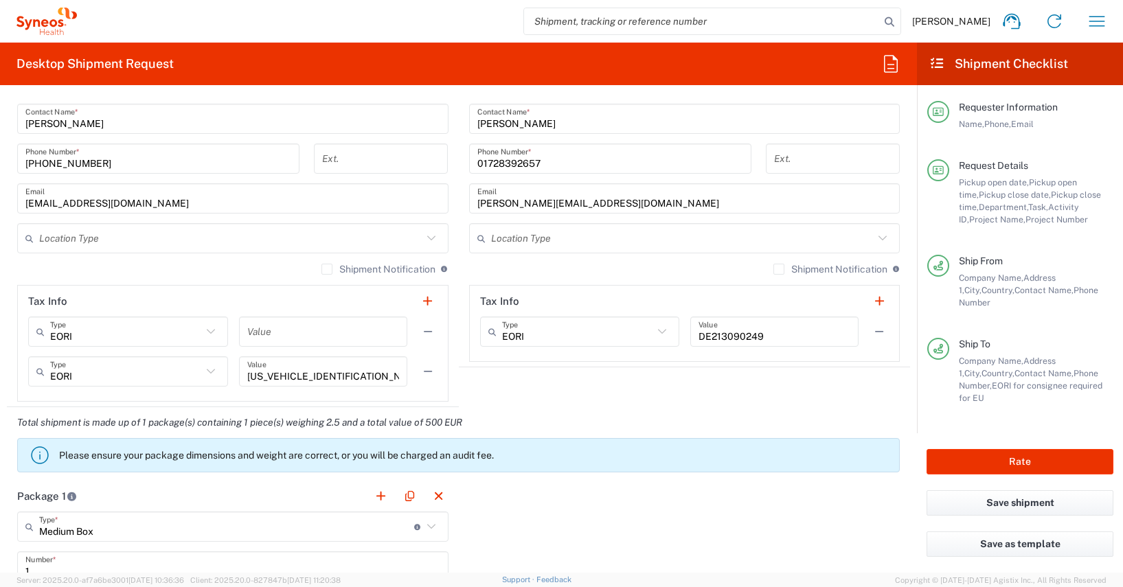
click at [721, 334] on input "DE213090249" at bounding box center [775, 332] width 152 height 24
paste input "585633933490333"
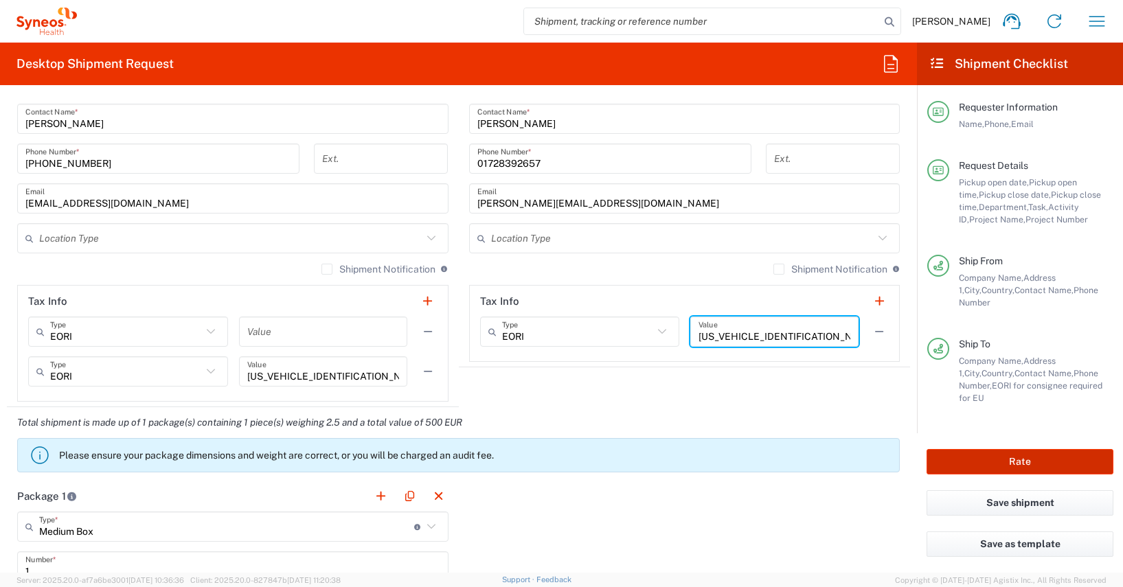
type input "[US_VEHICLE_IDENTIFICATION_NUMBER]"
click at [961, 458] on button "Rate" at bounding box center [1020, 461] width 187 height 25
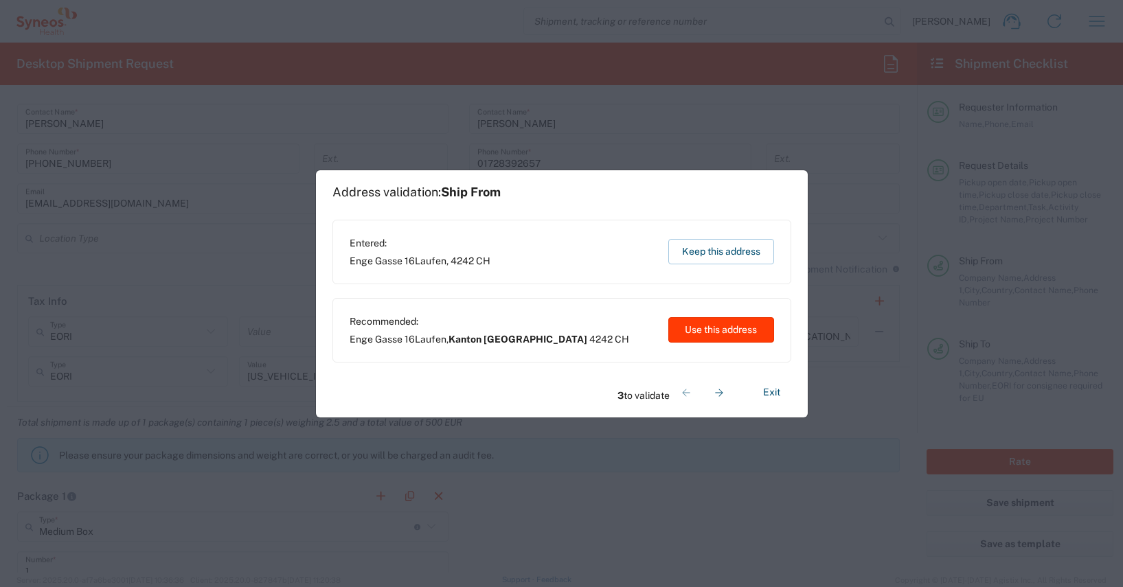
click at [729, 328] on button "Use this address" at bounding box center [721, 329] width 106 height 25
type input "Kanton [GEOGRAPHIC_DATA]"
type input "[GEOGRAPHIC_DATA]"
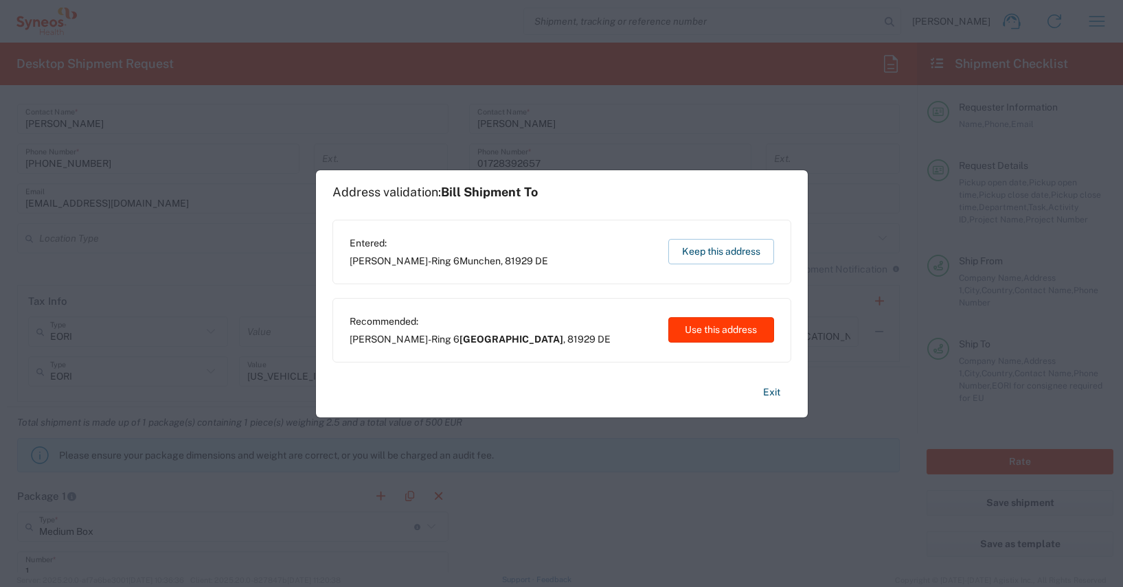
type input "[GEOGRAPHIC_DATA]"
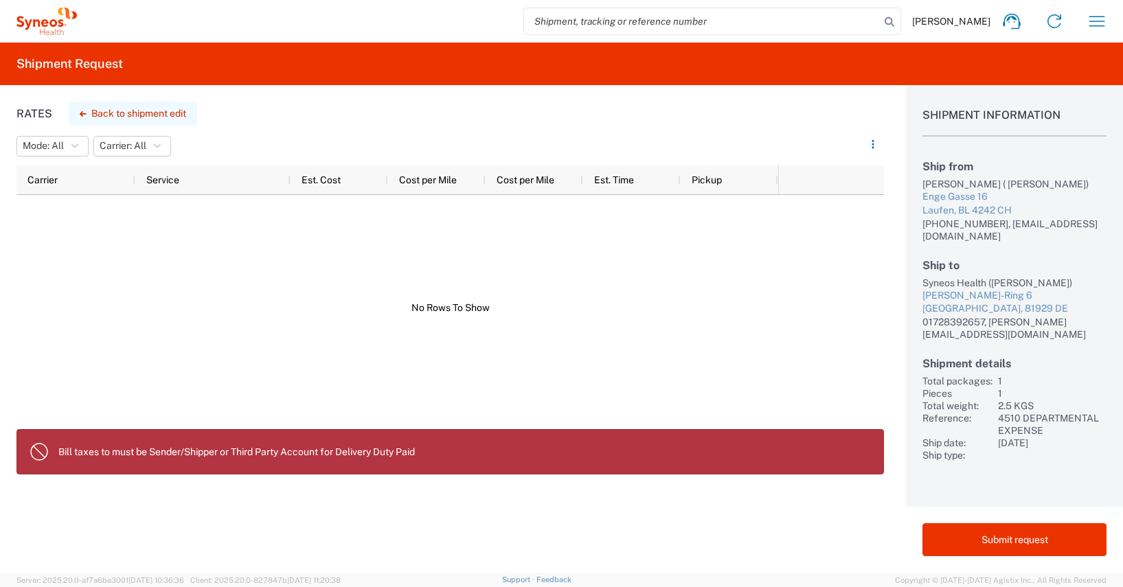
click at [118, 113] on button "Back to shipment edit" at bounding box center [133, 114] width 128 height 24
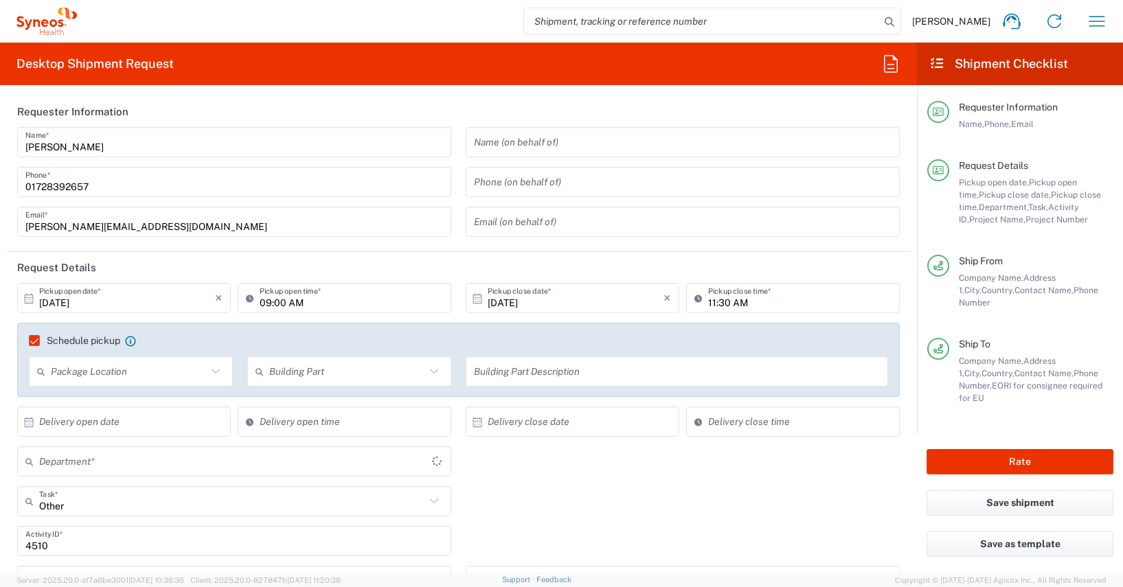
type input "Kanton [GEOGRAPHIC_DATA]"
type input "Delivery Duty Paid"
type input "4510"
type input "Medium Box"
type input "4510 DEPARTMENTAL EXPENSE"
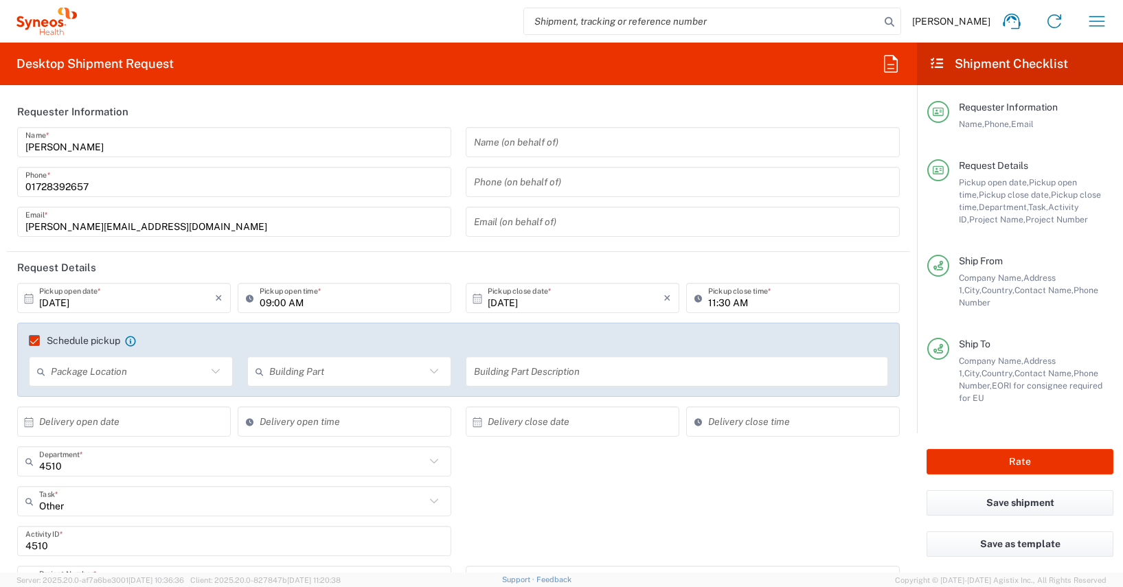
type input "4510 DEPARTMENTAL EXPENSE"
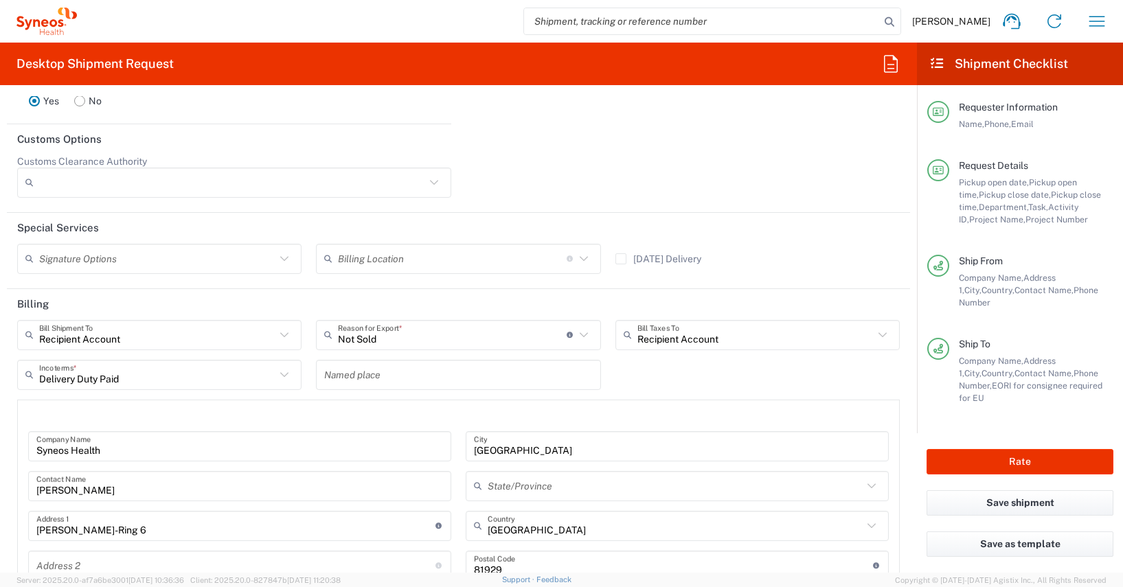
scroll to position [1918, 0]
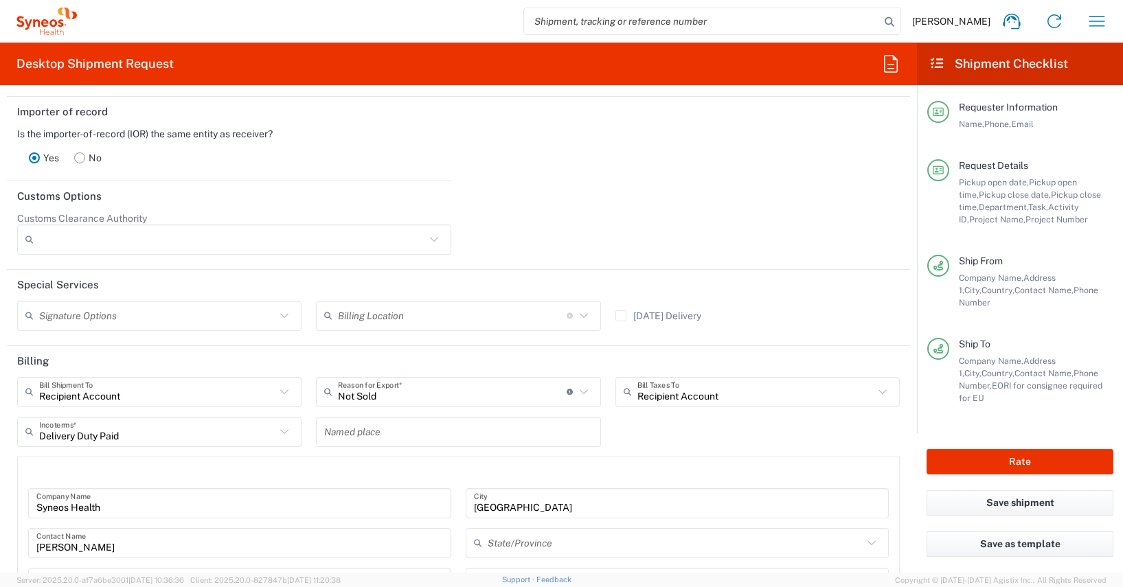
click at [279, 389] on icon at bounding box center [284, 392] width 18 height 18
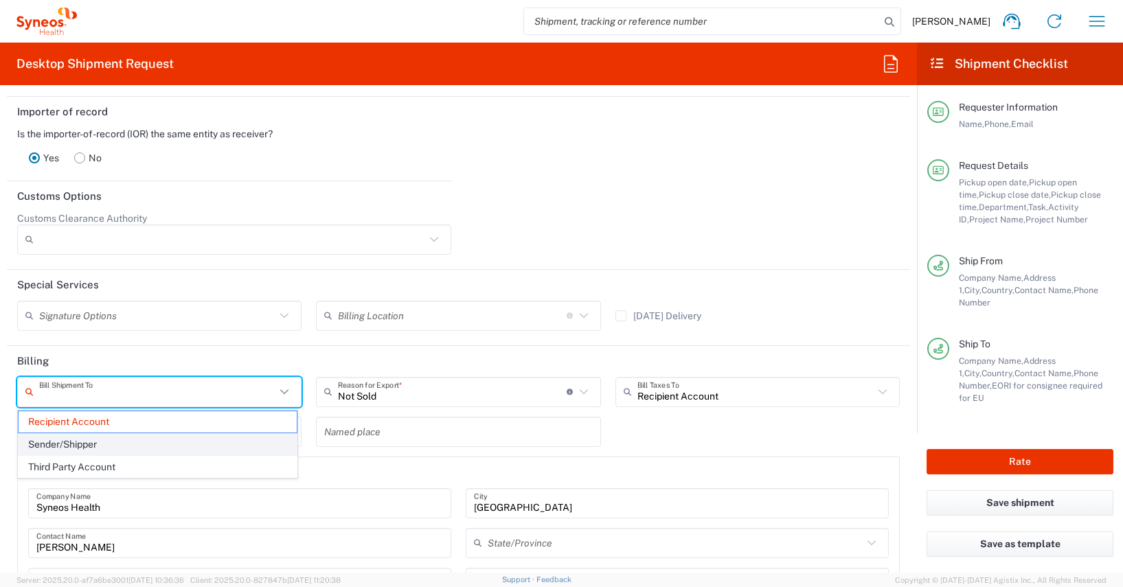
click at [87, 444] on span "Sender/Shipper" at bounding box center [158, 444] width 278 height 21
type input "Sender/Shipper"
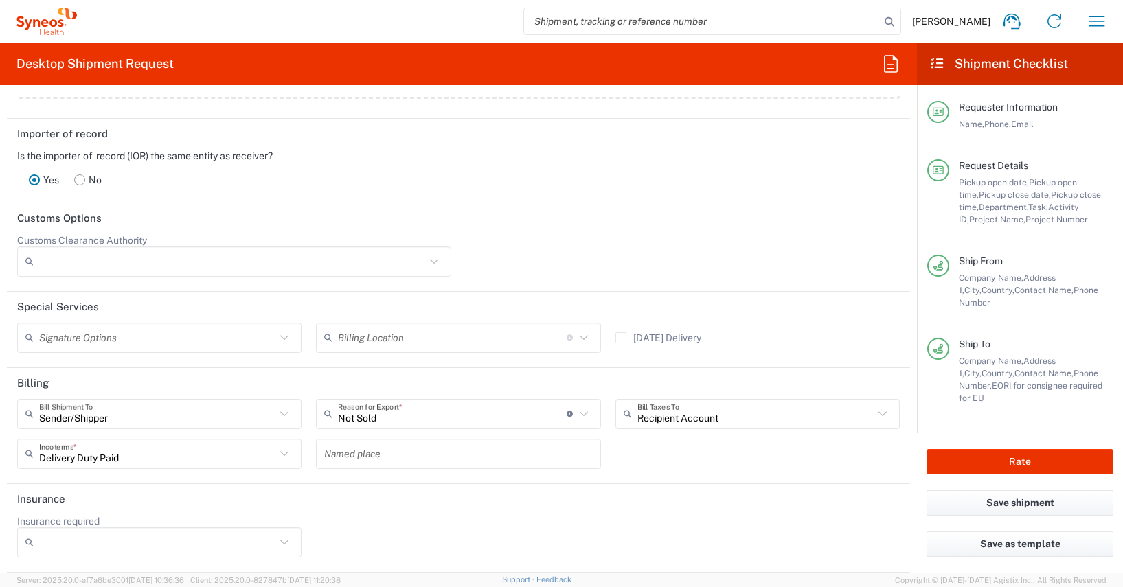
scroll to position [1896, 0]
click at [874, 416] on icon at bounding box center [883, 414] width 18 height 18
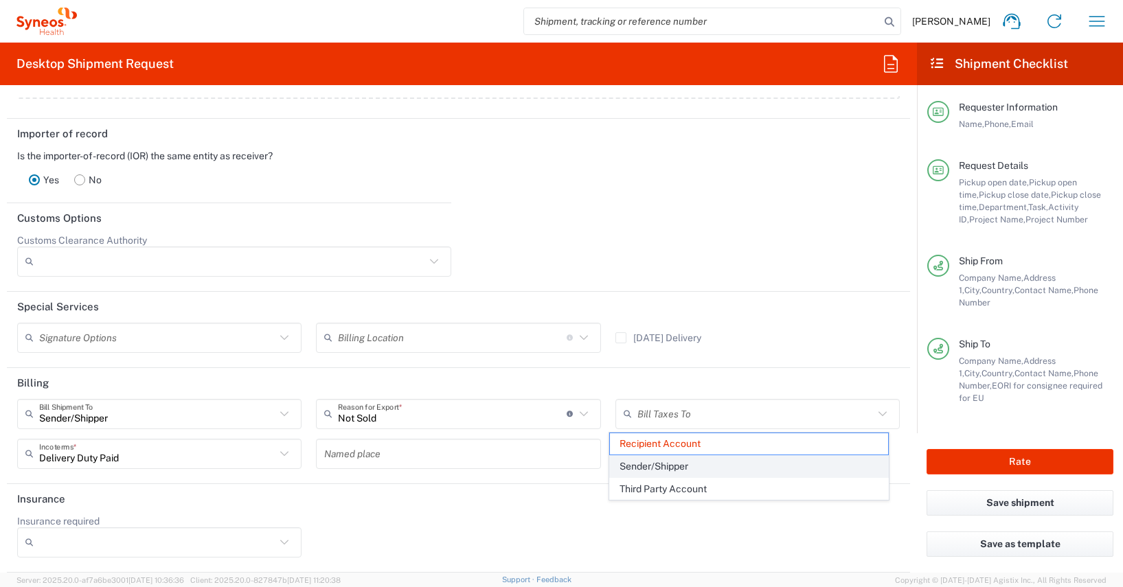
click at [661, 467] on span "Sender/Shipper" at bounding box center [749, 466] width 278 height 21
type input "Sender/Shipper"
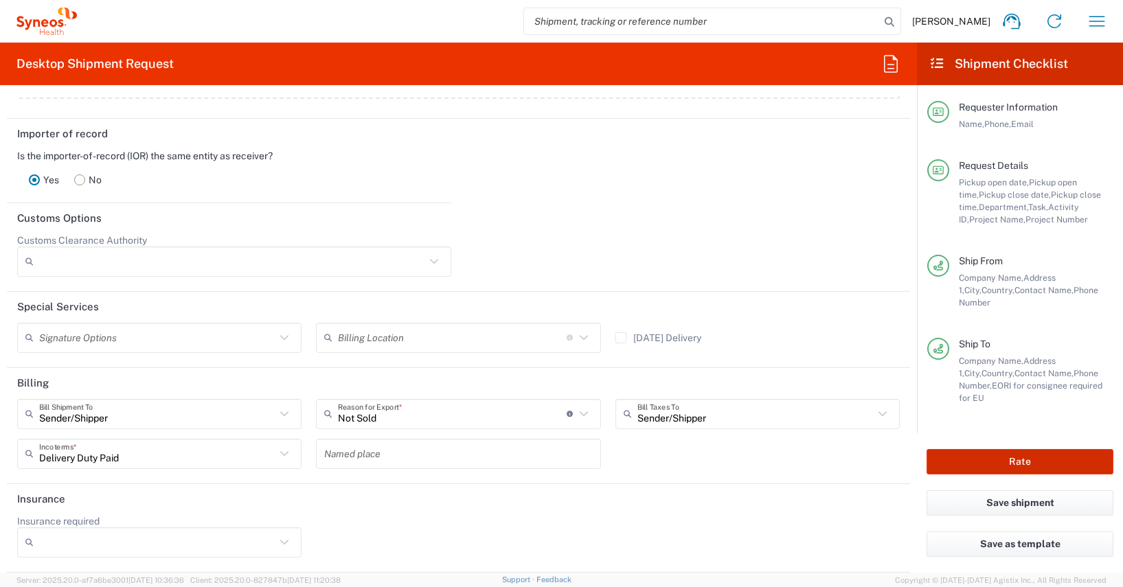
click at [964, 460] on button "Rate" at bounding box center [1020, 461] width 187 height 25
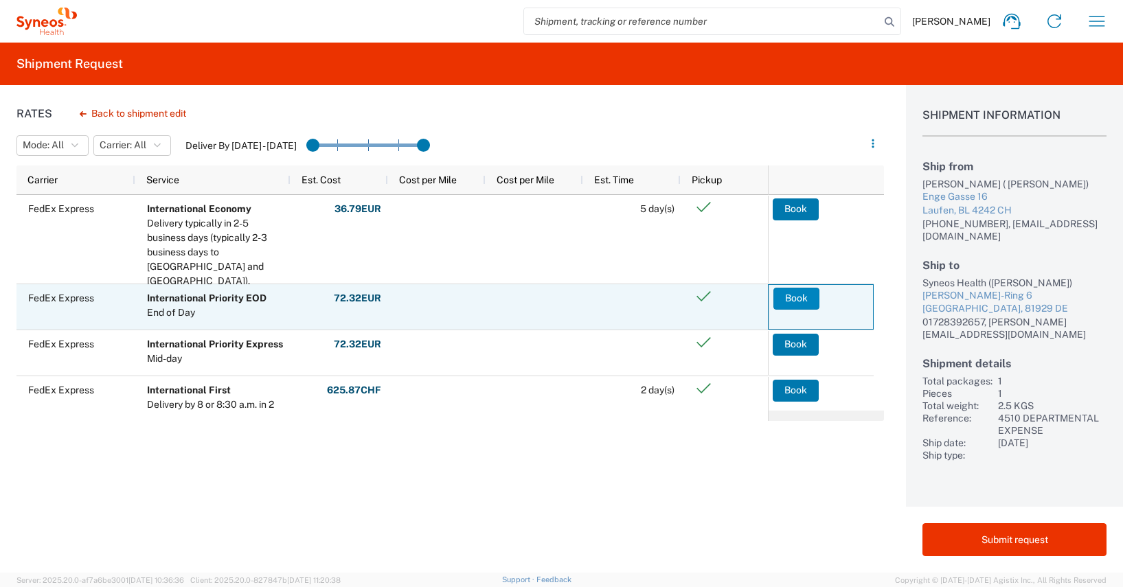
click at [798, 297] on button "Book" at bounding box center [796, 299] width 46 height 22
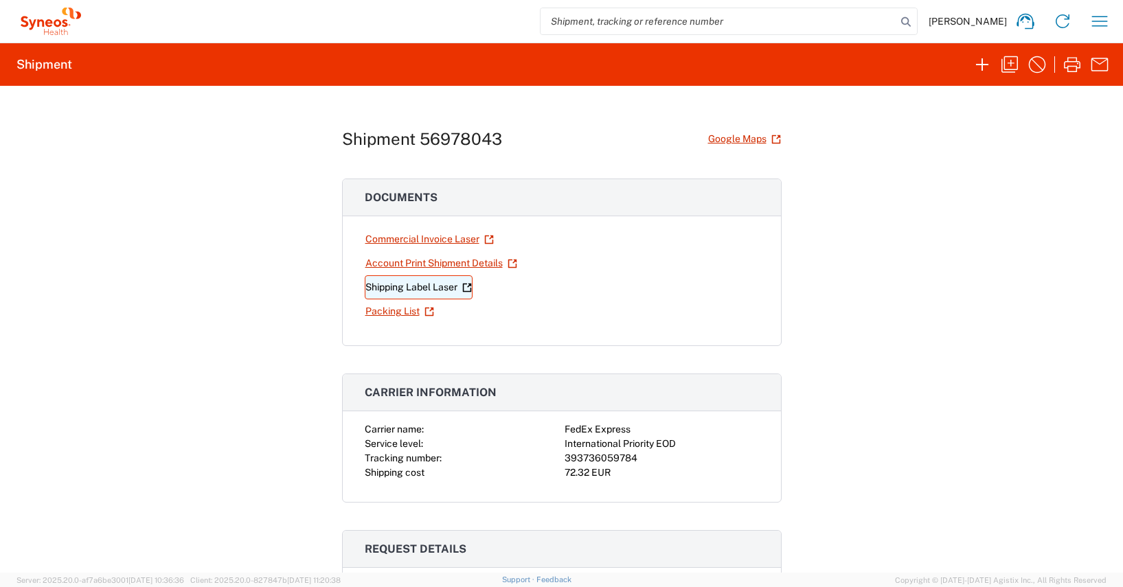
click at [416, 288] on link "Shipping Label Laser" at bounding box center [419, 287] width 108 height 24
click at [432, 238] on link "Commercial Invoice Laser" at bounding box center [430, 239] width 130 height 24
